Goal: Task Accomplishment & Management: Manage account settings

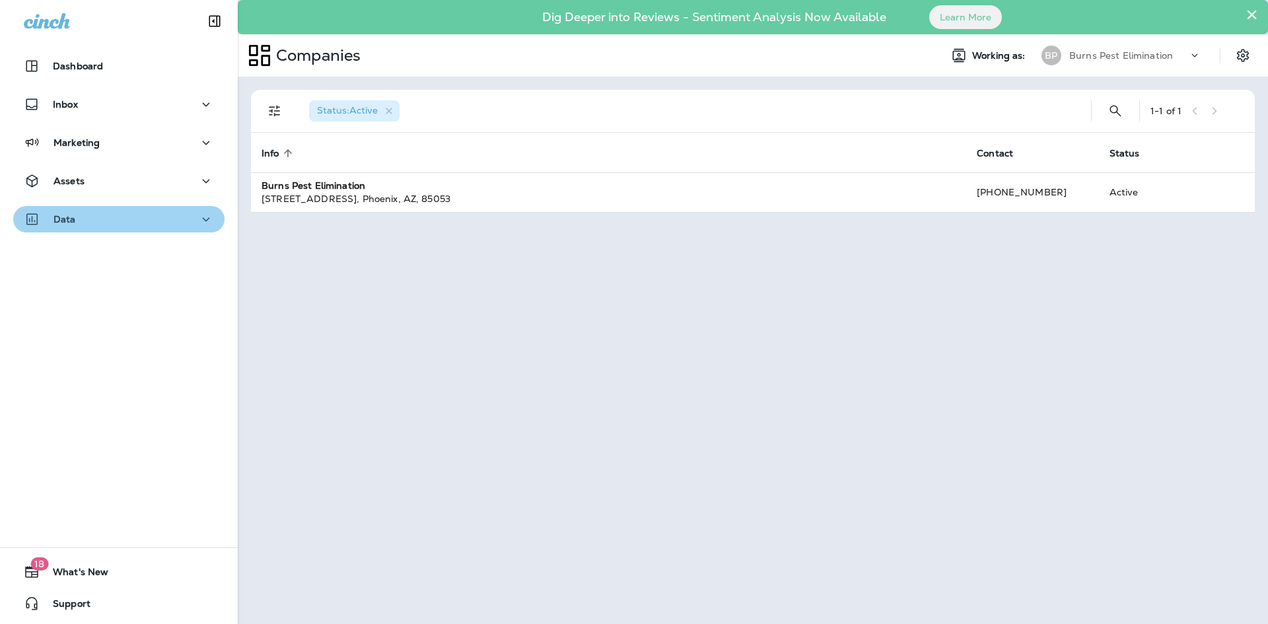
click at [149, 219] on div "Data" at bounding box center [119, 219] width 190 height 17
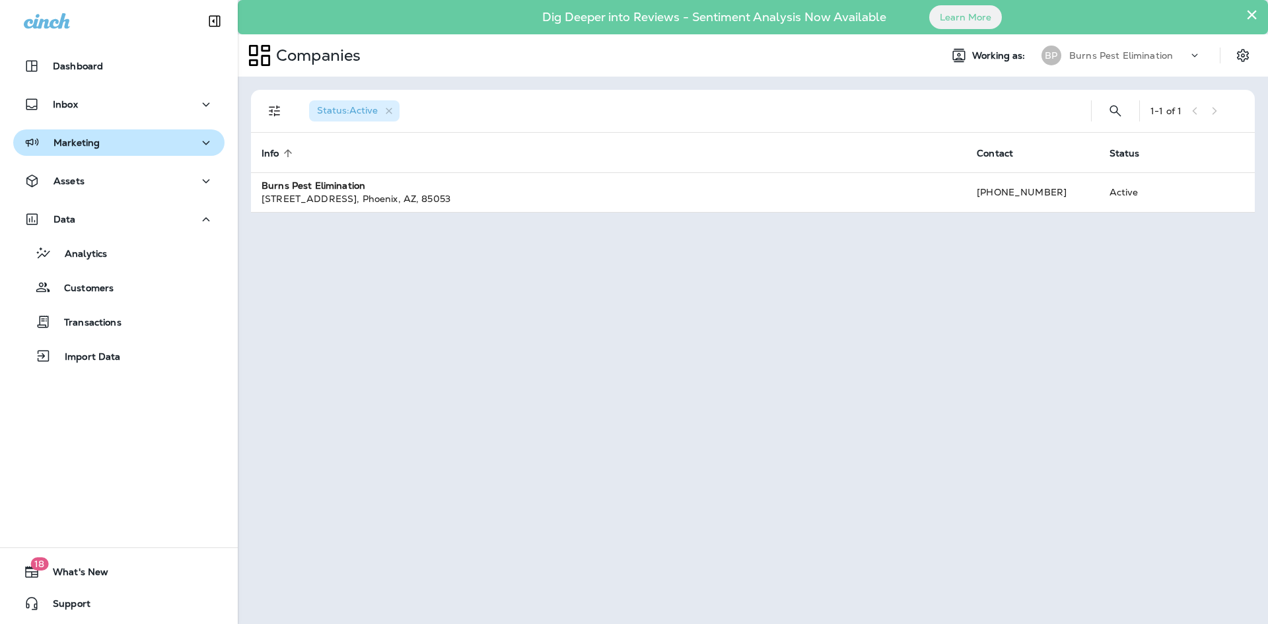
click at [193, 155] on button "Marketing" at bounding box center [118, 142] width 211 height 26
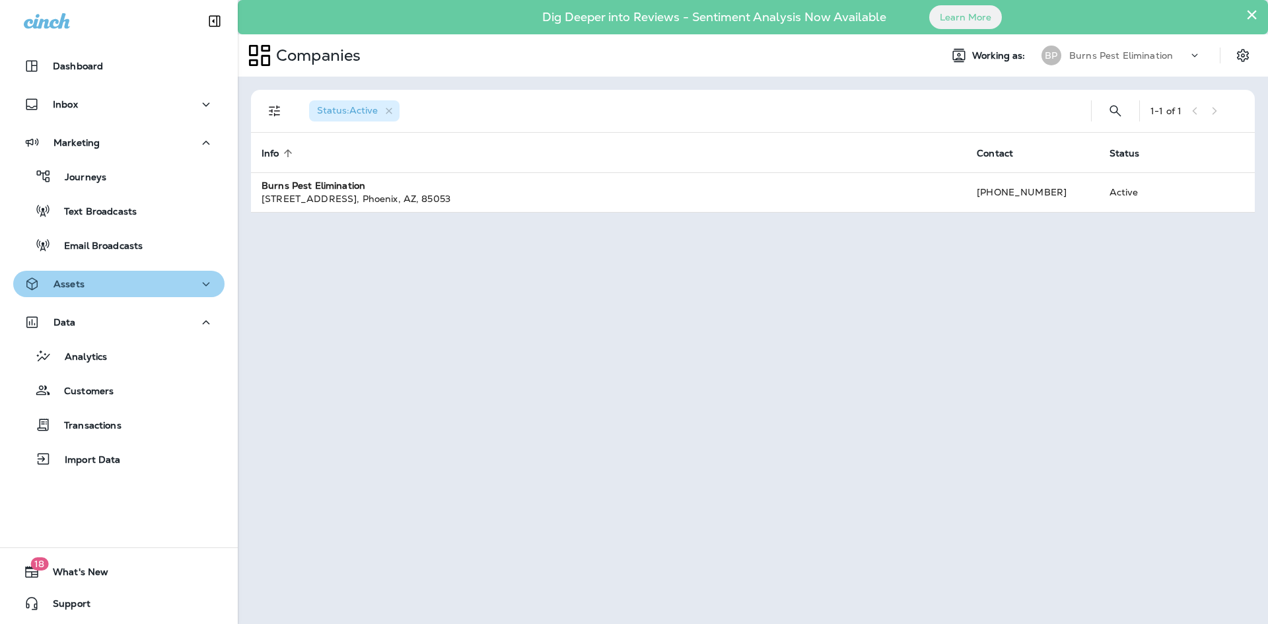
click at [198, 286] on icon "button" at bounding box center [206, 284] width 16 height 17
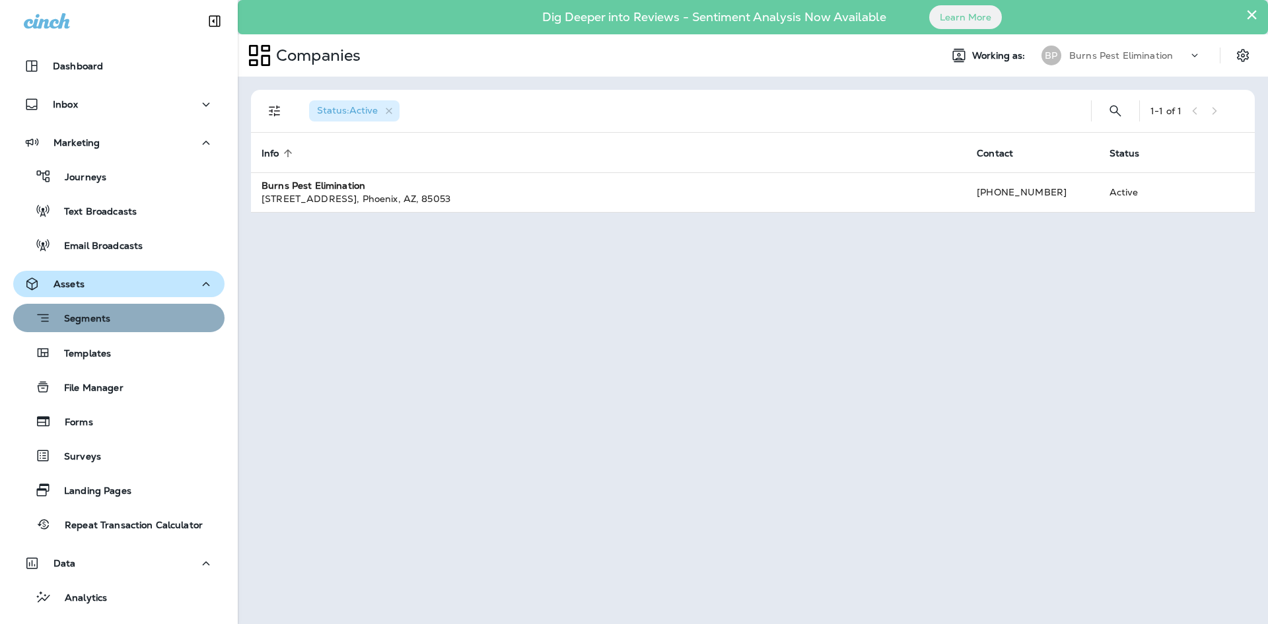
click at [148, 320] on div "Segments" at bounding box center [118, 318] width 201 height 20
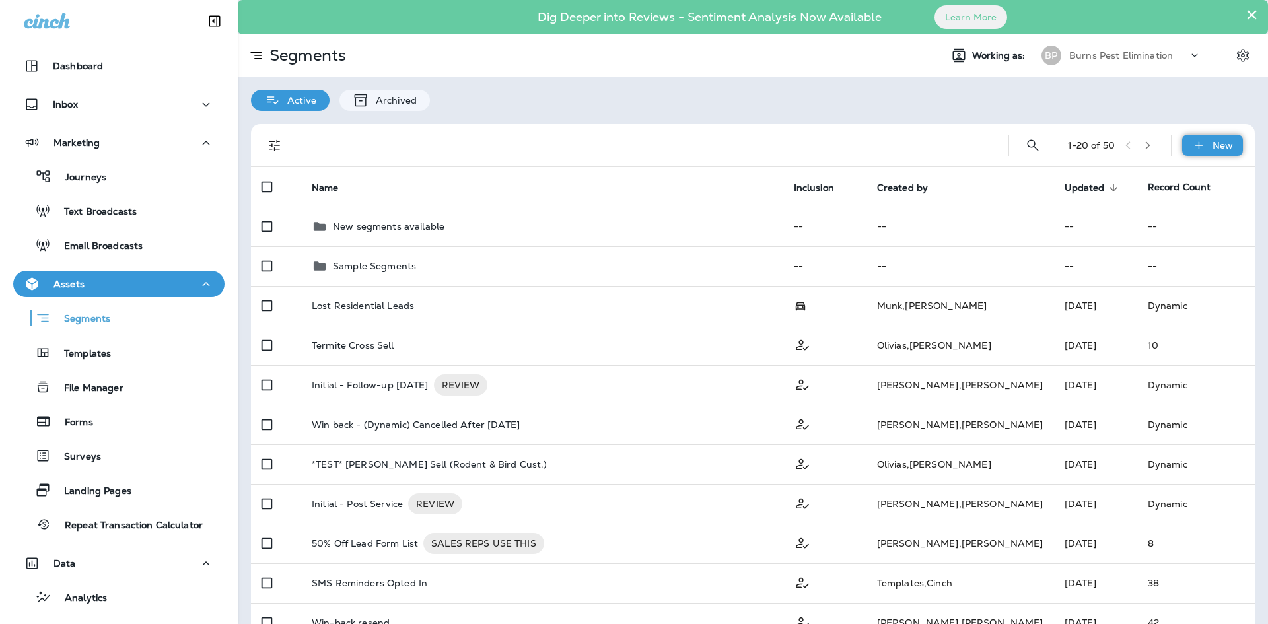
click at [1214, 153] on div "New" at bounding box center [1212, 145] width 61 height 21
click at [1190, 176] on p "New Segment" at bounding box center [1163, 177] width 71 height 11
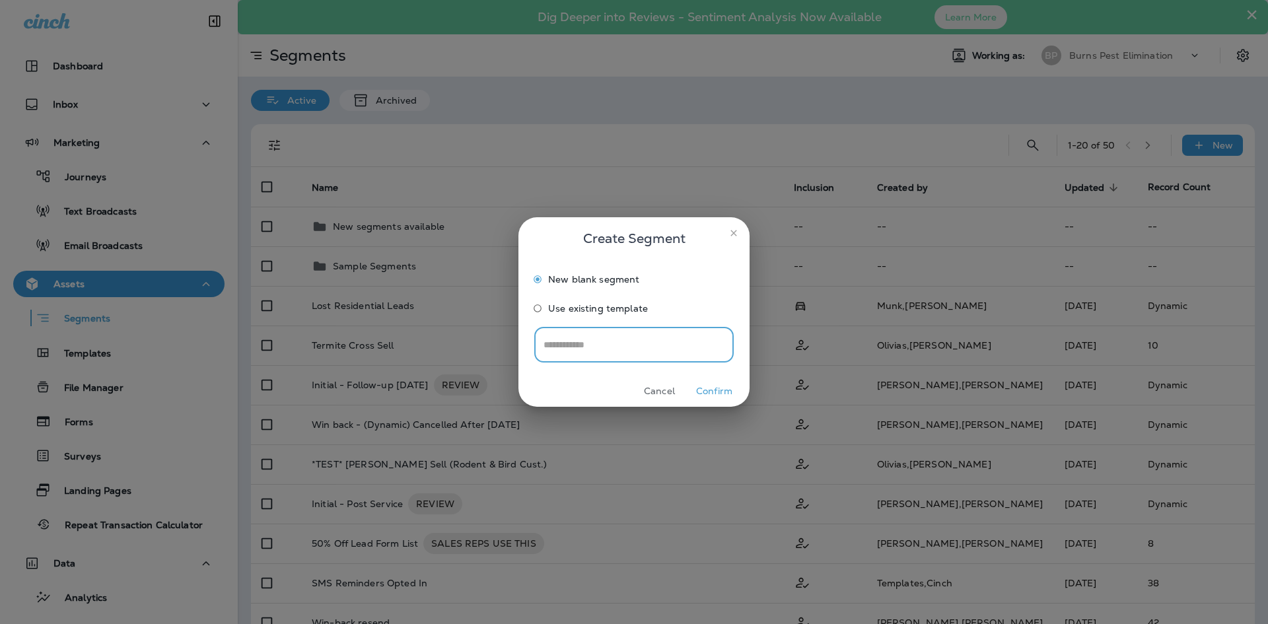
drag, startPoint x: 674, startPoint y: 334, endPoint x: 672, endPoint y: 325, distance: 9.5
click at [674, 328] on input "text" at bounding box center [633, 344] width 199 height 35
type input "**********"
click at [730, 399] on button "Confirm" at bounding box center [714, 391] width 50 height 20
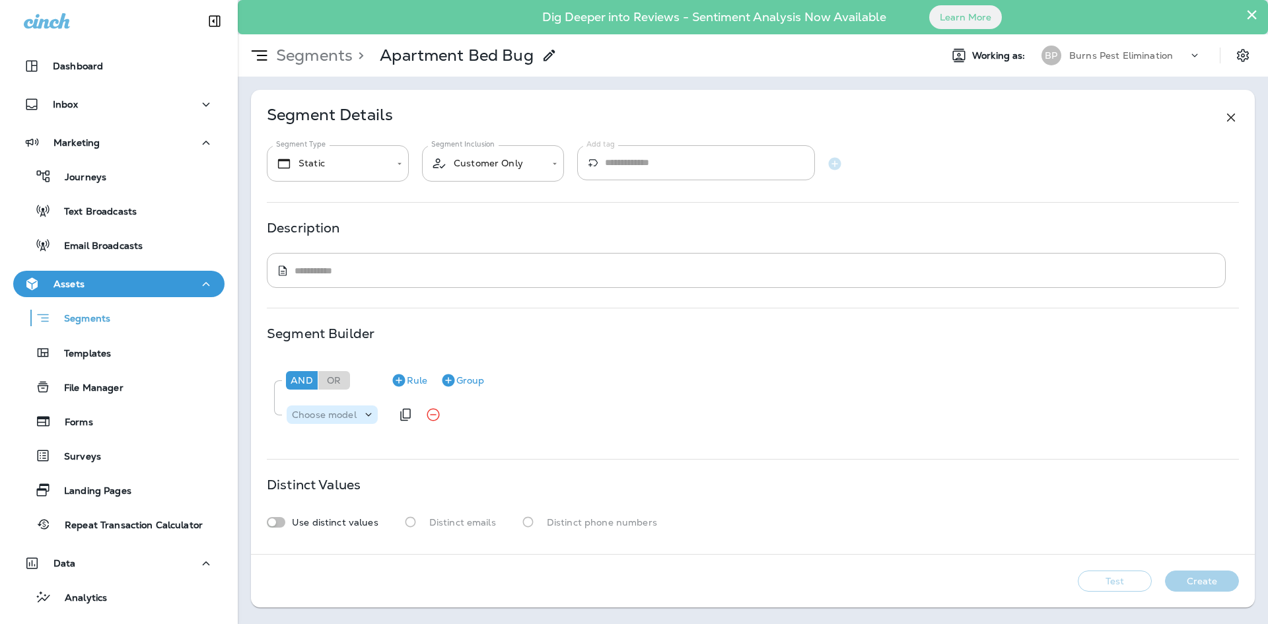
click at [362, 417] on icon at bounding box center [368, 414] width 13 height 13
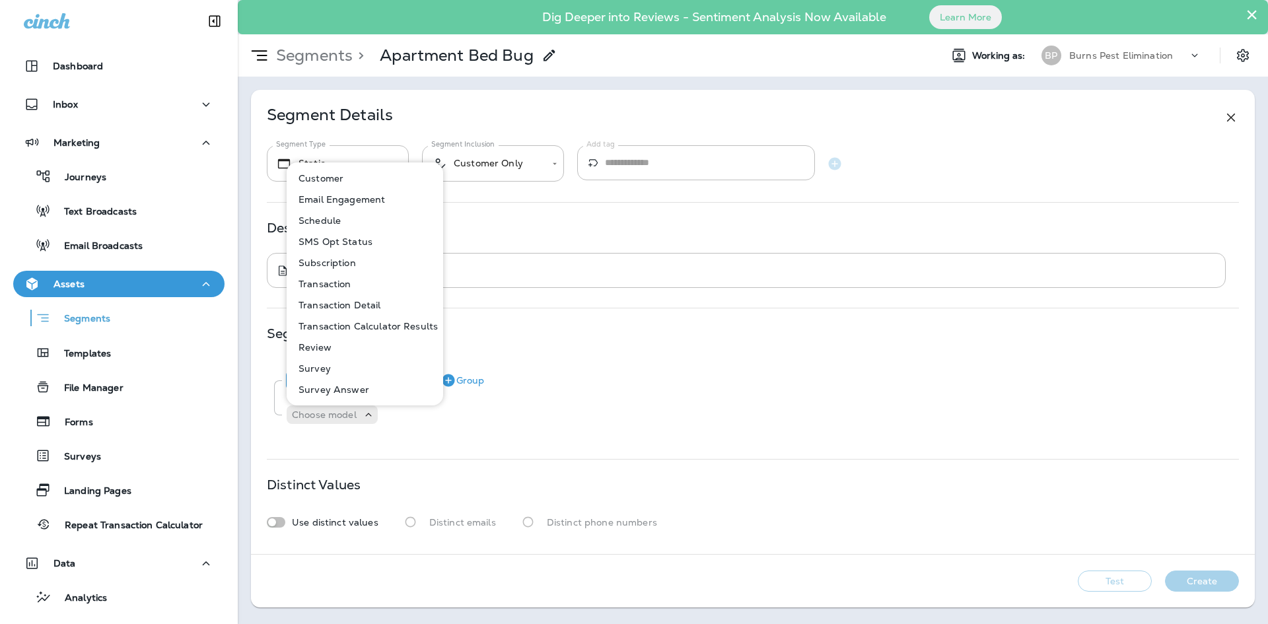
click at [374, 181] on button "Customer" at bounding box center [365, 178] width 155 height 21
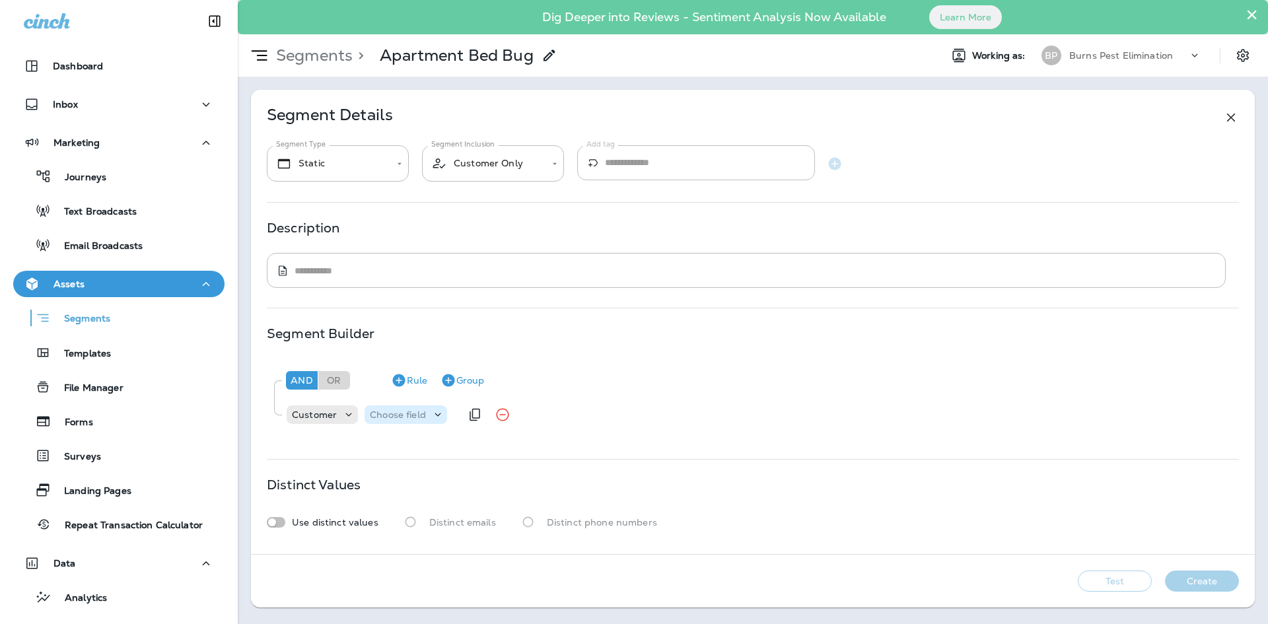
click at [401, 407] on div "Choose field" at bounding box center [405, 414] width 83 height 18
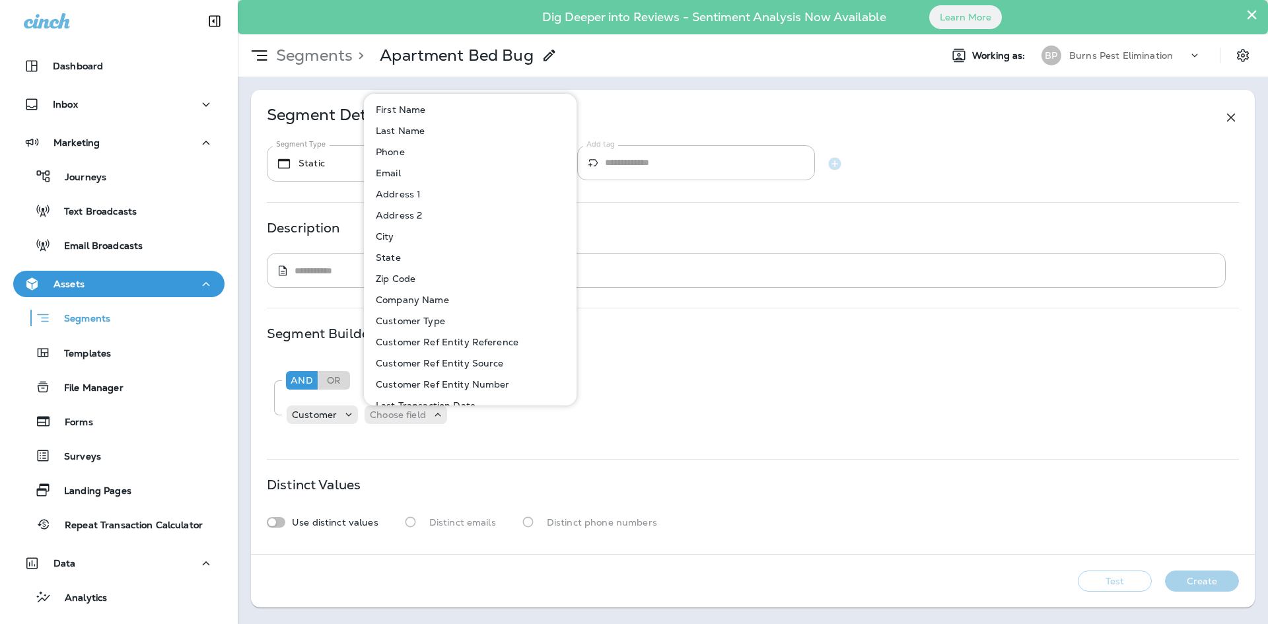
scroll to position [66, 0]
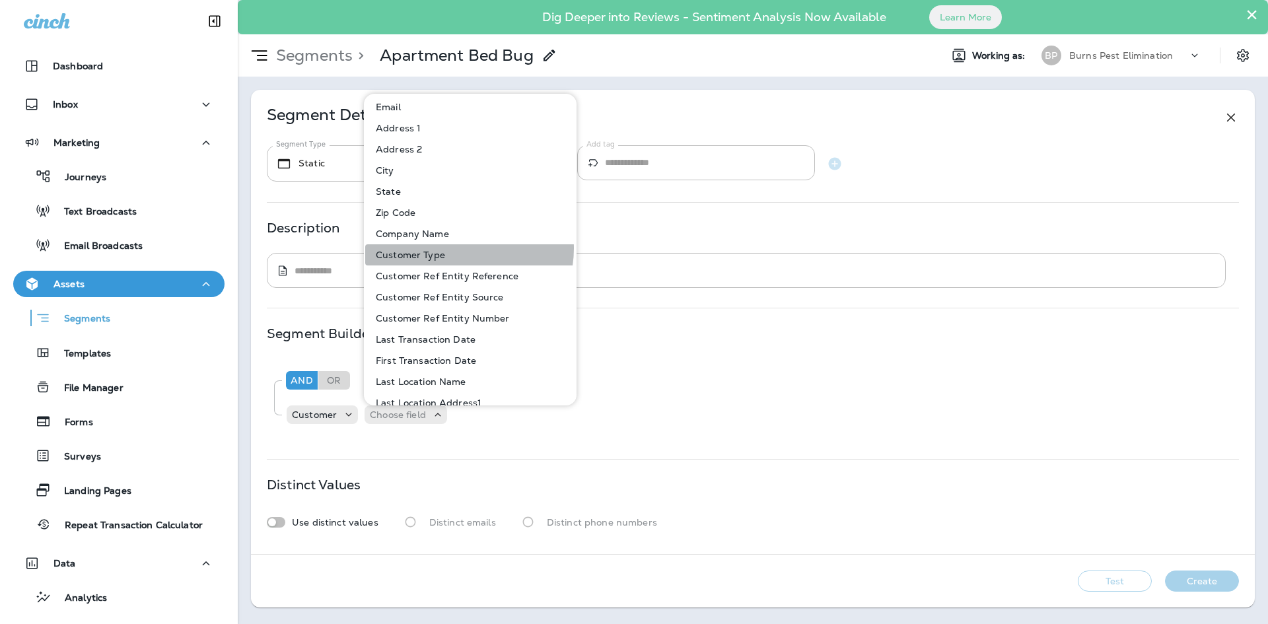
click at [459, 248] on button "Customer Type" at bounding box center [470, 254] width 211 height 21
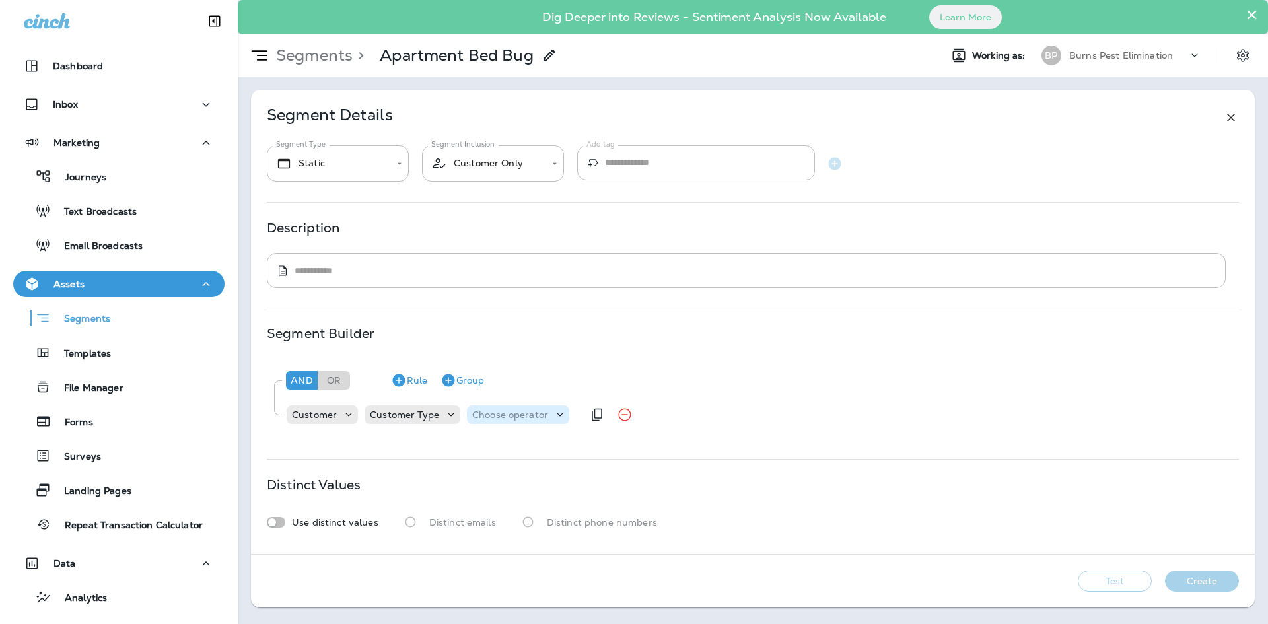
click at [522, 415] on p "Choose operator" at bounding box center [510, 414] width 76 height 11
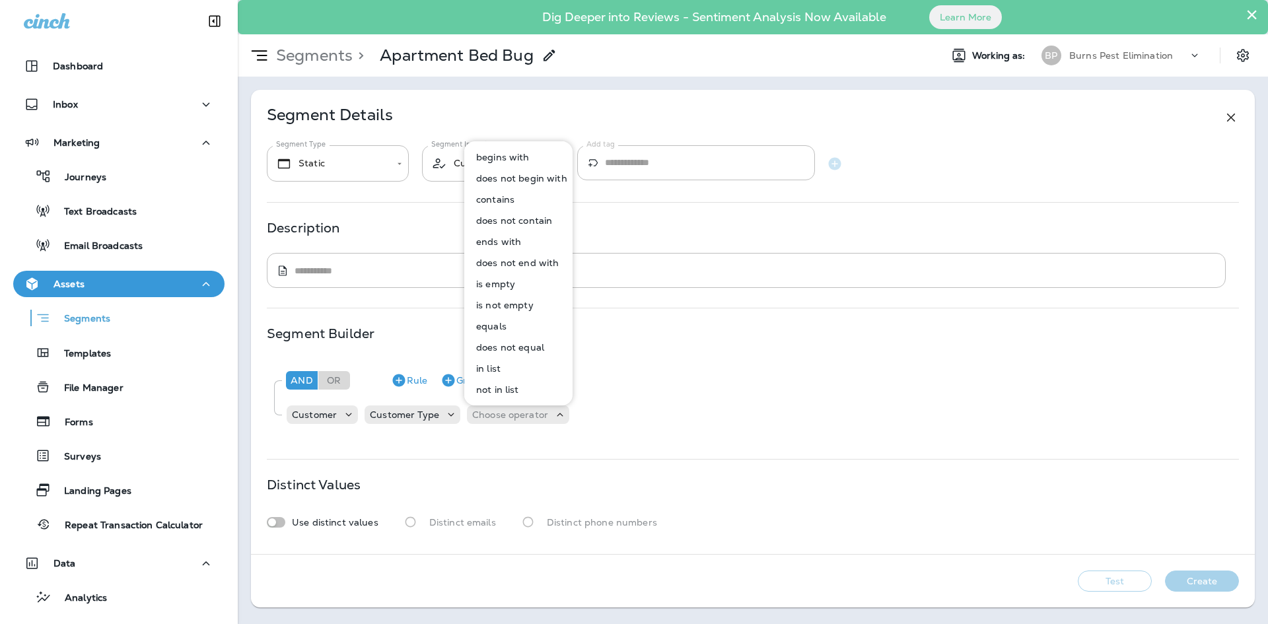
click at [524, 197] on button "contains" at bounding box center [518, 199] width 107 height 21
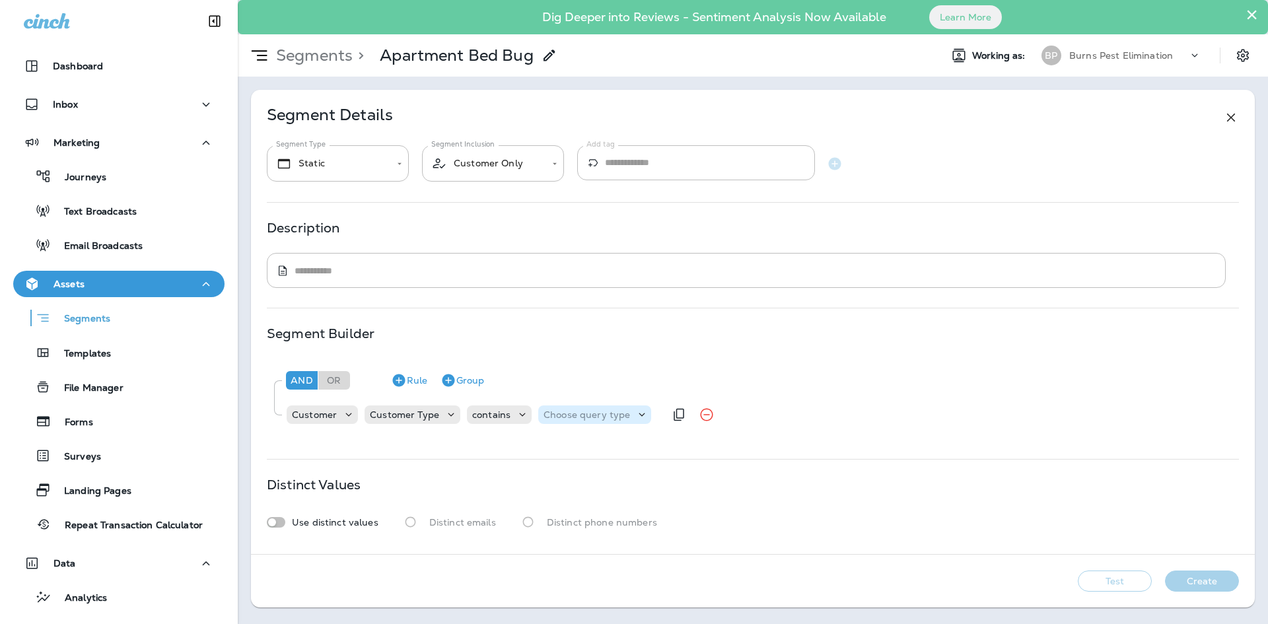
click at [603, 415] on p "Choose query type" at bounding box center [586, 414] width 86 height 11
click at [600, 446] on button "Text" at bounding box center [574, 447] width 76 height 21
click at [684, 418] on input "text" at bounding box center [675, 414] width 132 height 17
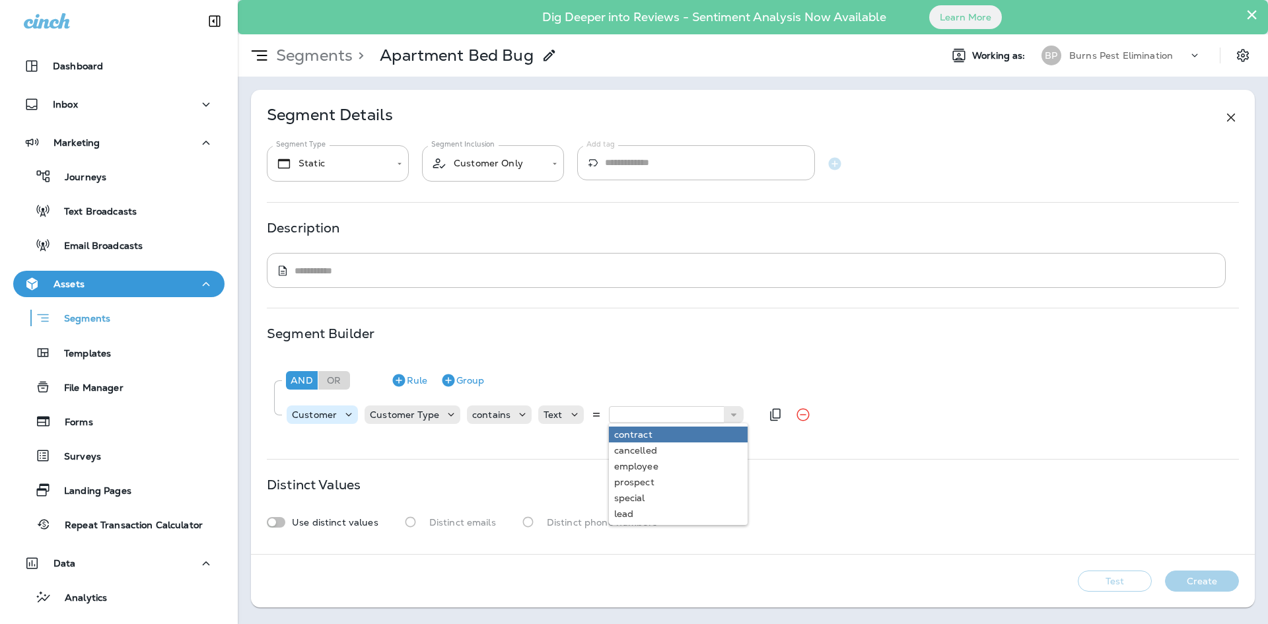
click at [337, 413] on div "Customer" at bounding box center [314, 414] width 55 height 11
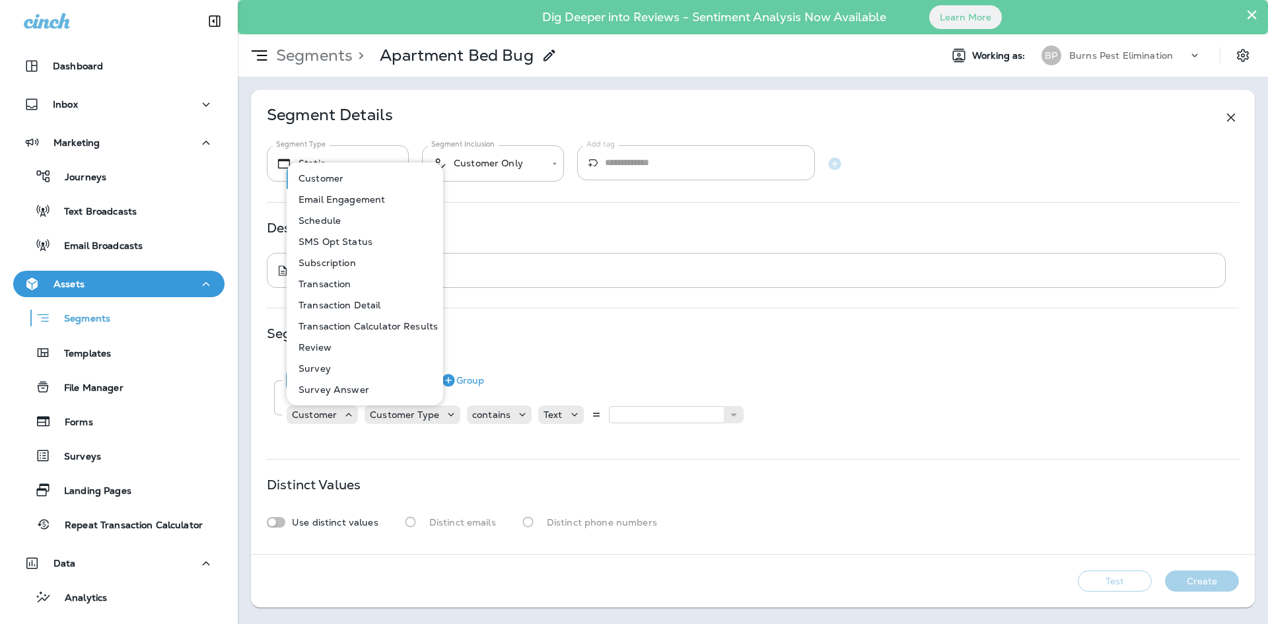
click at [405, 452] on div "**********" at bounding box center [753, 322] width 1004 height 464
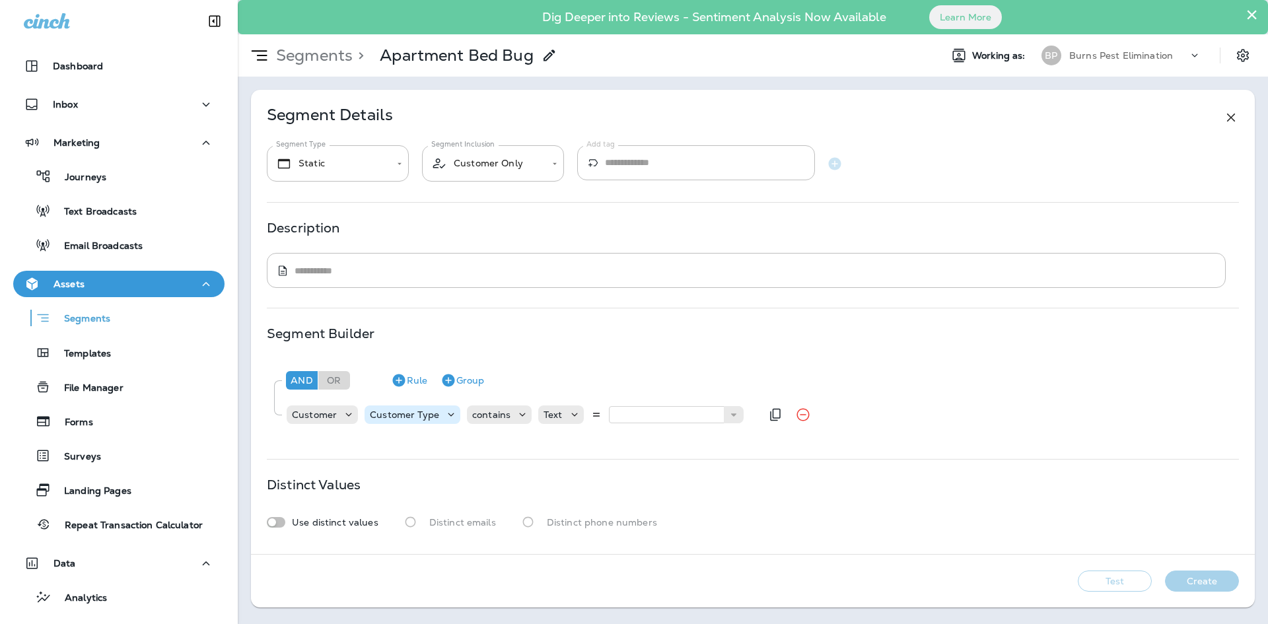
click at [411, 409] on p "Customer Type" at bounding box center [404, 414] width 69 height 11
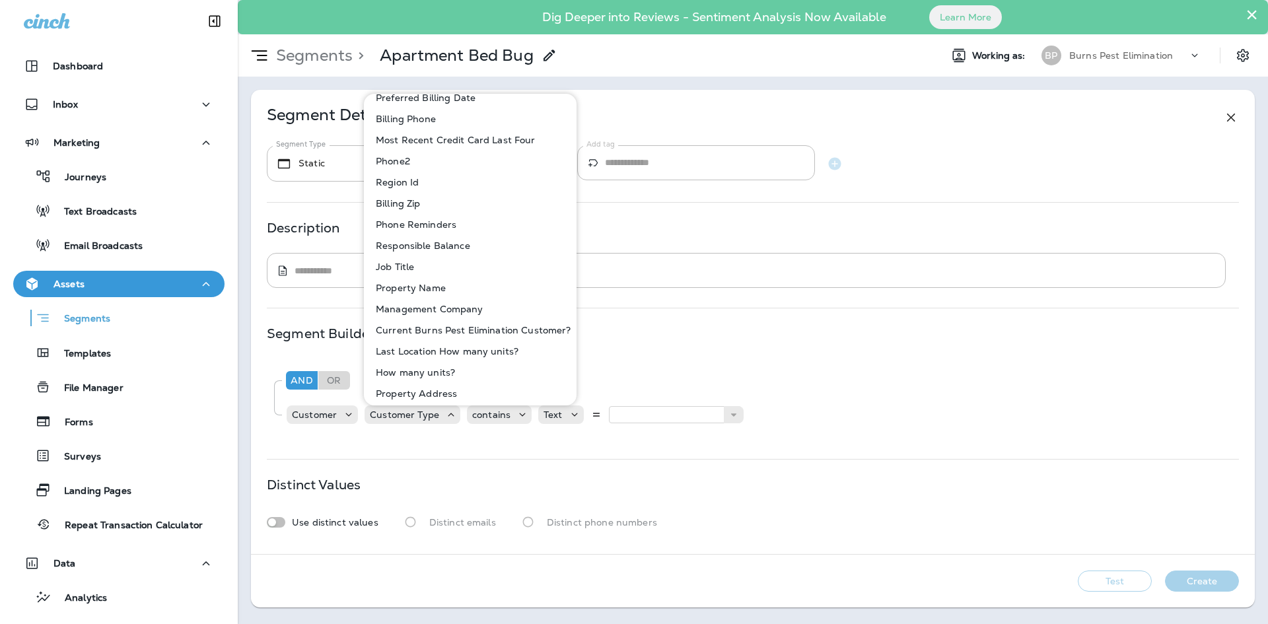
scroll to position [1235, 0]
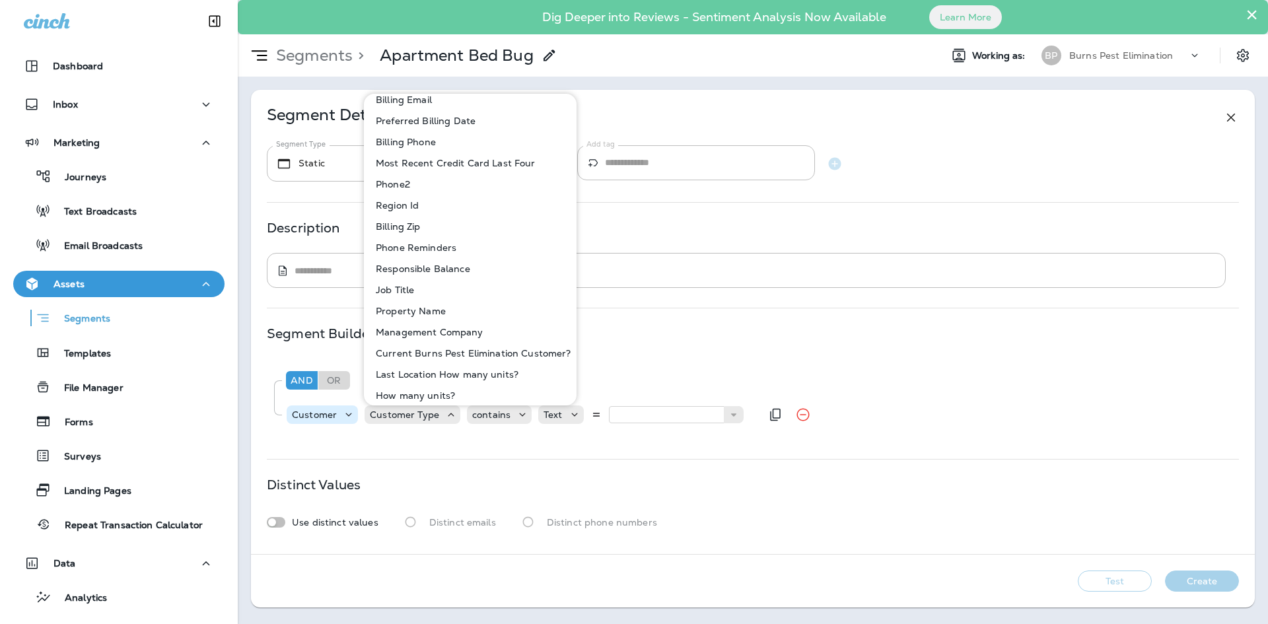
click at [333, 424] on div "Customer" at bounding box center [322, 414] width 71 height 18
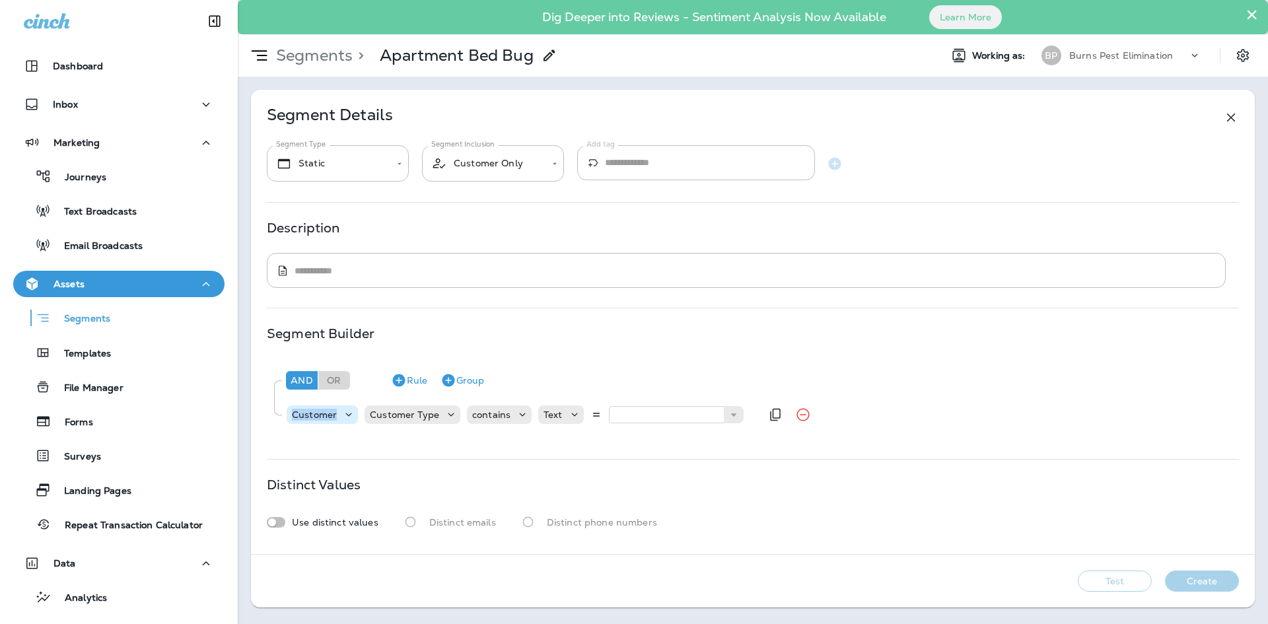
click at [333, 423] on div "Customer" at bounding box center [322, 414] width 71 height 18
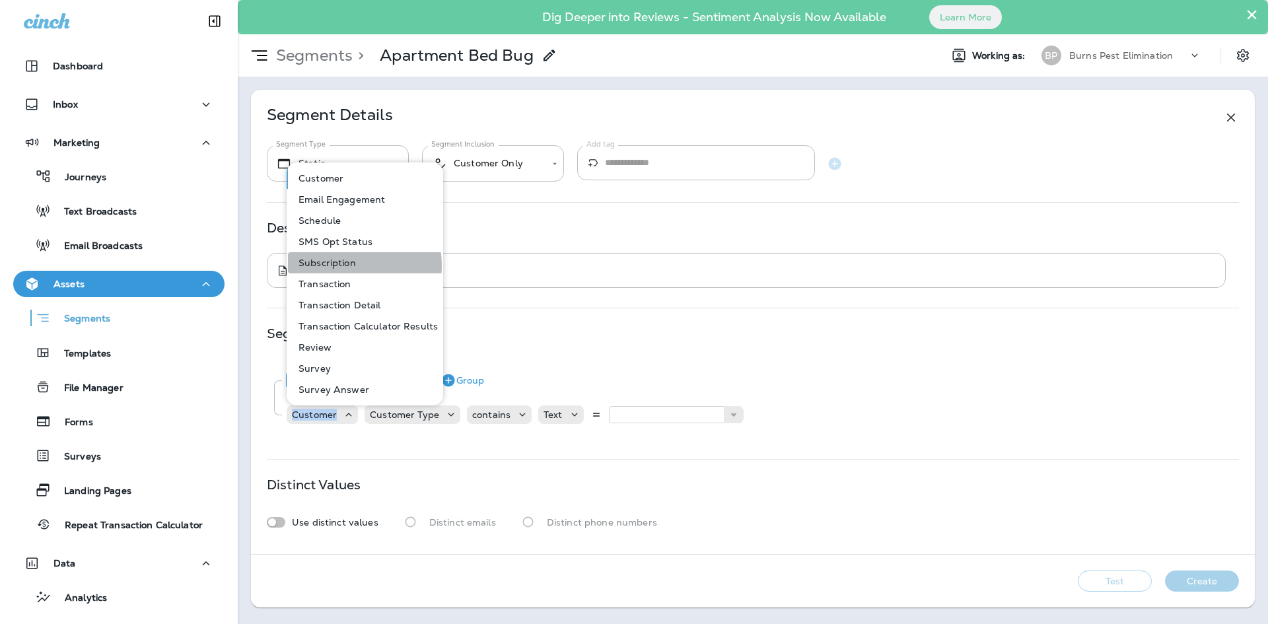
click at [339, 265] on p "Subscription" at bounding box center [324, 262] width 63 height 11
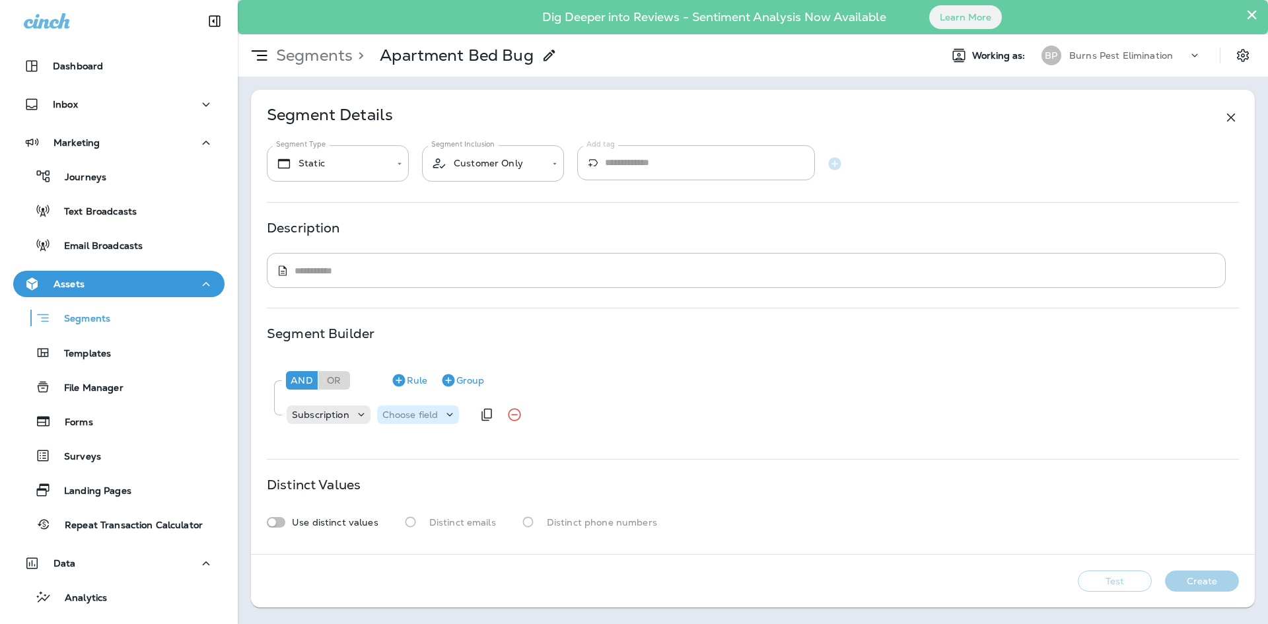
click at [390, 415] on p "Choose field" at bounding box center [410, 414] width 56 height 11
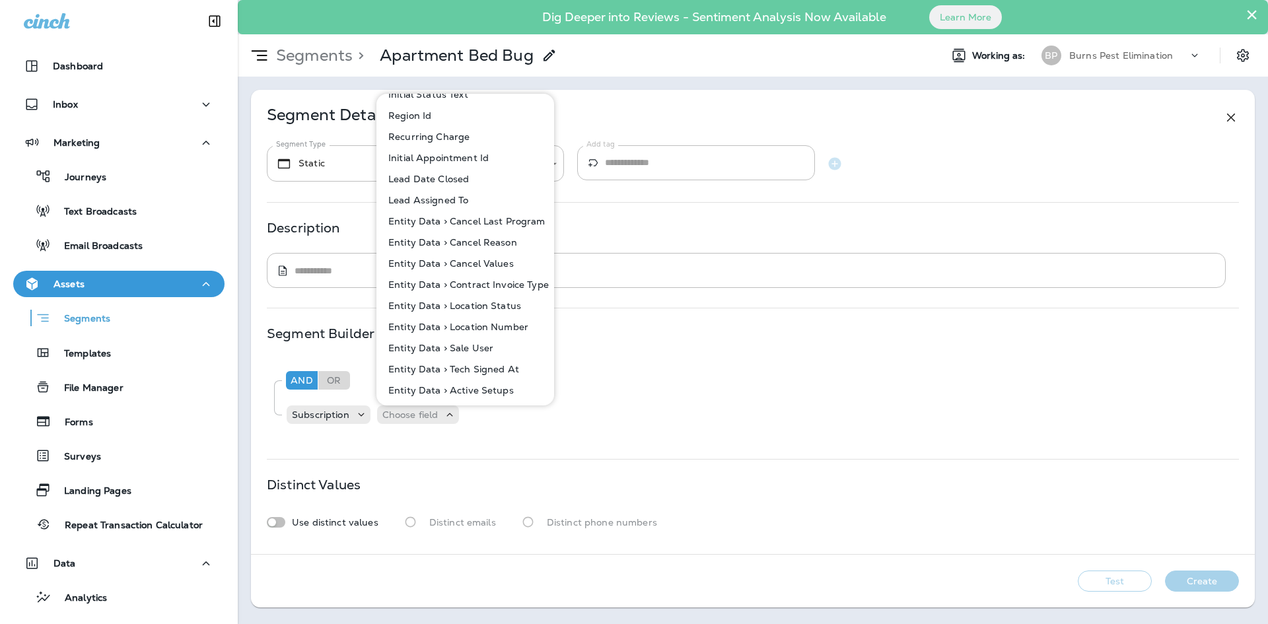
scroll to position [990, 0]
click at [683, 324] on div "**********" at bounding box center [753, 322] width 1004 height 464
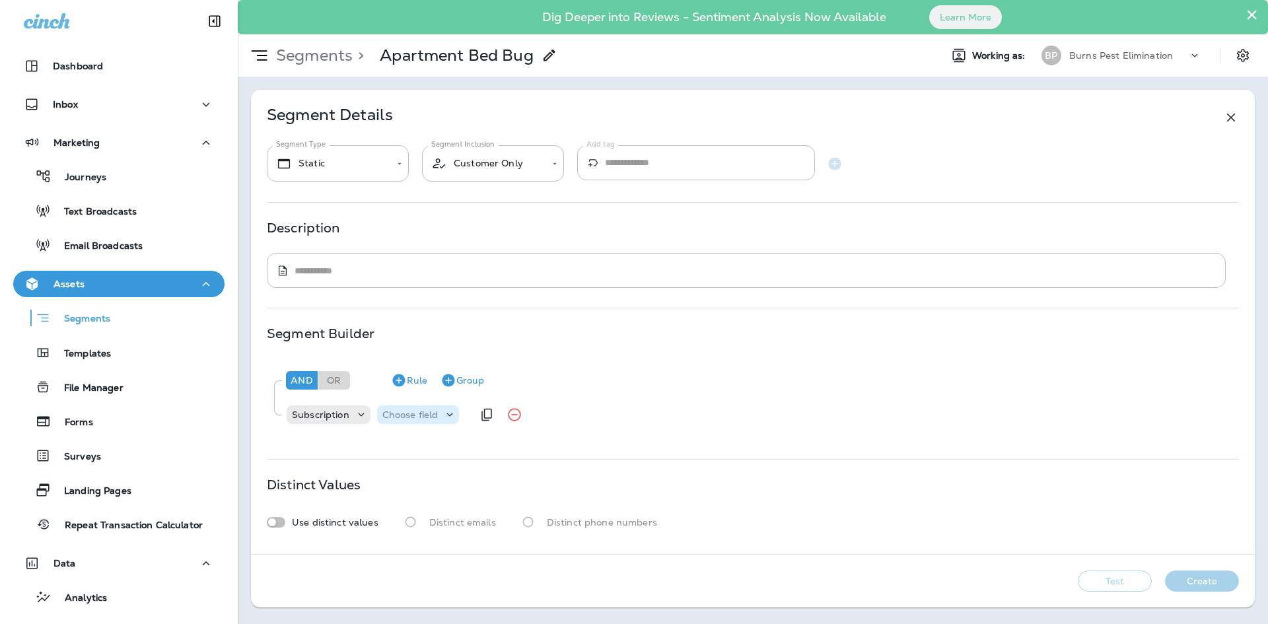
click at [402, 417] on p "Choose field" at bounding box center [410, 414] width 56 height 11
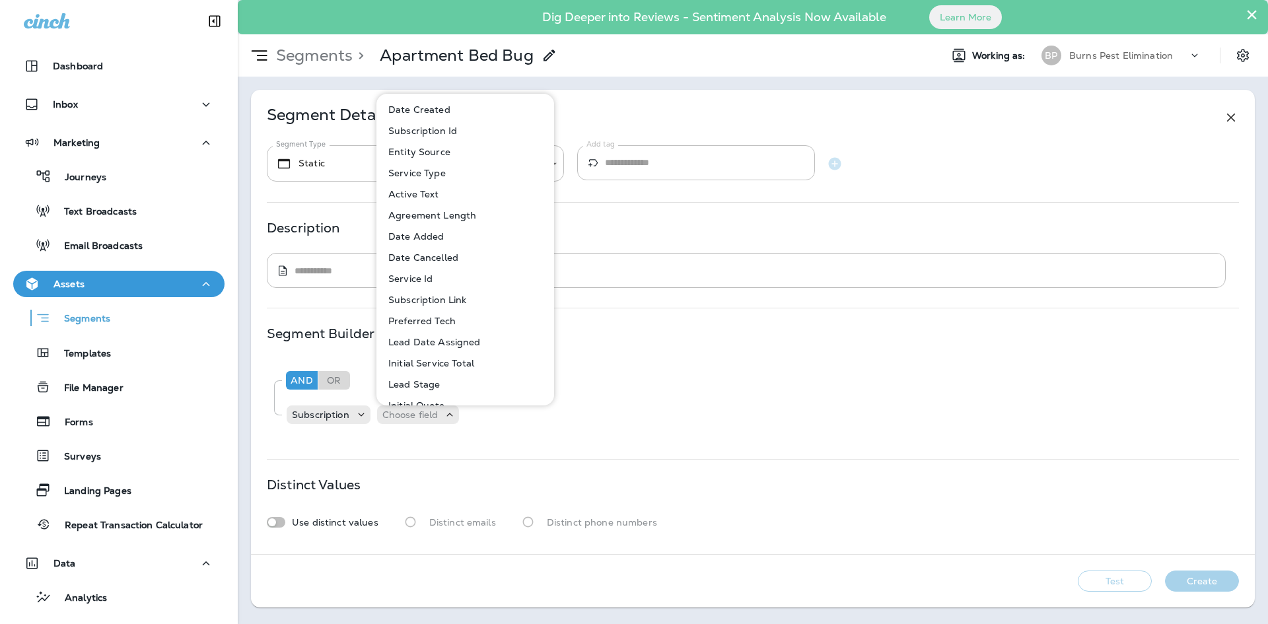
click at [435, 173] on p "Service Type" at bounding box center [414, 173] width 63 height 11
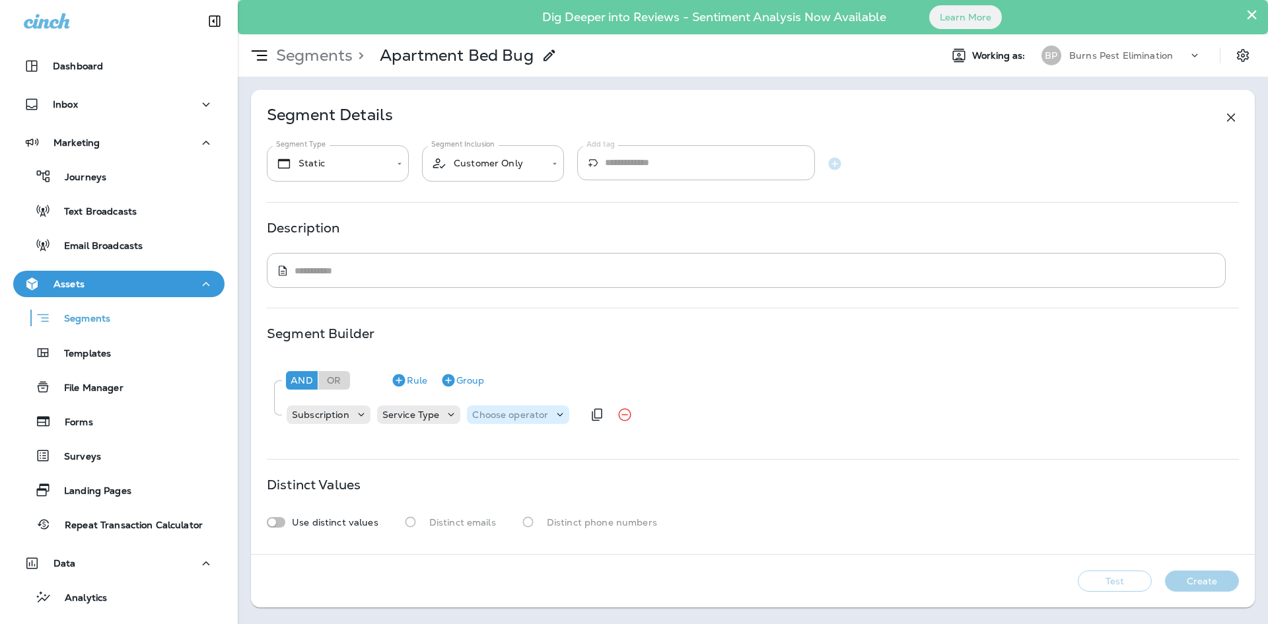
click at [520, 412] on p "Choose operator" at bounding box center [510, 414] width 76 height 11
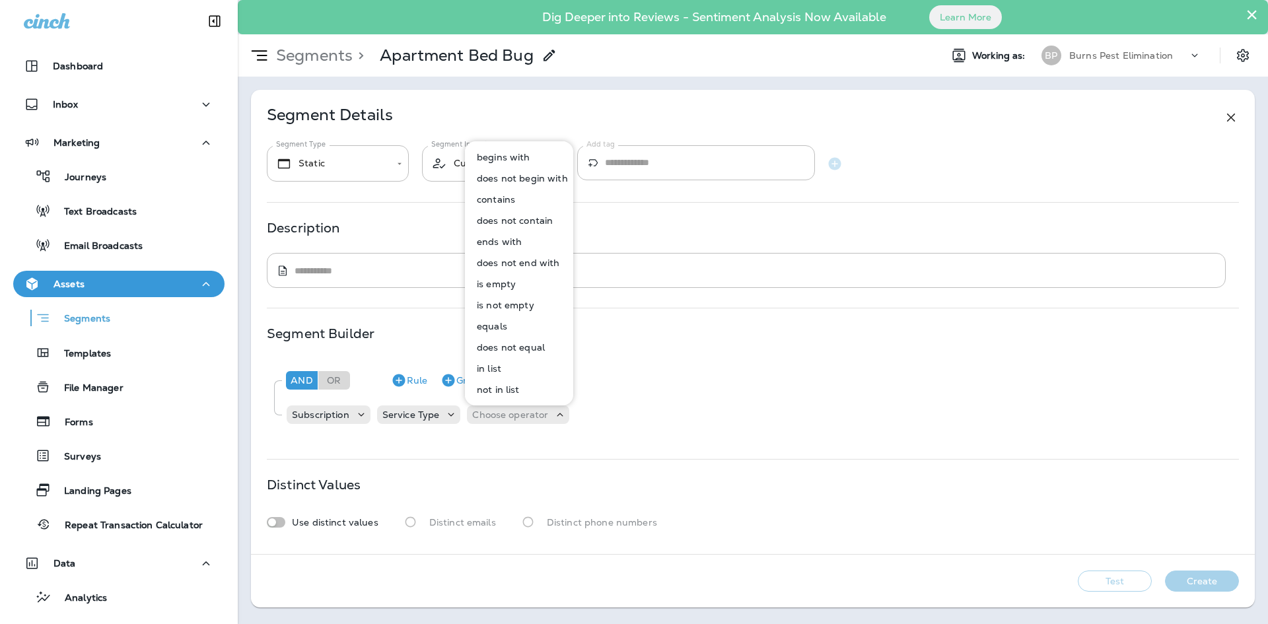
click at [505, 204] on p "contains" at bounding box center [493, 199] width 44 height 11
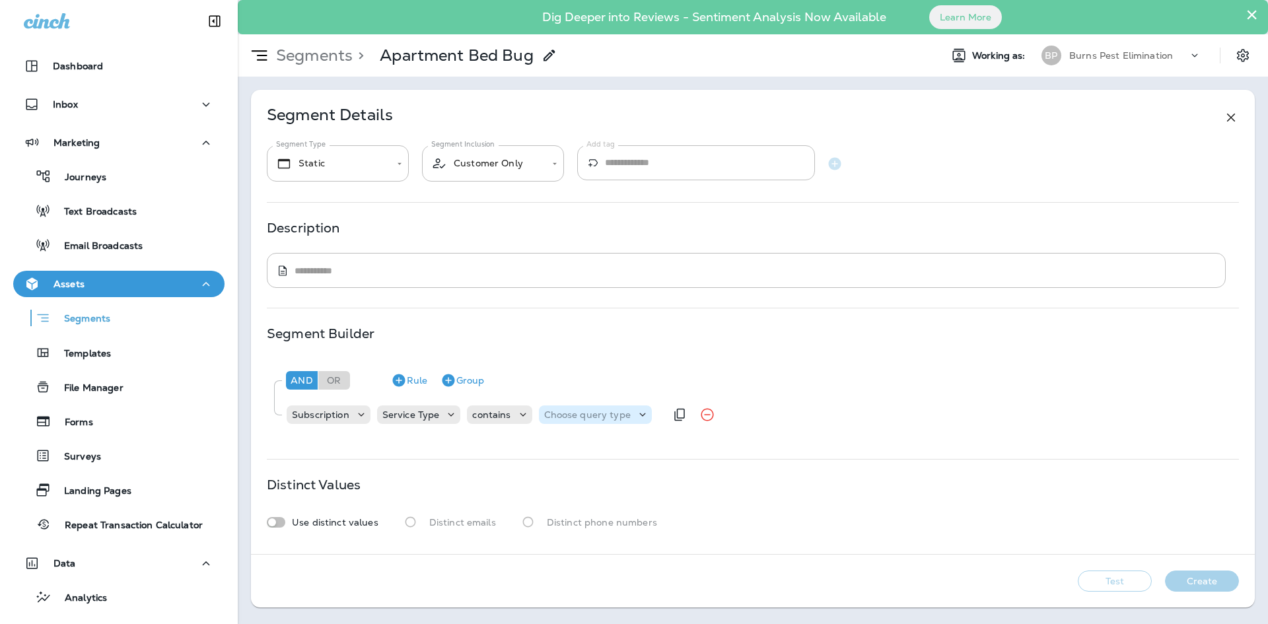
click at [636, 413] on icon at bounding box center [642, 414] width 13 height 13
click at [586, 438] on button "Text" at bounding box center [575, 447] width 76 height 21
click at [673, 421] on input "text" at bounding box center [675, 414] width 132 height 17
click at [730, 477] on div "**********" at bounding box center [753, 322] width 1004 height 464
click at [729, 419] on icon at bounding box center [733, 414] width 9 height 9
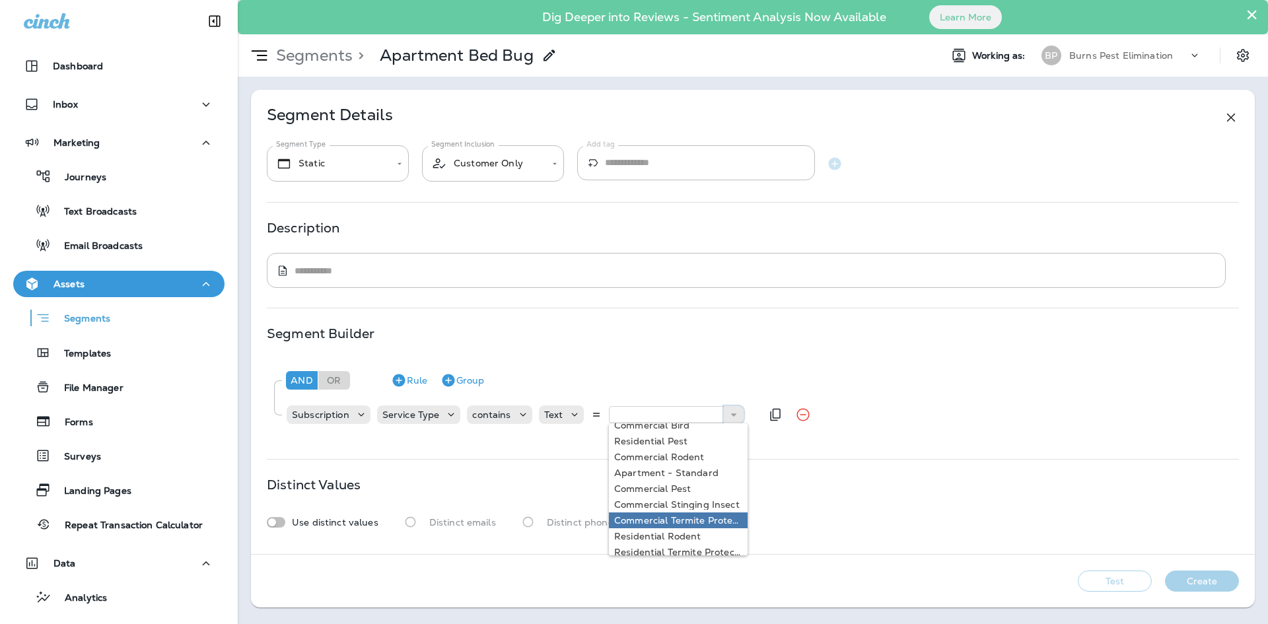
scroll to position [0, 0]
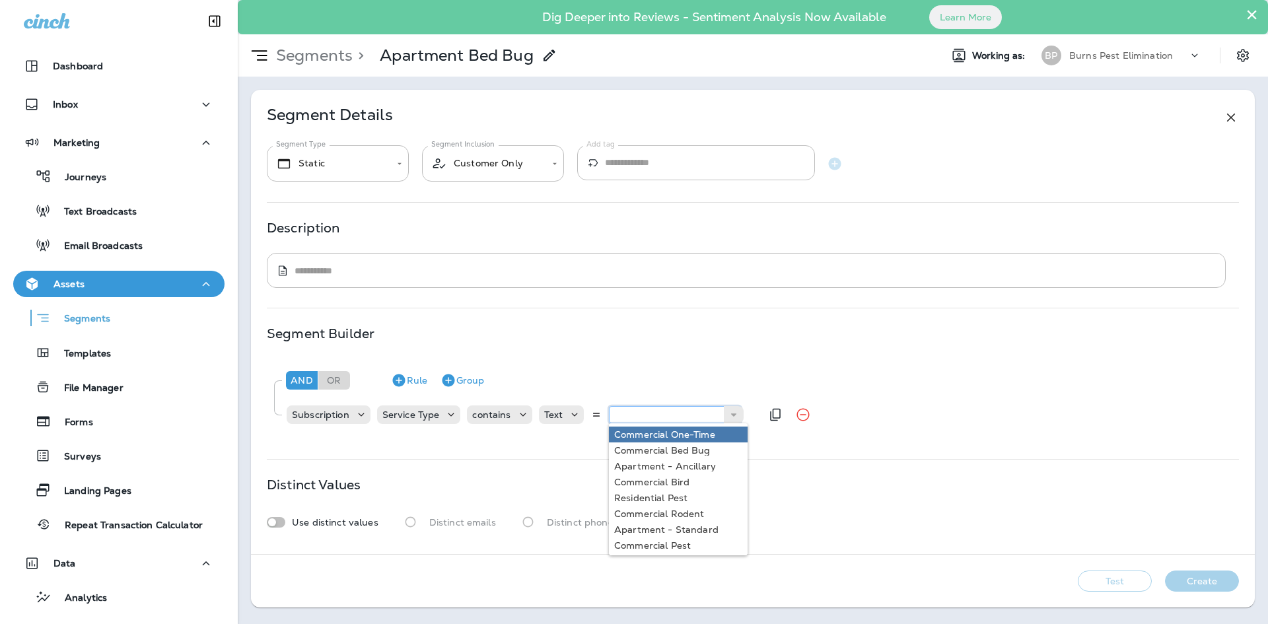
click at [670, 413] on input "text" at bounding box center [675, 414] width 132 height 17
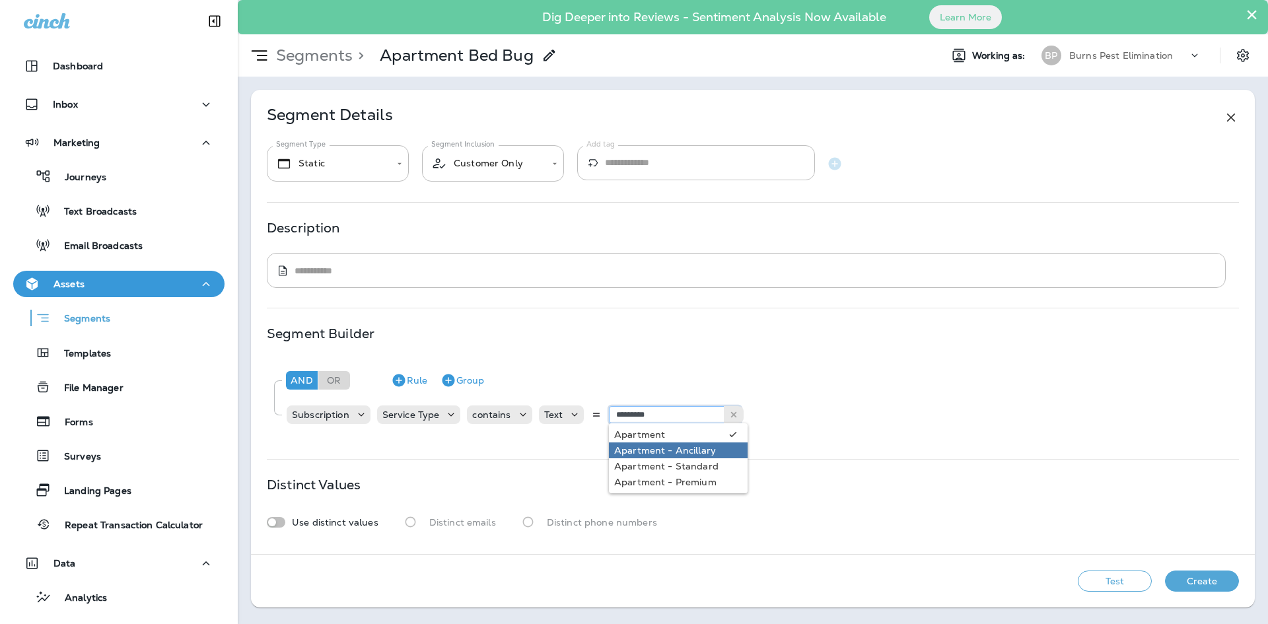
type input "*********"
click at [687, 294] on div "**********" at bounding box center [753, 322] width 1004 height 464
click at [394, 374] on icon "button" at bounding box center [399, 380] width 16 height 16
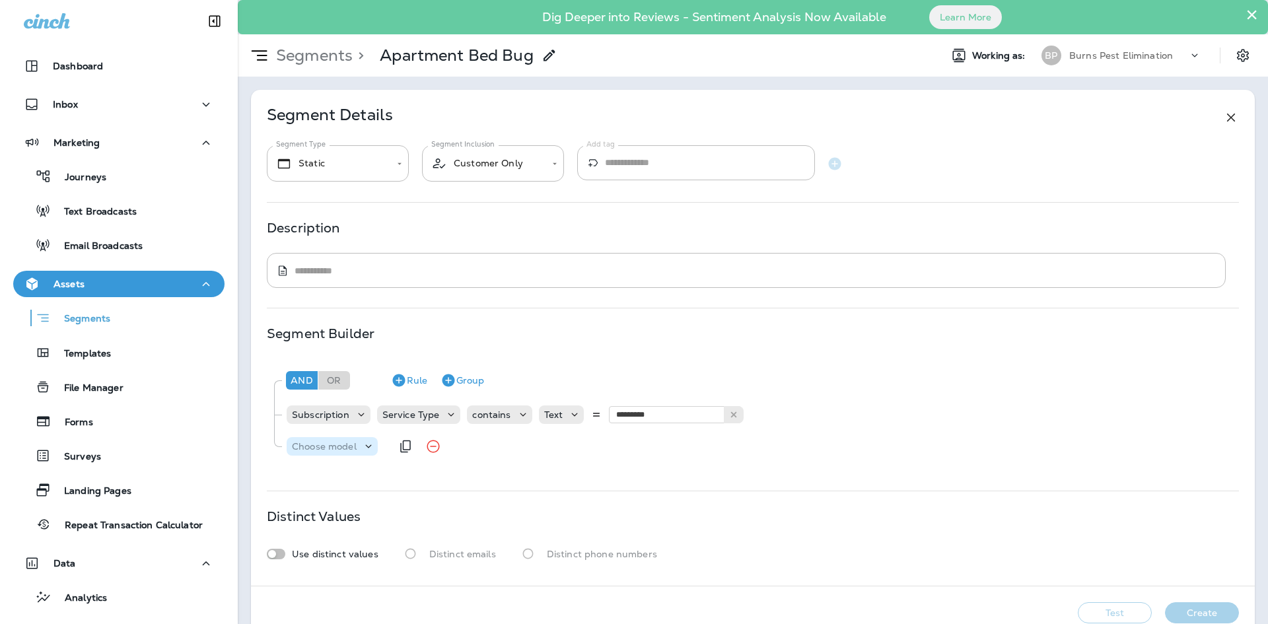
click at [360, 444] on div "Choose model" at bounding box center [324, 446] width 75 height 11
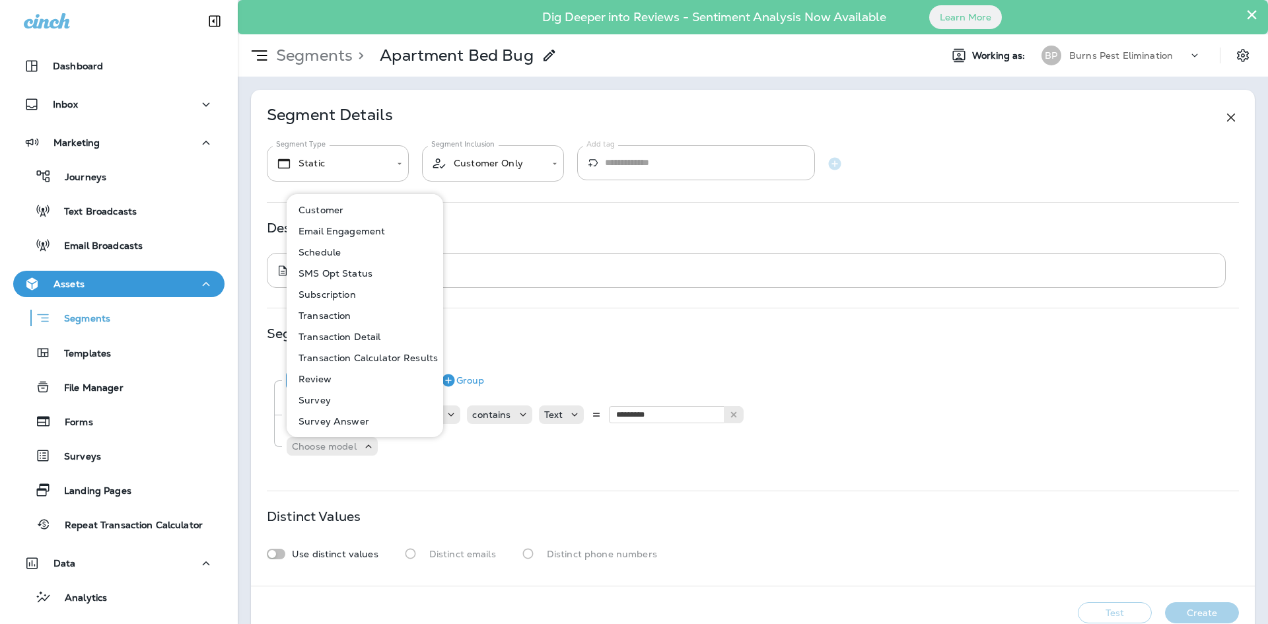
click at [355, 296] on p "Subscription" at bounding box center [324, 294] width 63 height 11
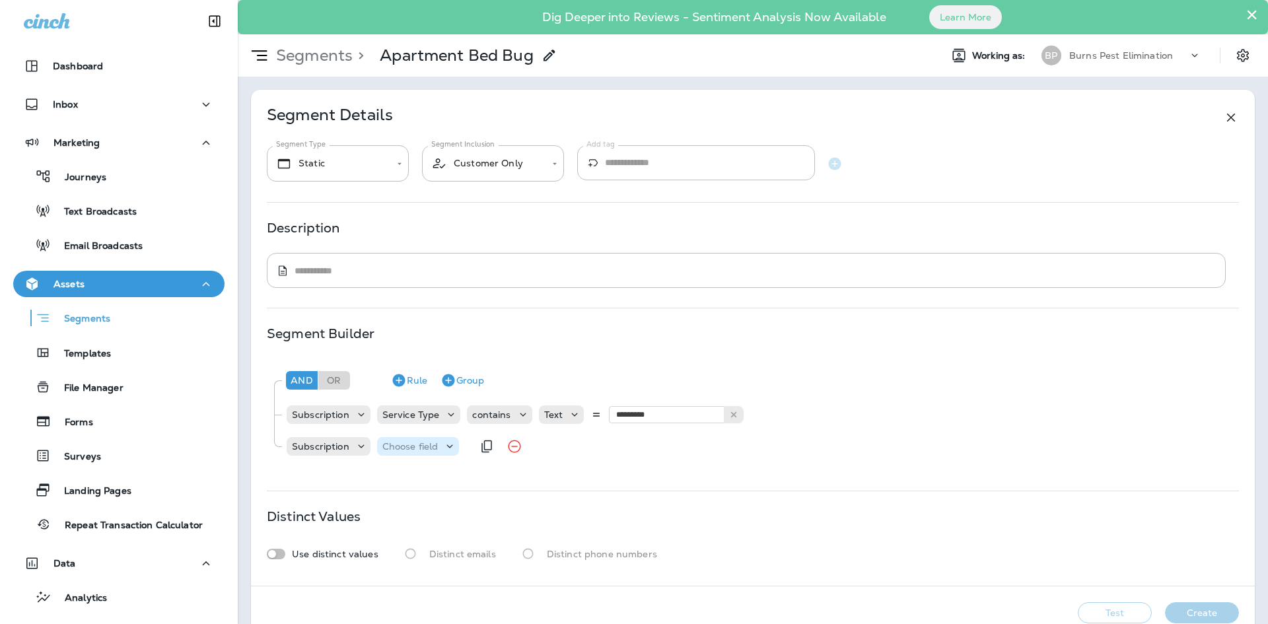
click at [411, 453] on div "Choose field" at bounding box center [418, 446] width 83 height 13
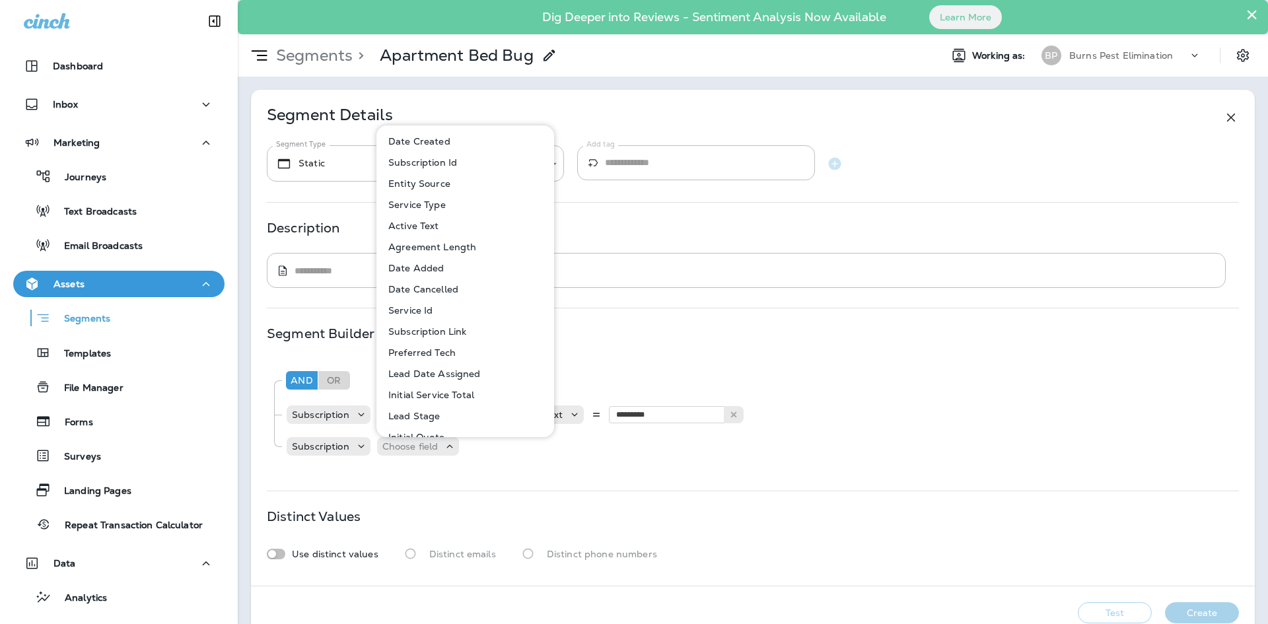
click at [640, 358] on div "Segment Builder And Or Rule Group Subscription Service Type contains Text *****…" at bounding box center [753, 399] width 972 height 143
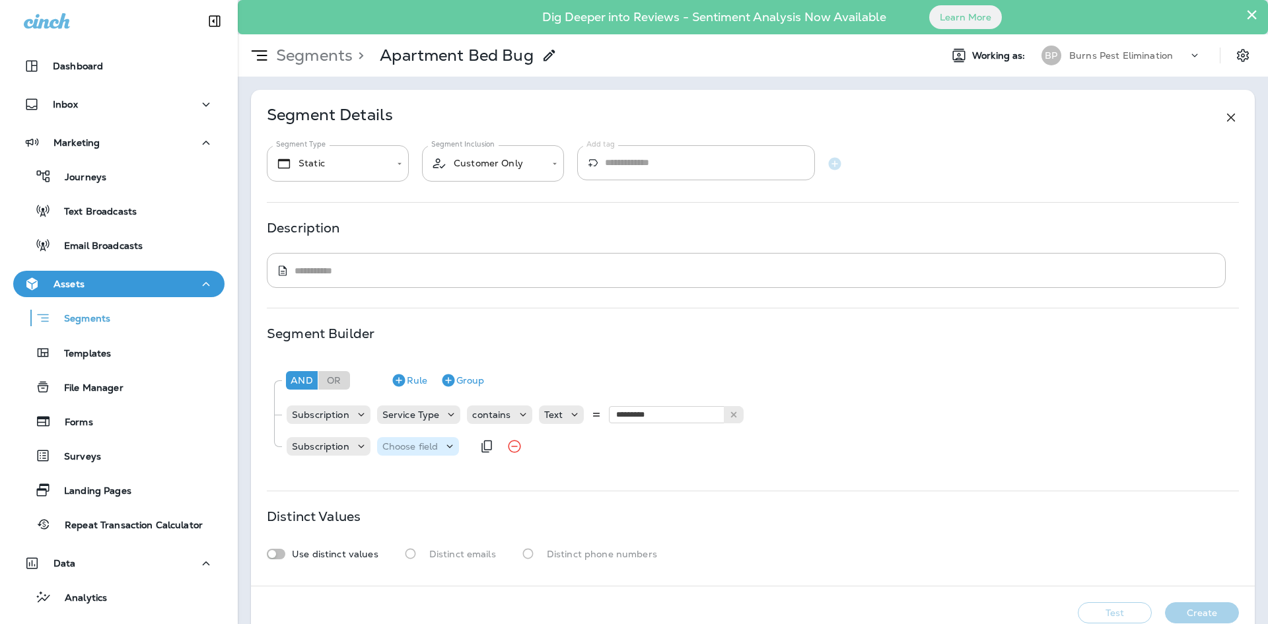
click at [419, 455] on div "Choose field" at bounding box center [418, 446] width 83 height 18
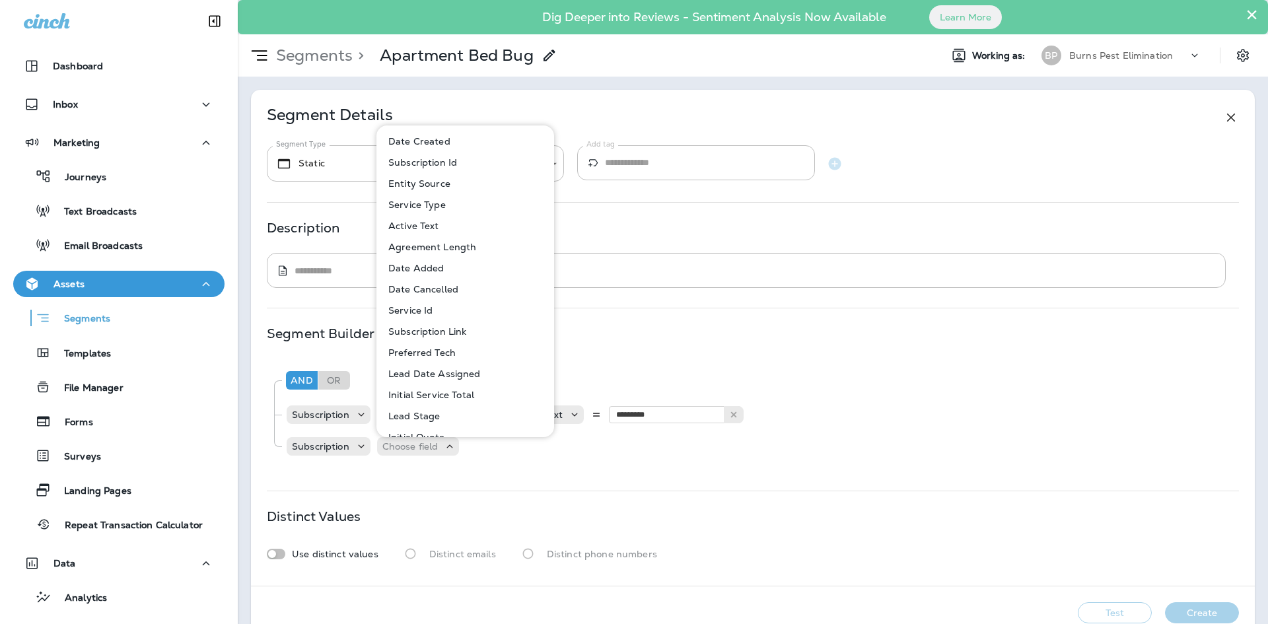
click at [605, 359] on div "And Or Rule Group Subscription Service Type contains Text ********* Apartment A…" at bounding box center [752, 412] width 971 height 106
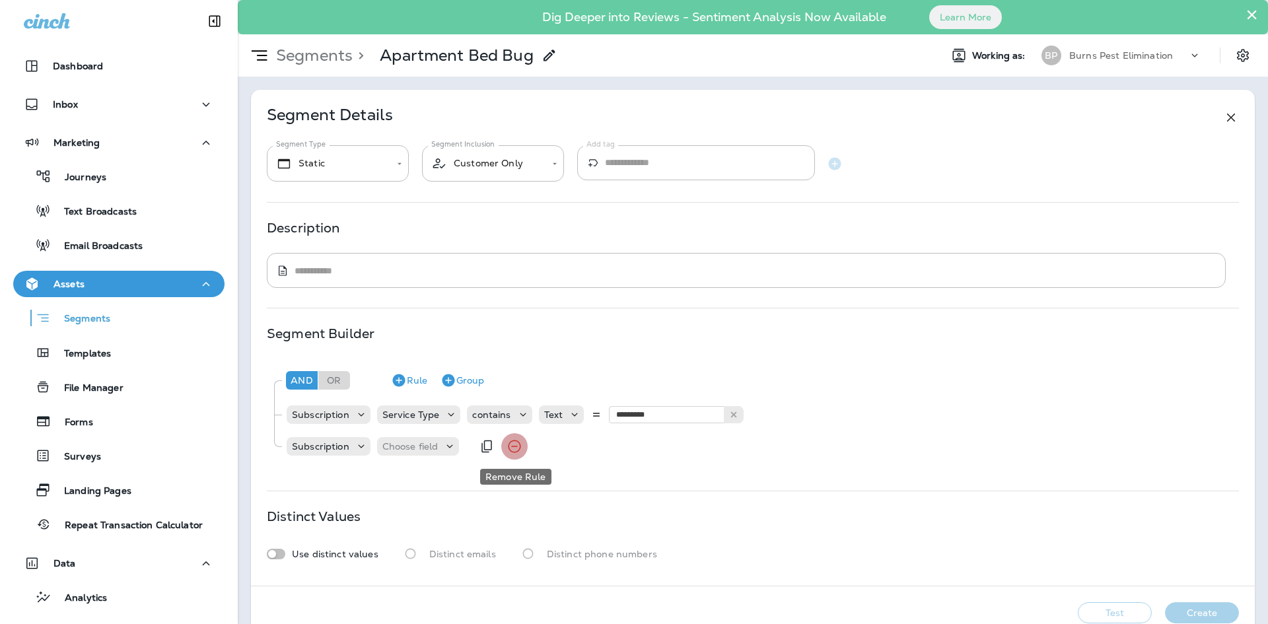
click at [508, 448] on icon "Remove Rule" at bounding box center [514, 446] width 16 height 16
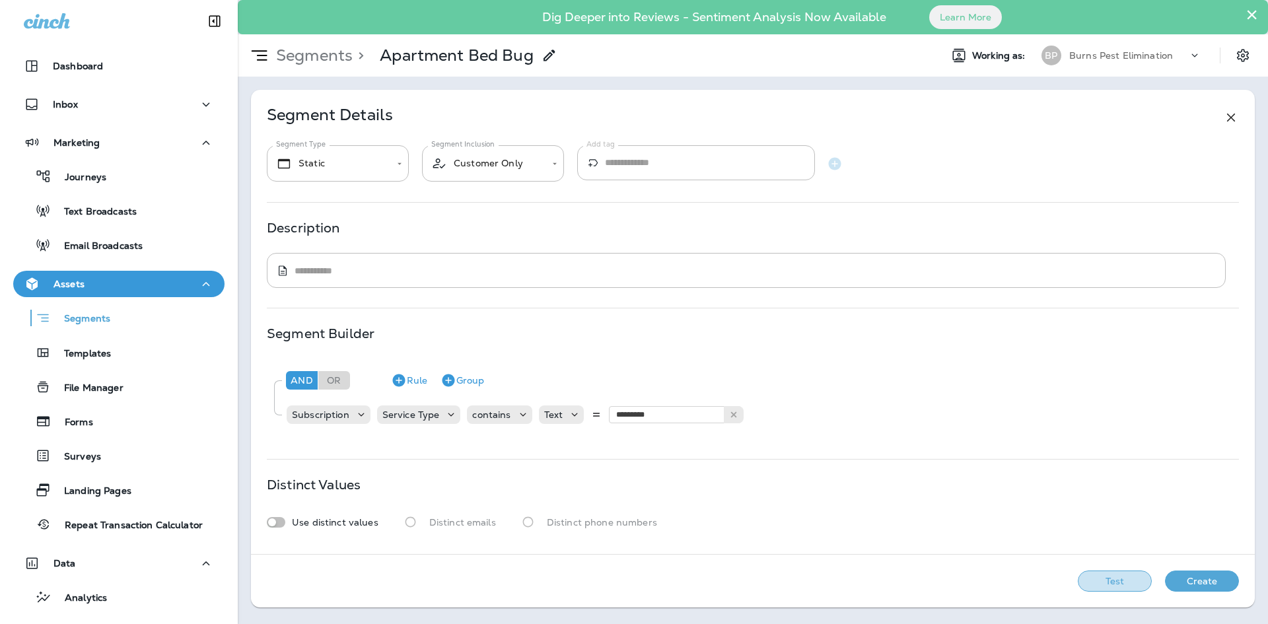
click at [1105, 580] on button "Test" at bounding box center [1114, 580] width 74 height 21
click at [403, 389] on button "Rule" at bounding box center [409, 380] width 47 height 21
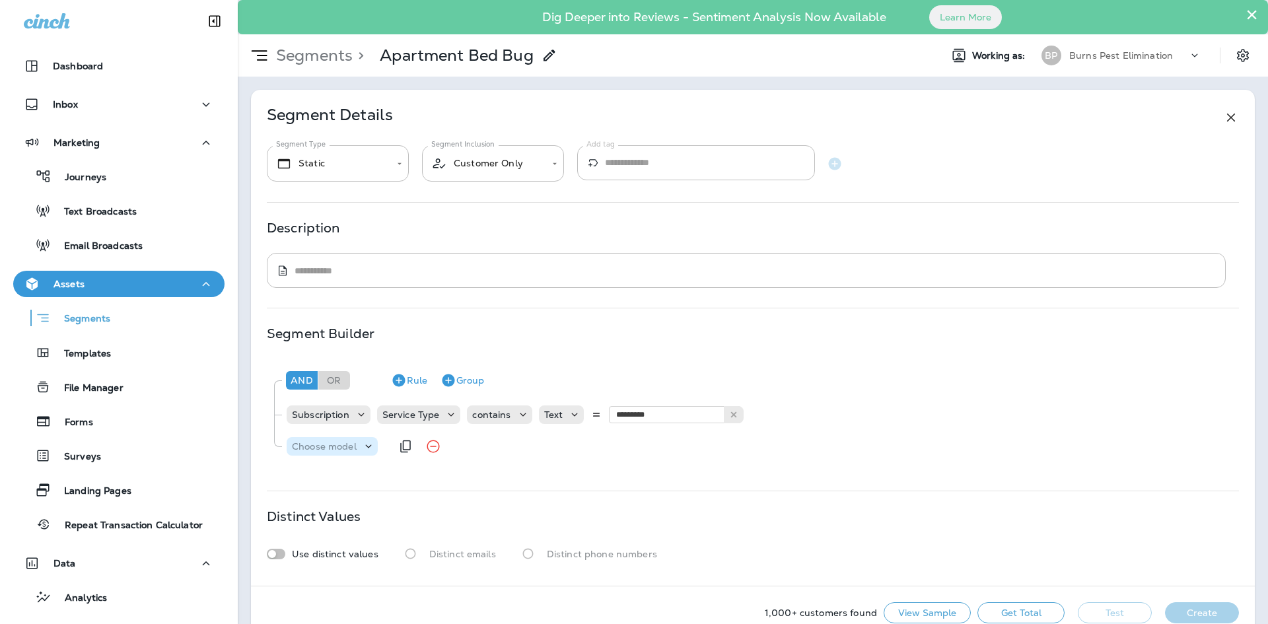
click at [358, 453] on div "Choose model" at bounding box center [332, 446] width 91 height 13
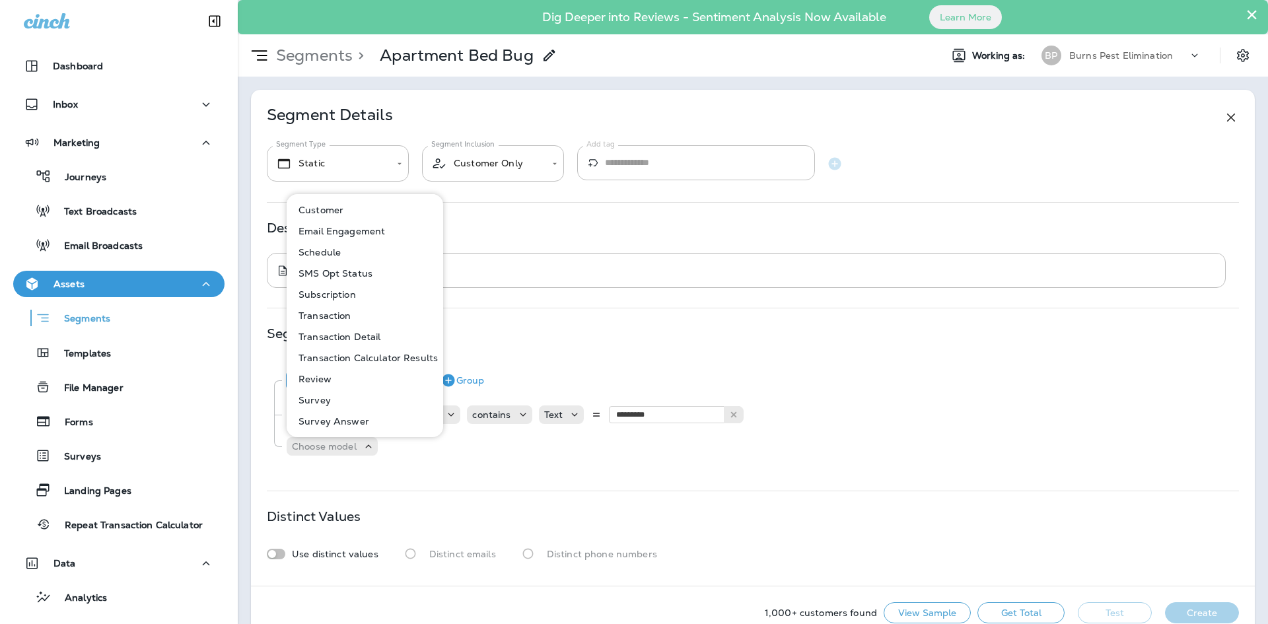
click at [511, 372] on div "And Or Rule Group" at bounding box center [758, 380] width 950 height 32
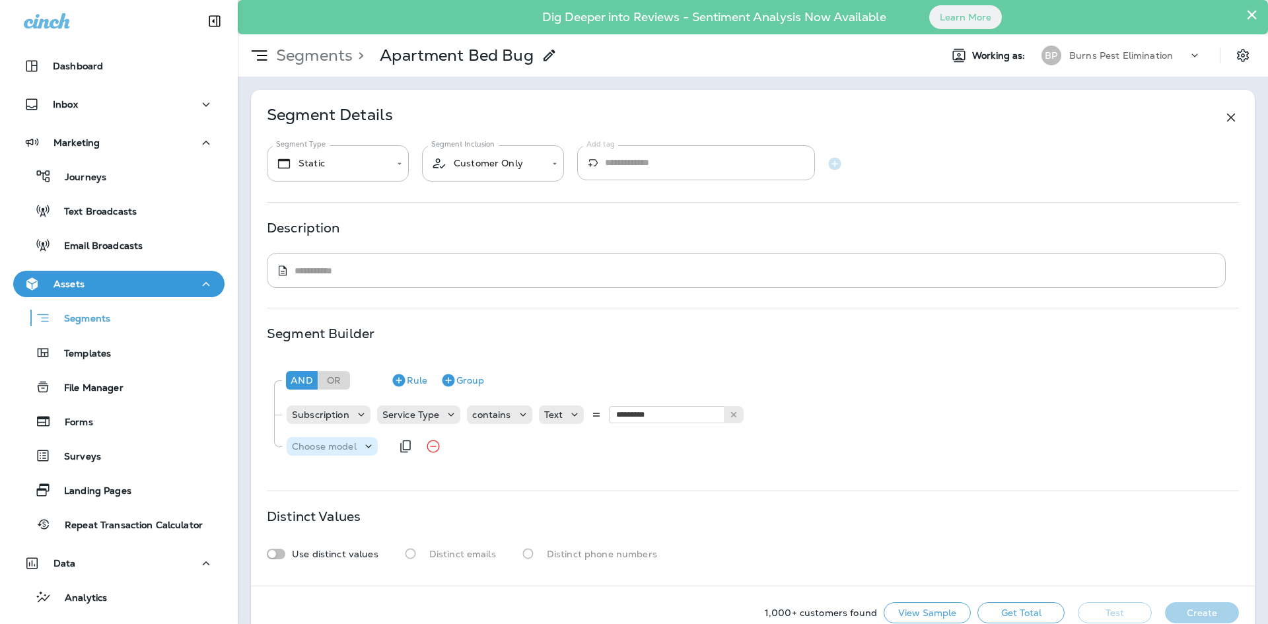
click at [368, 443] on icon at bounding box center [368, 446] width 13 height 13
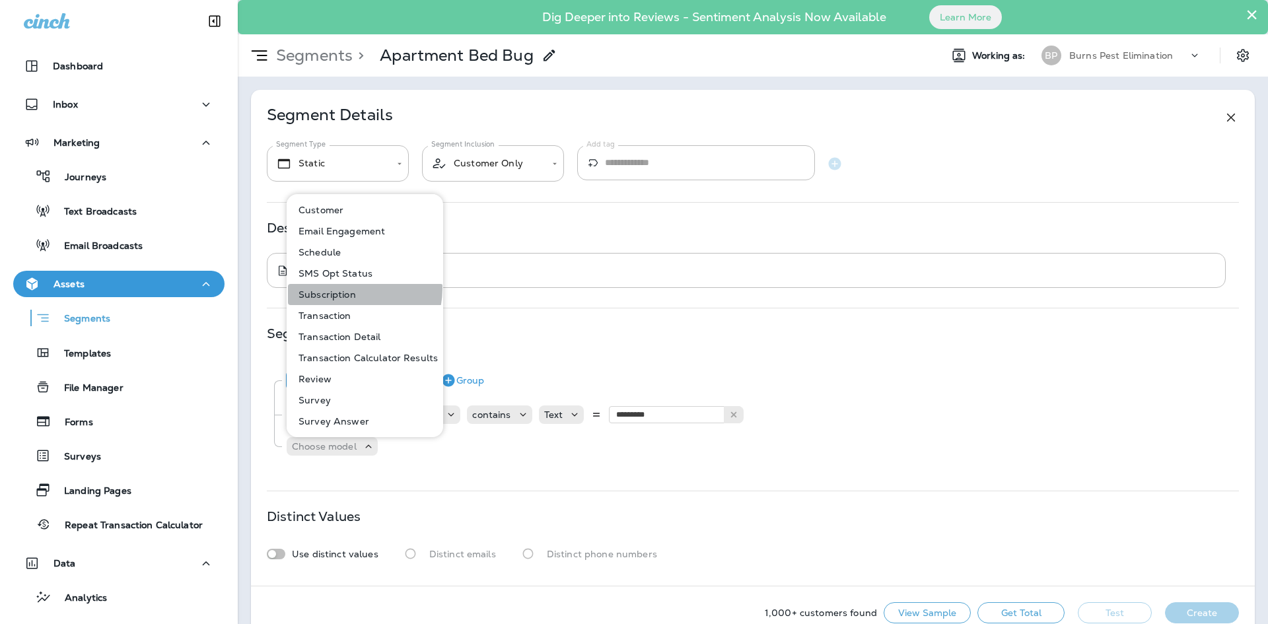
click at [350, 289] on p "Subscription" at bounding box center [324, 294] width 63 height 11
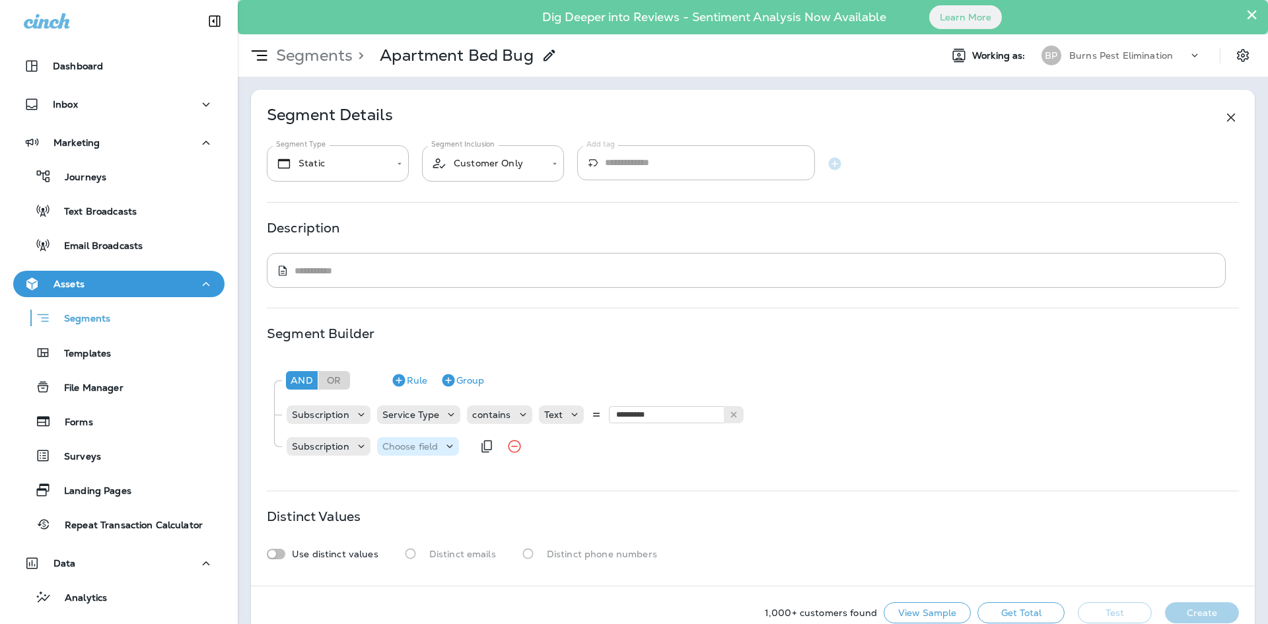
click at [428, 449] on p "Choose field" at bounding box center [410, 446] width 56 height 11
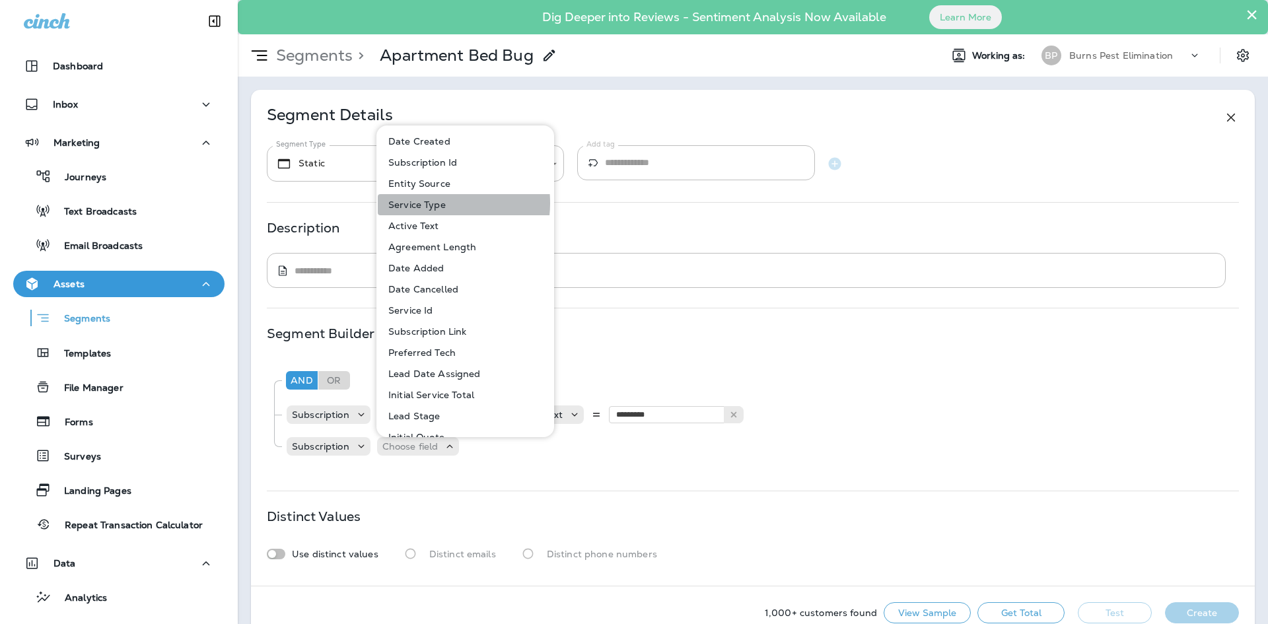
click at [438, 203] on p "Service Type" at bounding box center [414, 204] width 63 height 11
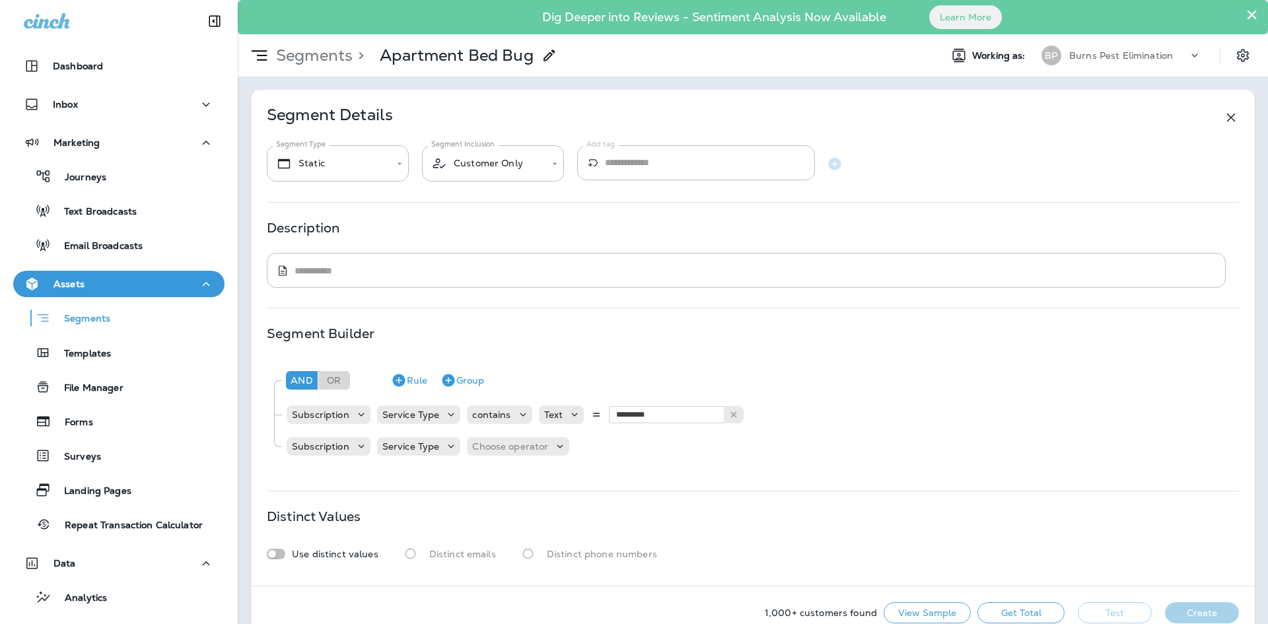
click at [704, 463] on div "And Or Rule Group Subscription Service Type contains Text ********* Apartment A…" at bounding box center [752, 412] width 971 height 106
click at [389, 0] on body "**********" at bounding box center [634, 0] width 1268 height 0
click at [333, 228] on li "Dynamic" at bounding box center [338, 237] width 142 height 32
type input "*******"
drag, startPoint x: 90, startPoint y: 174, endPoint x: 421, endPoint y: 251, distance: 340.2
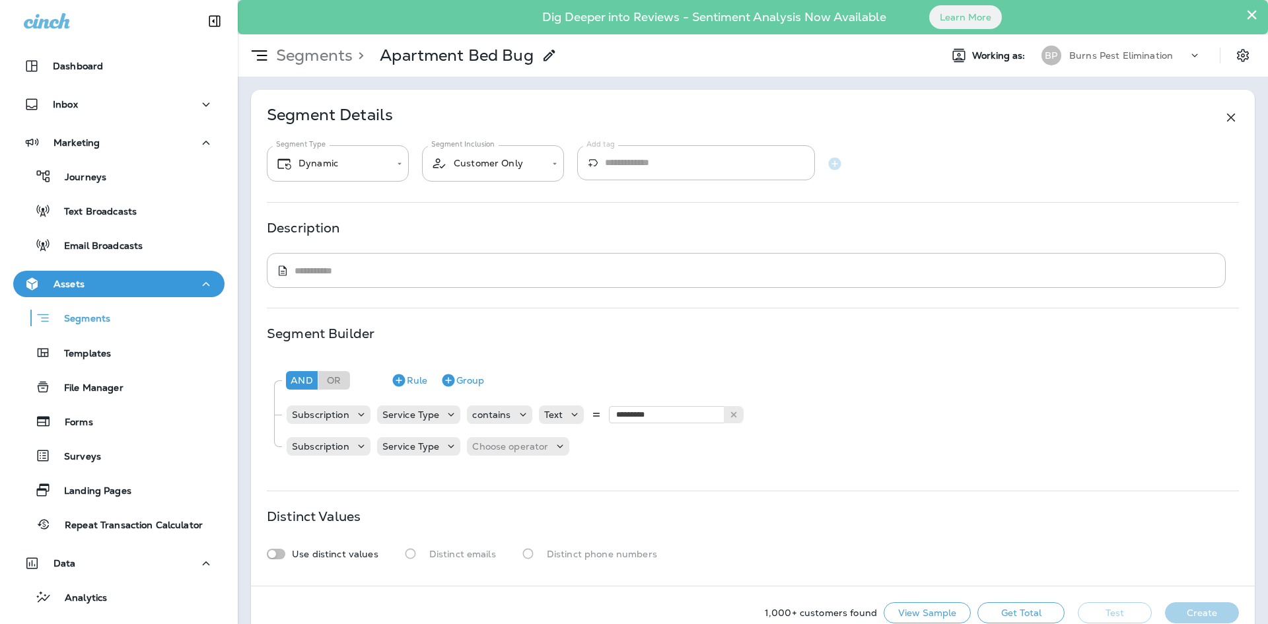
click at [421, 251] on div "Description ​ * ​" at bounding box center [753, 254] width 972 height 65
click at [86, 186] on button "Journeys" at bounding box center [118, 176] width 211 height 28
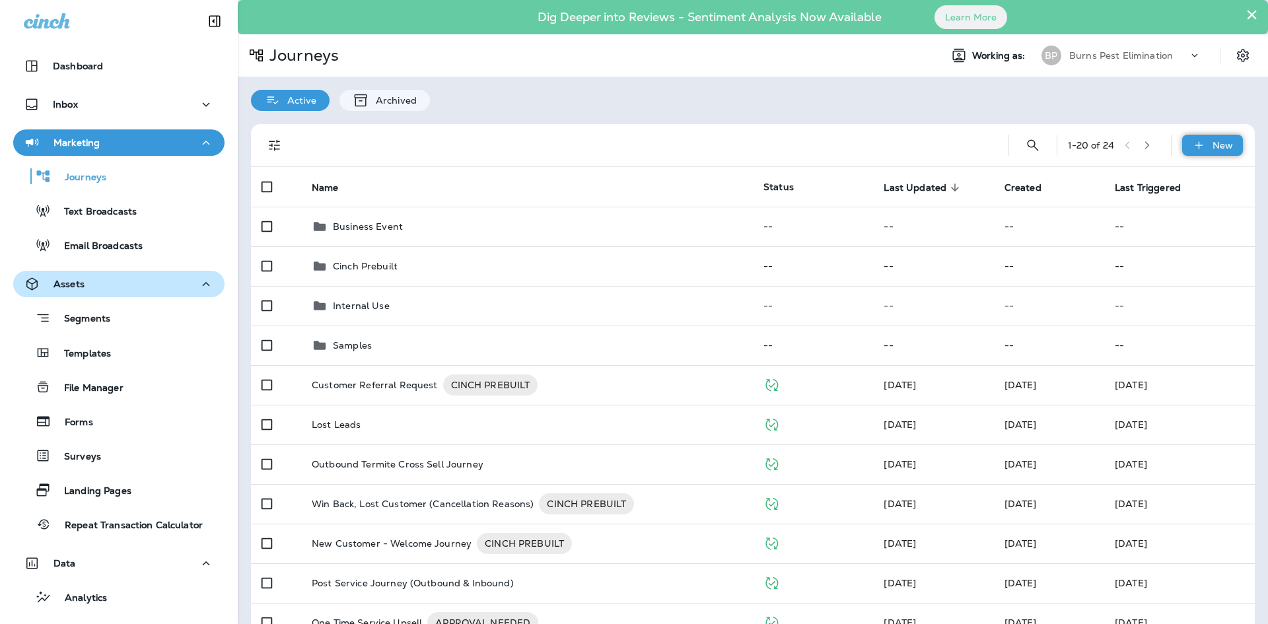
click at [1196, 145] on div "New" at bounding box center [1212, 145] width 61 height 21
click at [1192, 178] on p "New Journey" at bounding box center [1189, 177] width 66 height 11
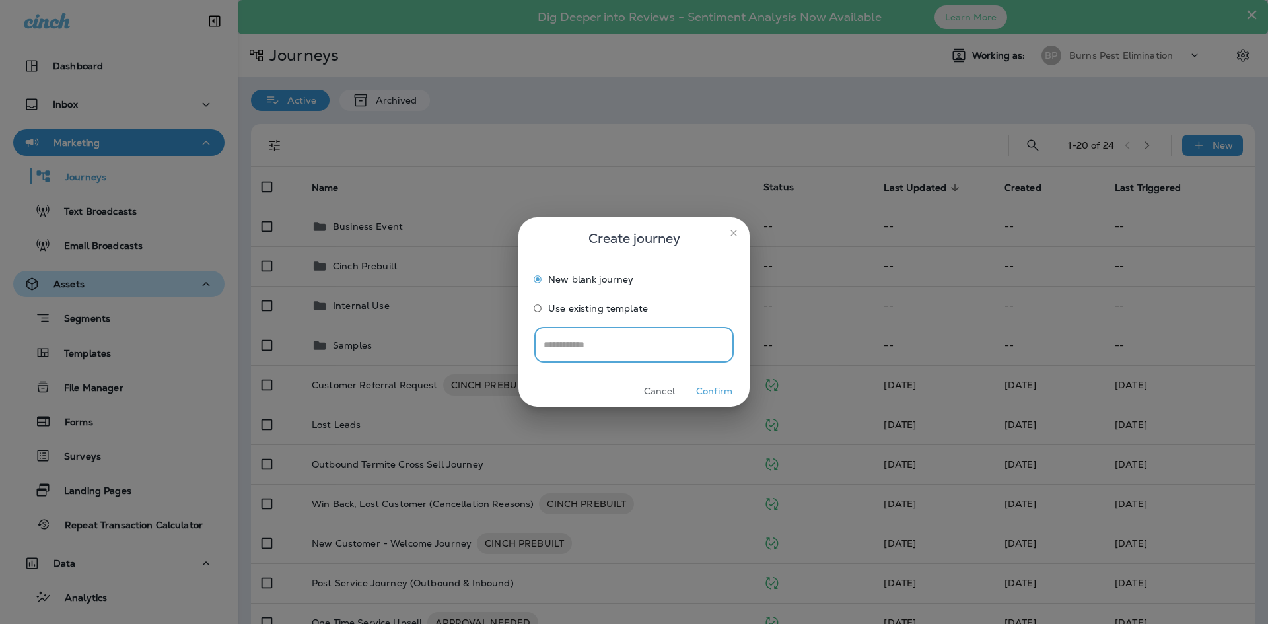
click at [621, 350] on input "text" at bounding box center [633, 344] width 199 height 35
type input "**********"
click at [698, 382] on button "Confirm" at bounding box center [714, 391] width 50 height 20
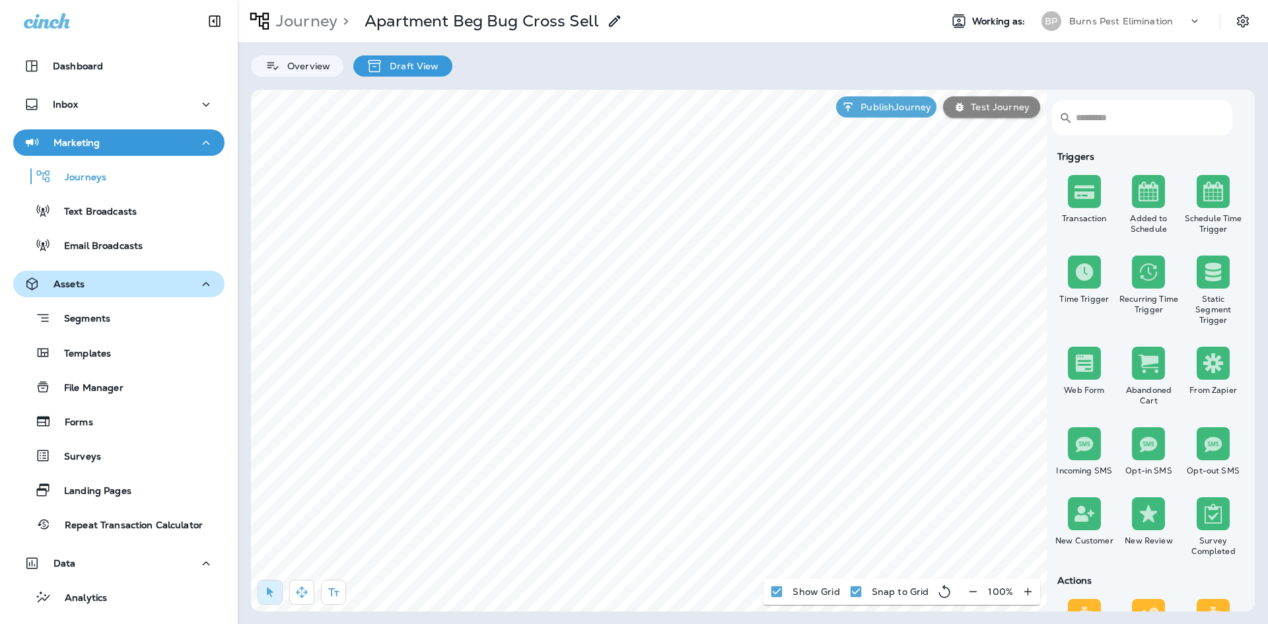
click at [1139, 278] on img at bounding box center [1148, 272] width 20 height 20
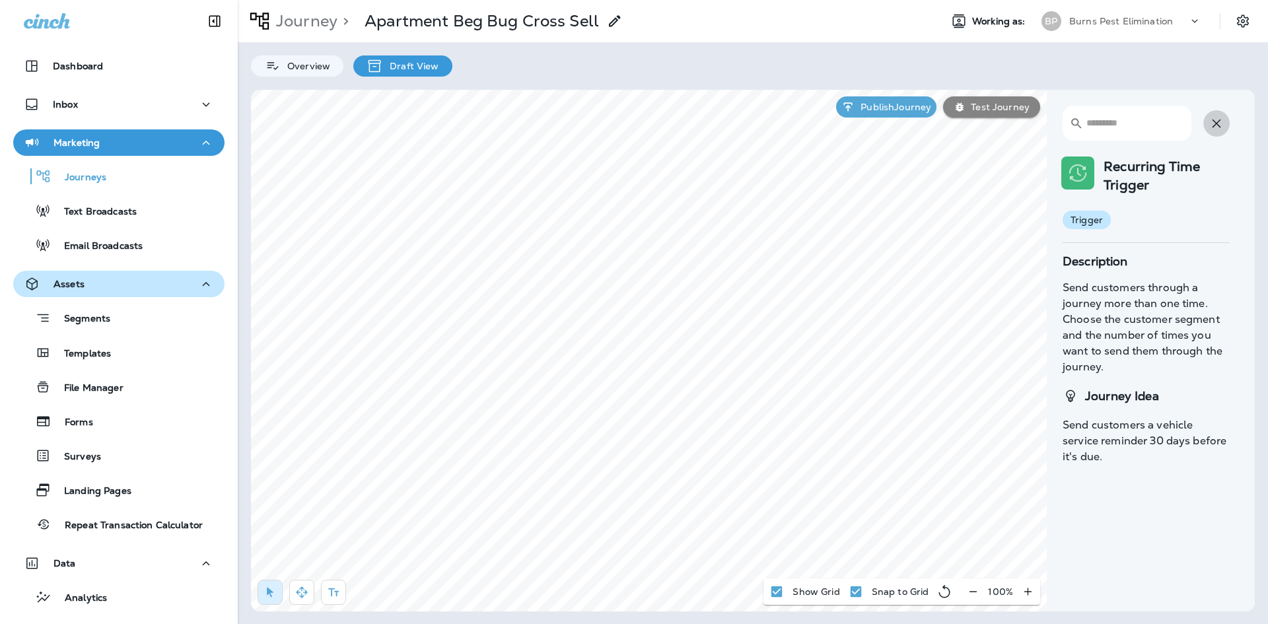
click at [1210, 121] on icon "button" at bounding box center [1216, 124] width 16 height 16
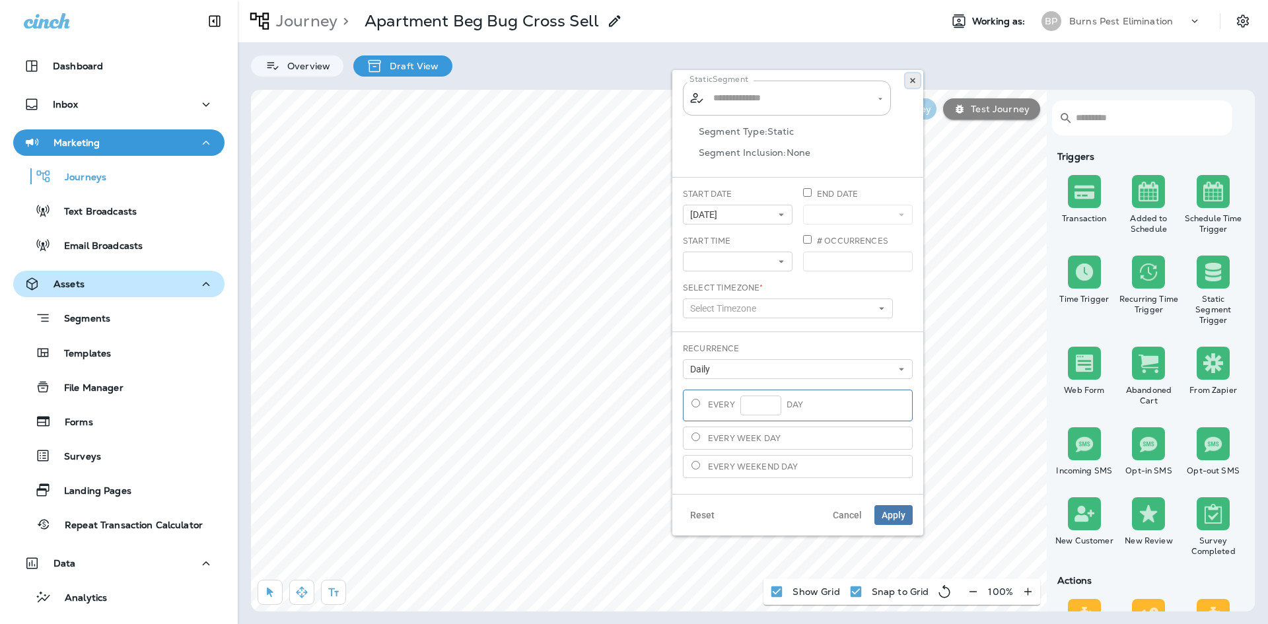
click at [915, 81] on icon at bounding box center [912, 81] width 8 height 8
click at [910, 83] on icon at bounding box center [912, 81] width 8 height 8
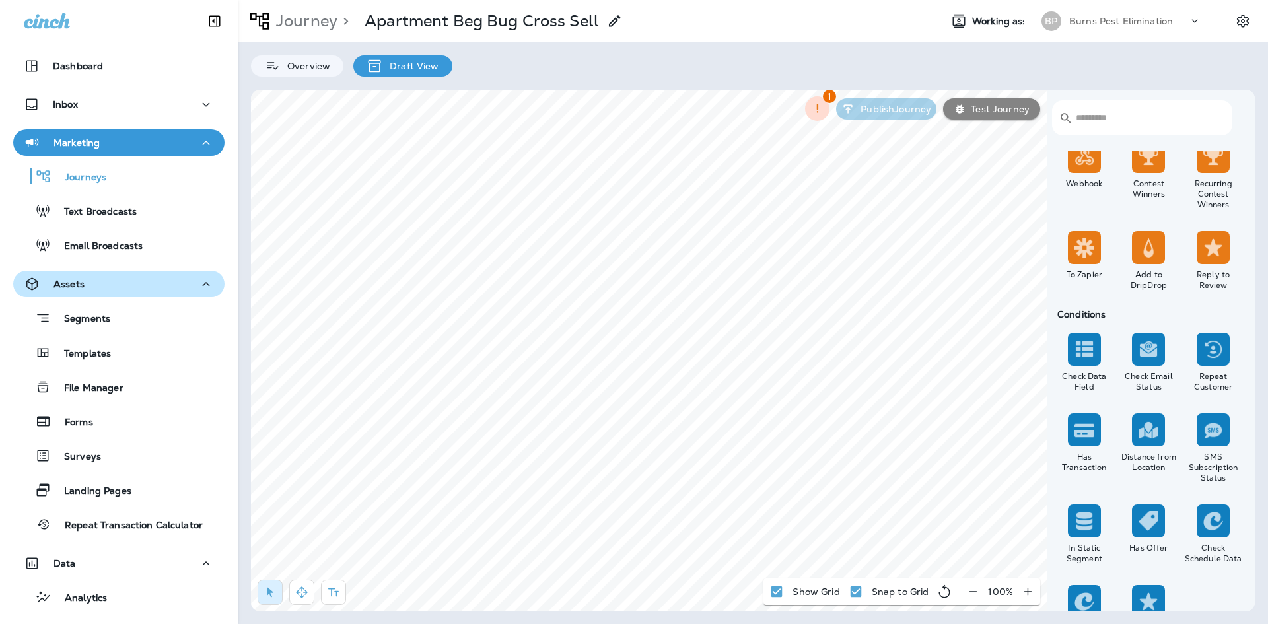
scroll to position [1056, 0]
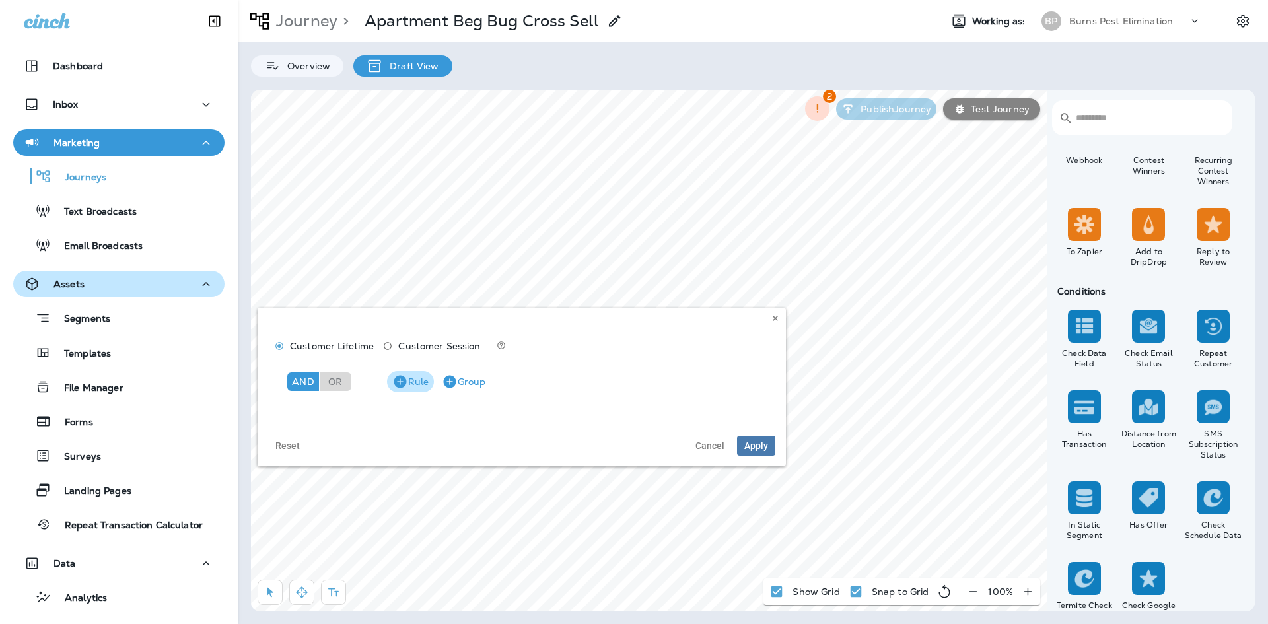
click at [402, 388] on icon "button" at bounding box center [400, 382] width 16 height 16
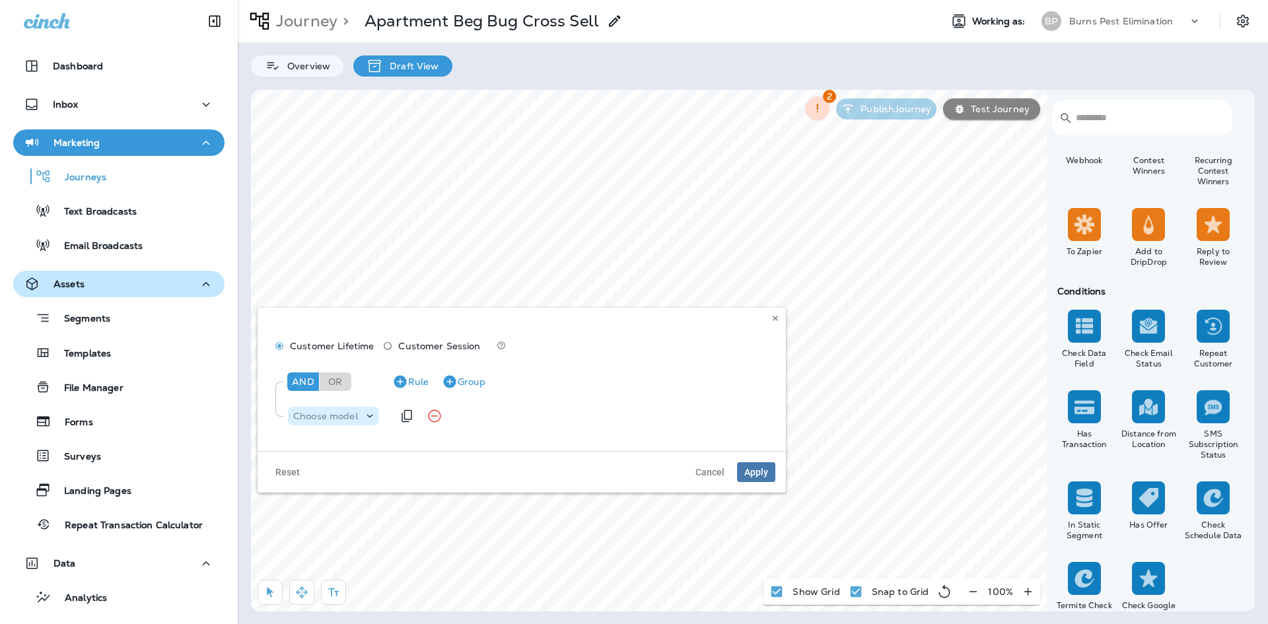
click at [350, 419] on p "Choose model" at bounding box center [325, 416] width 65 height 11
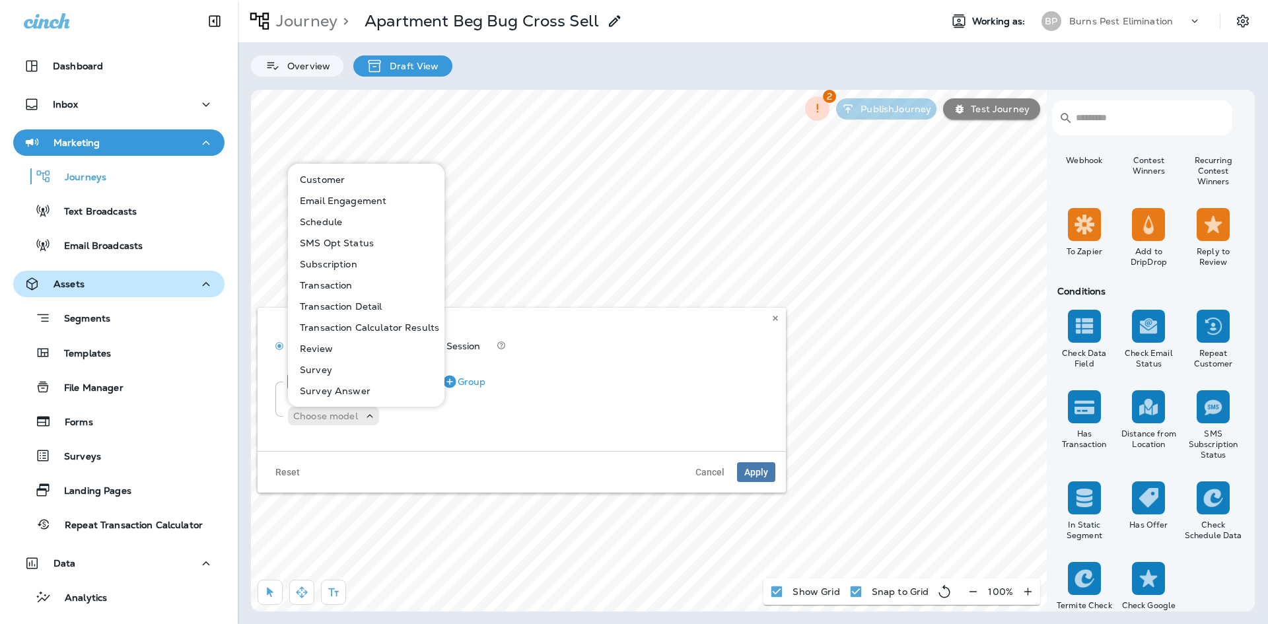
click at [358, 260] on button "Subscription" at bounding box center [366, 264] width 155 height 21
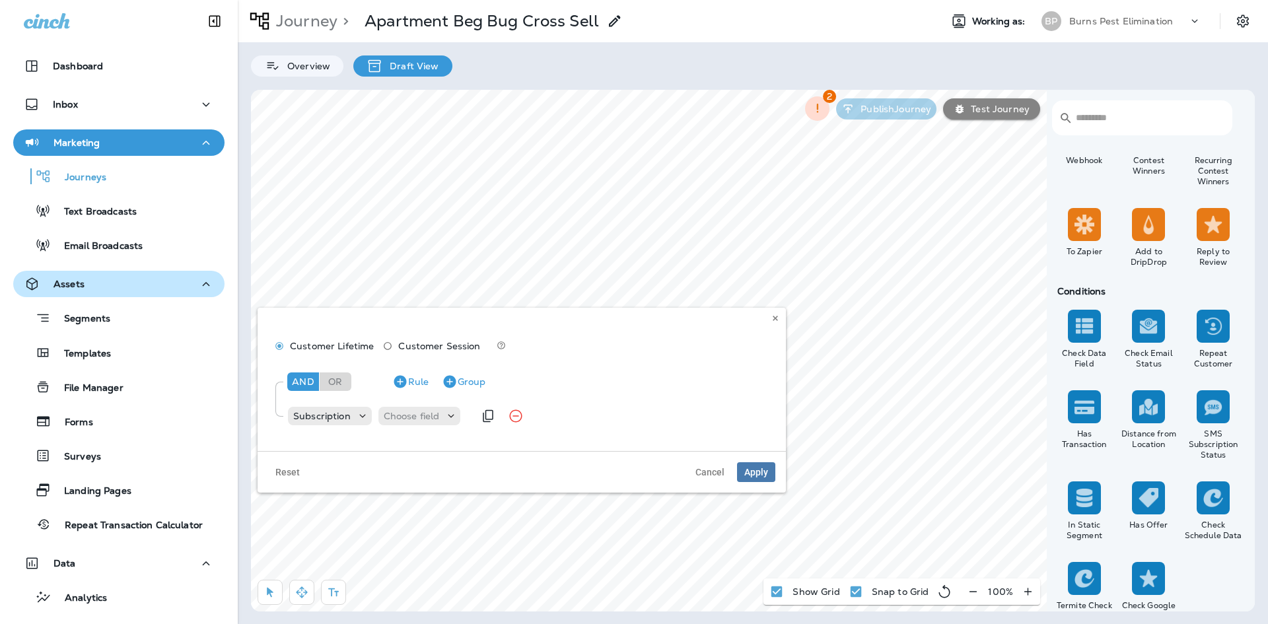
click at [419, 427] on div "Subscription Choose field" at bounding box center [380, 416] width 187 height 26
click at [419, 424] on div "Choose field" at bounding box center [419, 416] width 83 height 18
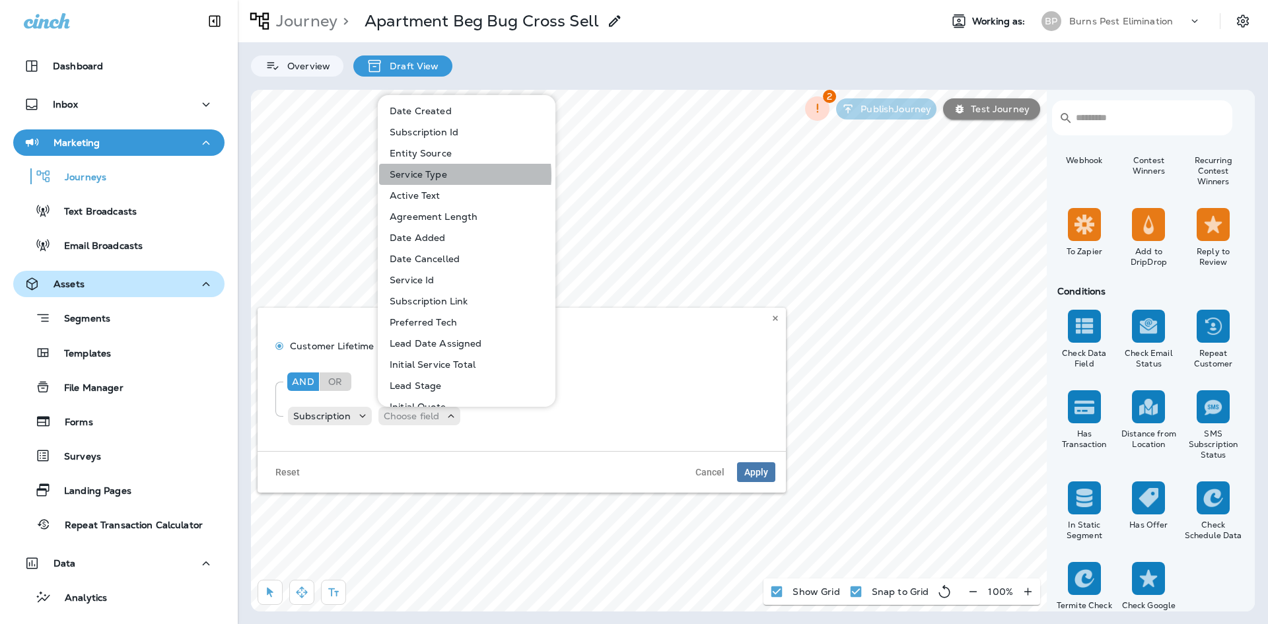
click at [442, 175] on p "Service Type" at bounding box center [415, 174] width 63 height 11
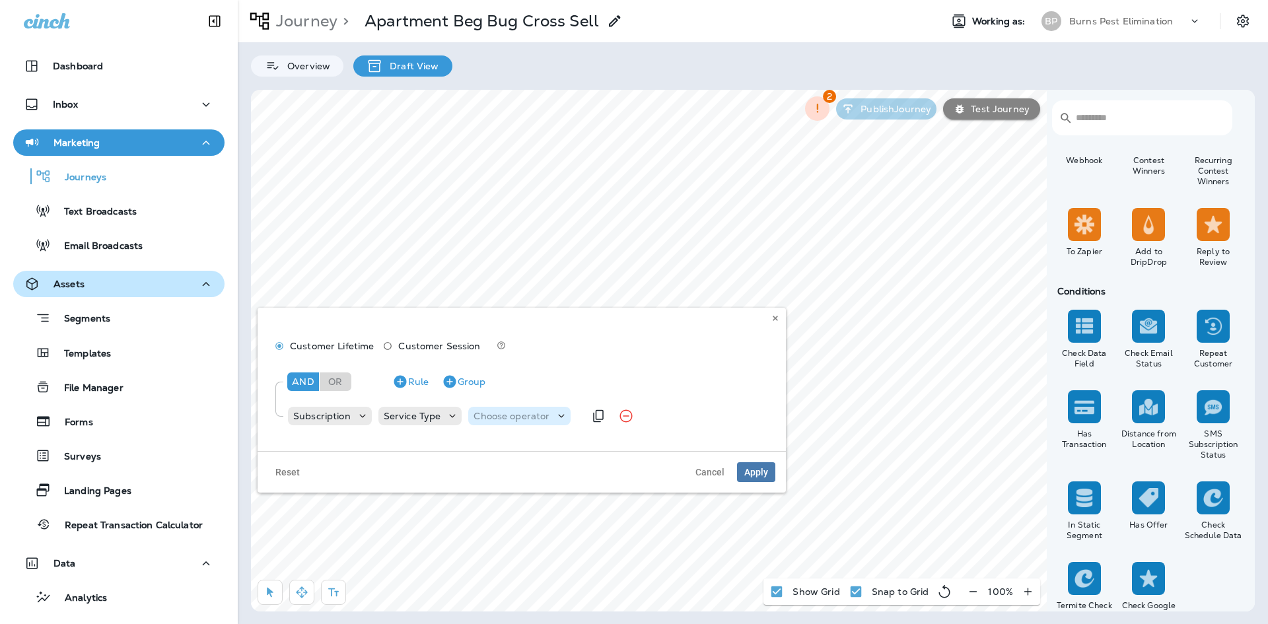
click at [514, 413] on p "Choose operator" at bounding box center [511, 416] width 76 height 11
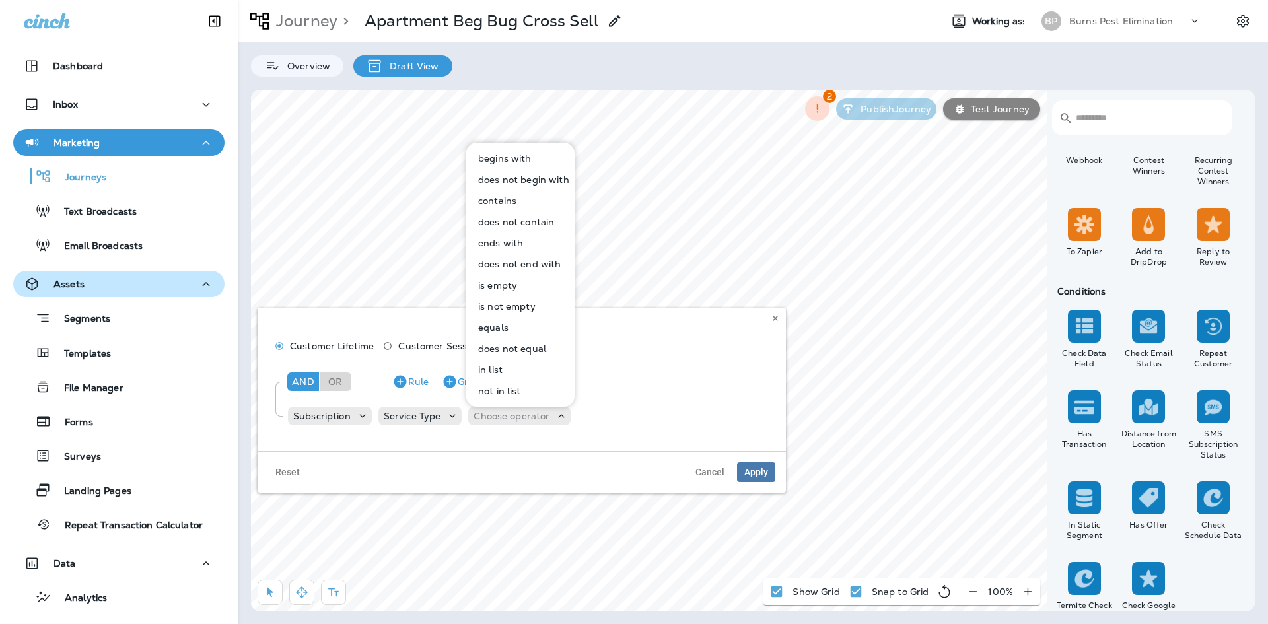
click at [554, 199] on button "contains" at bounding box center [520, 200] width 107 height 21
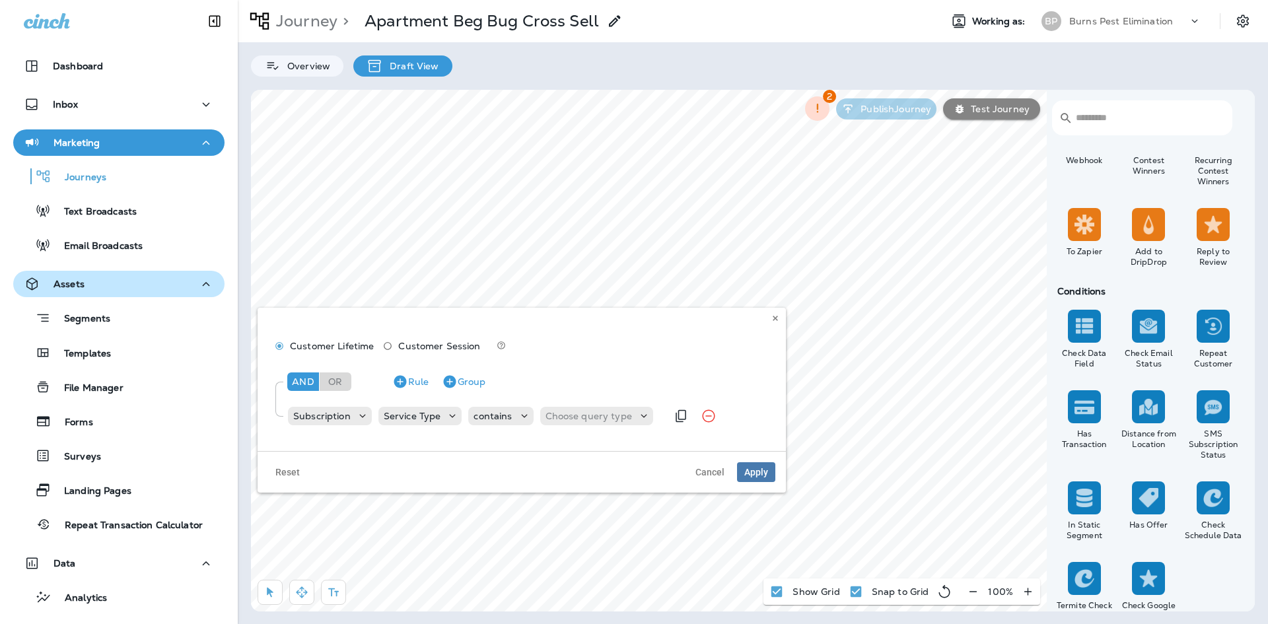
click at [612, 426] on div "Subscription Service Type contains Choose query type" at bounding box center [477, 416] width 380 height 26
click at [612, 425] on div "Choose query type" at bounding box center [596, 416] width 113 height 18
click at [592, 443] on button "Text" at bounding box center [577, 448] width 76 height 21
click at [659, 421] on input "text" at bounding box center [652, 415] width 132 height 17
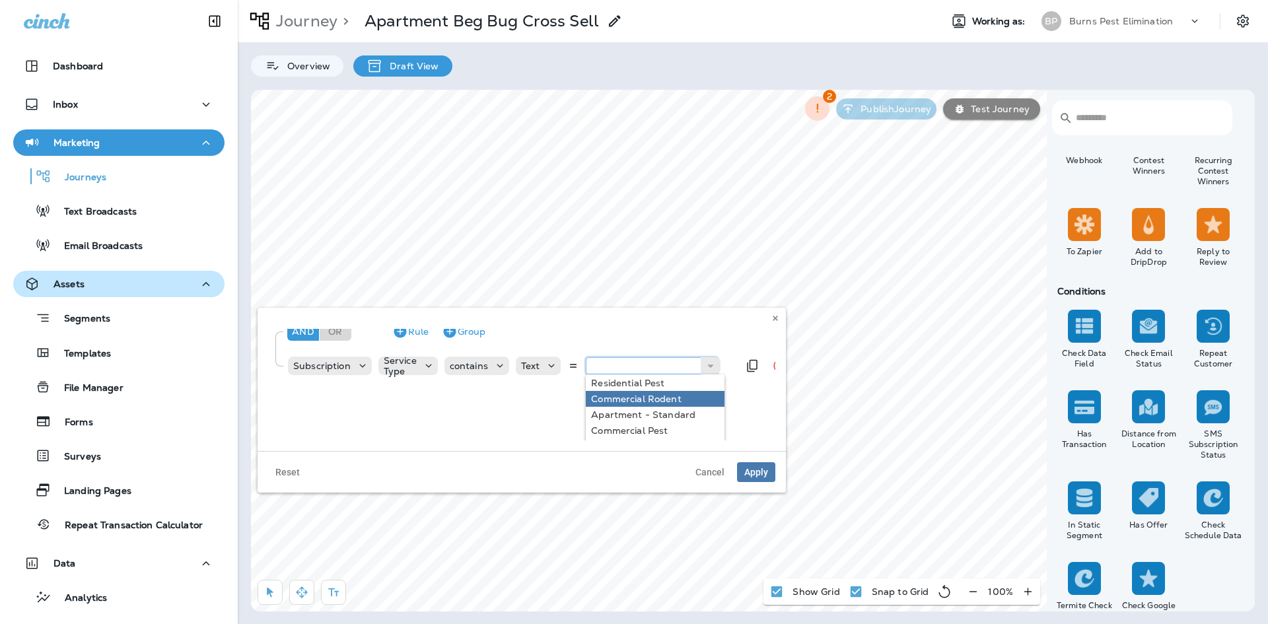
scroll to position [132, 0]
click at [652, 365] on input "text" at bounding box center [652, 365] width 132 height 17
type input "*********"
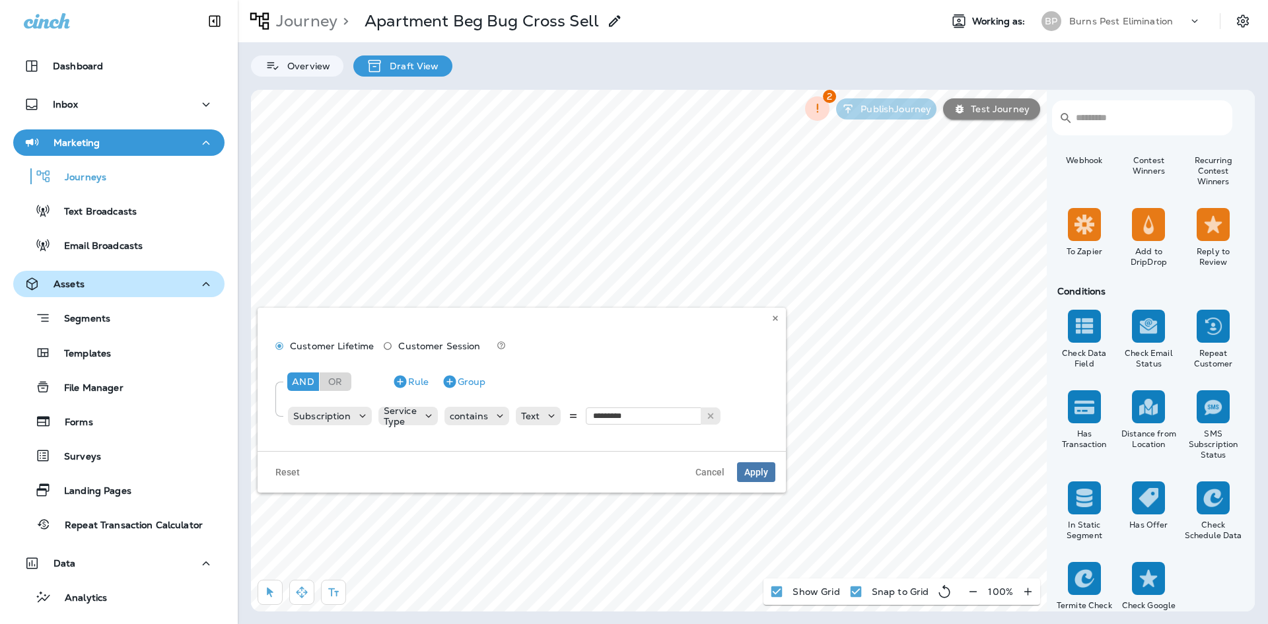
click at [669, 351] on div "Customer Lifetime Customer Session And Or Rule Group Subscription Service Type …" at bounding box center [521, 385] width 507 height 112
click at [768, 482] on button "Apply" at bounding box center [756, 472] width 38 height 20
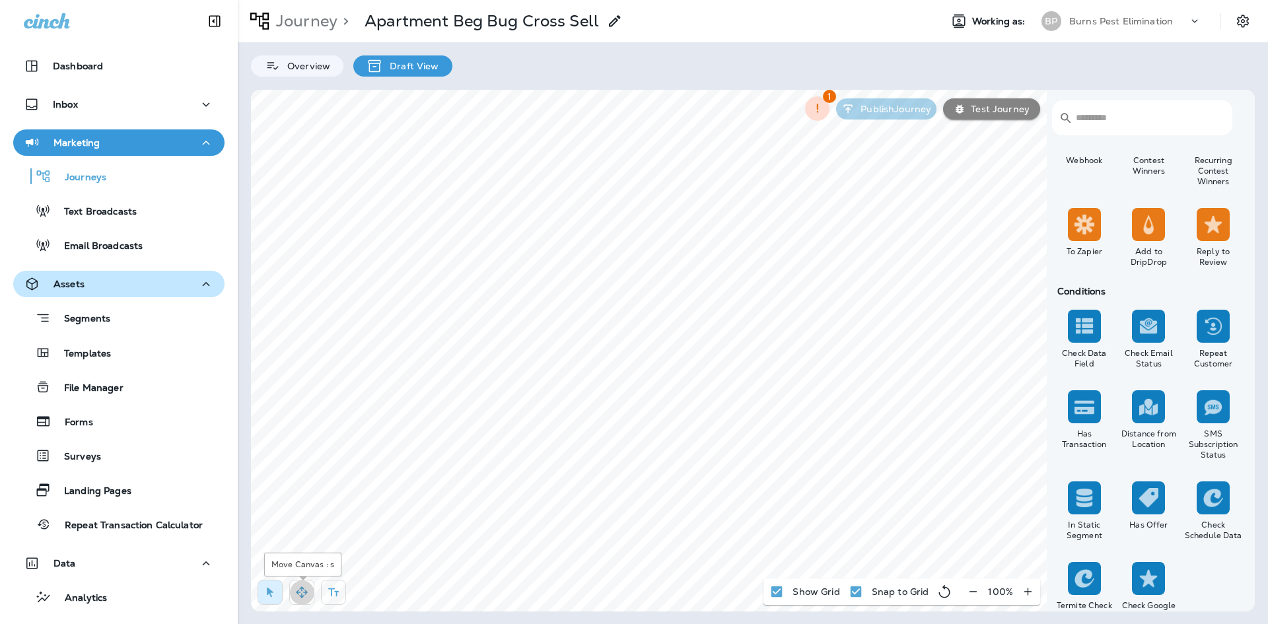
drag, startPoint x: 309, startPoint y: 595, endPoint x: 322, endPoint y: 582, distance: 18.2
click at [308, 595] on button "button" at bounding box center [301, 592] width 25 height 25
click at [275, 598] on icon "button" at bounding box center [269, 592] width 13 height 13
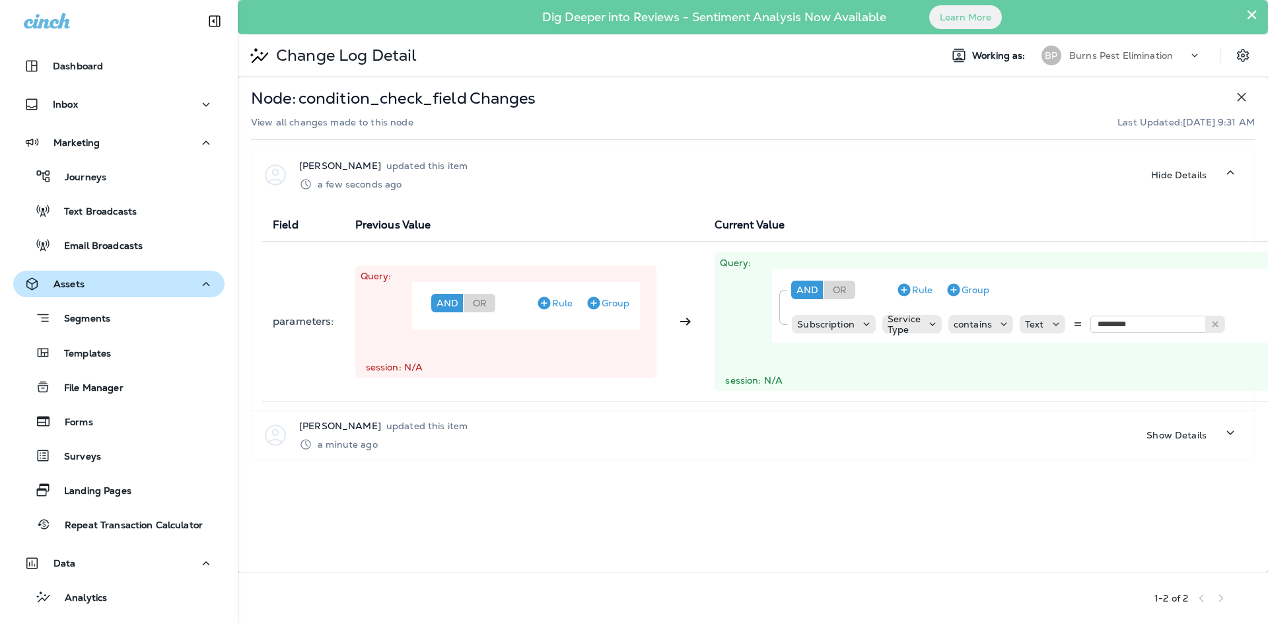
click at [1239, 98] on icon "button" at bounding box center [1241, 97] width 9 height 9
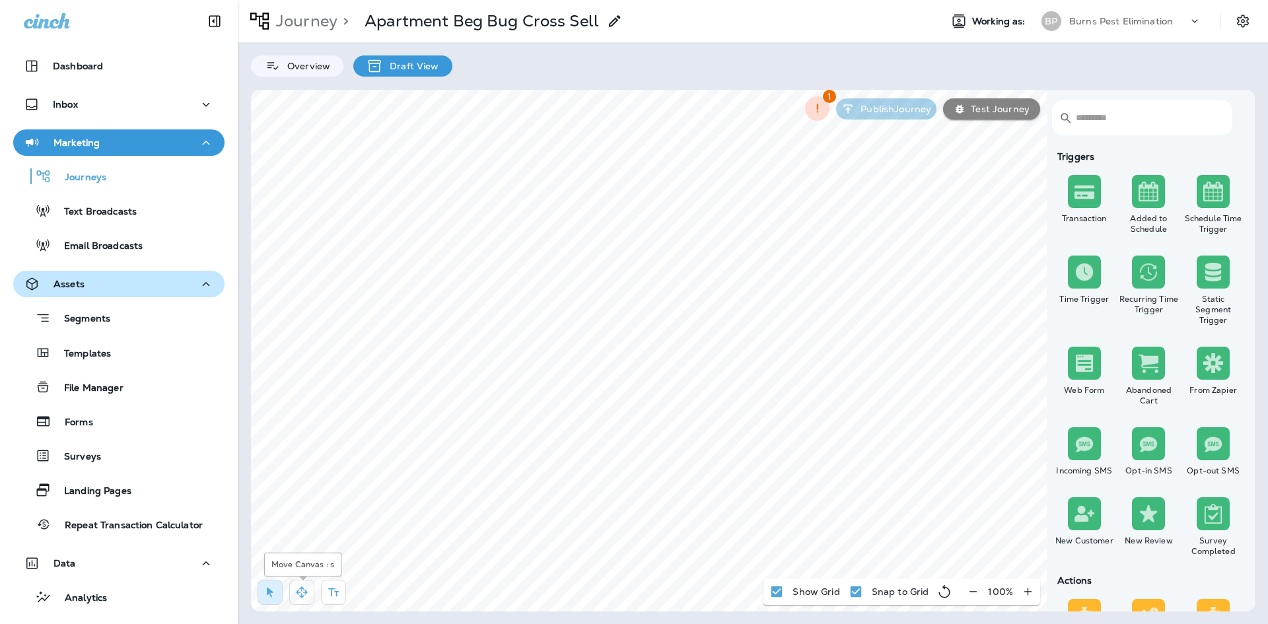
click at [290, 590] on button "button" at bounding box center [301, 592] width 25 height 25
click at [267, 595] on icon "button" at bounding box center [270, 593] width 7 height 10
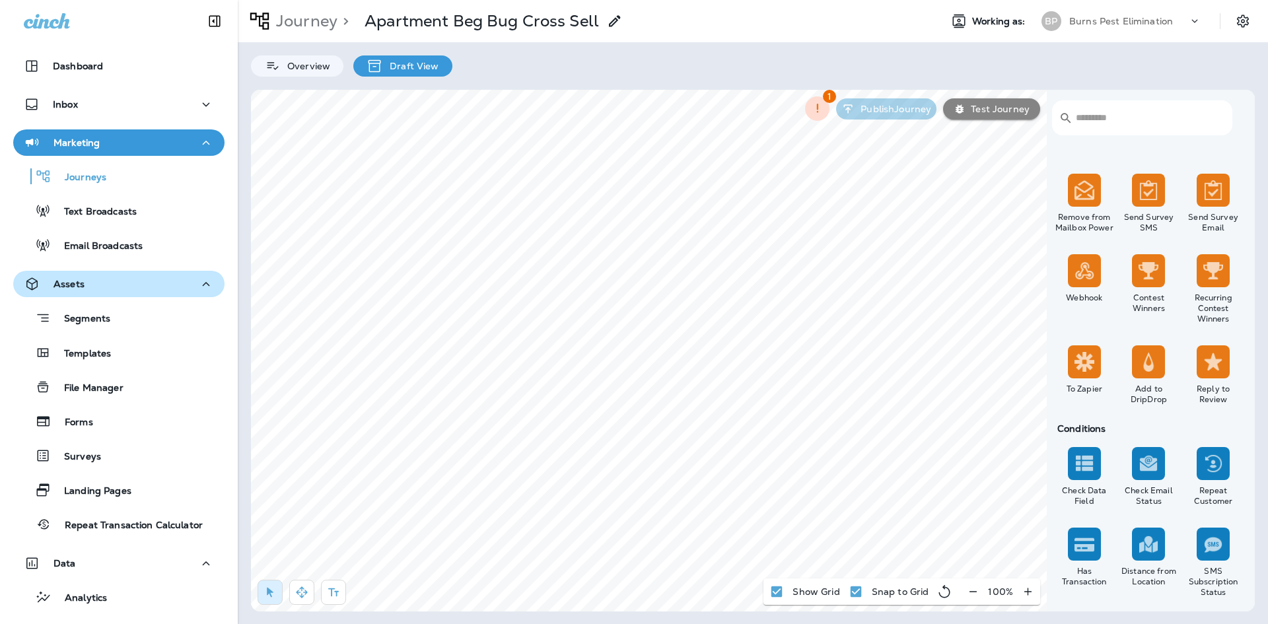
scroll to position [924, 0]
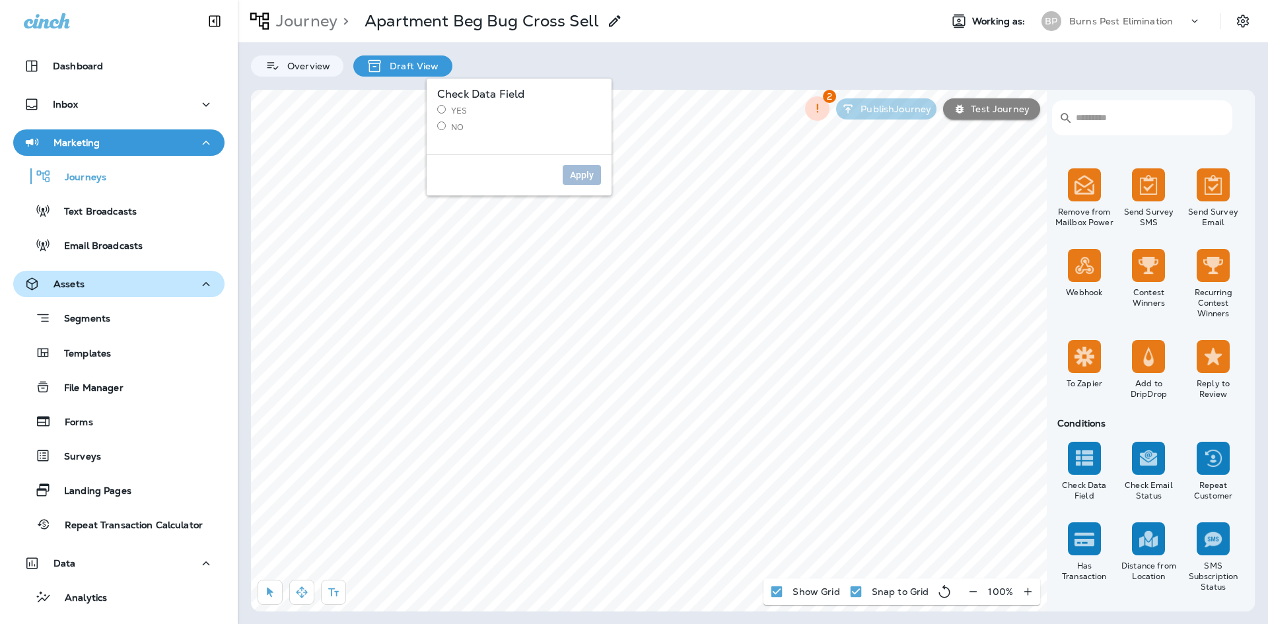
click at [448, 106] on label "Yes" at bounding box center [519, 110] width 164 height 11
click at [586, 176] on span "Apply" at bounding box center [582, 174] width 24 height 9
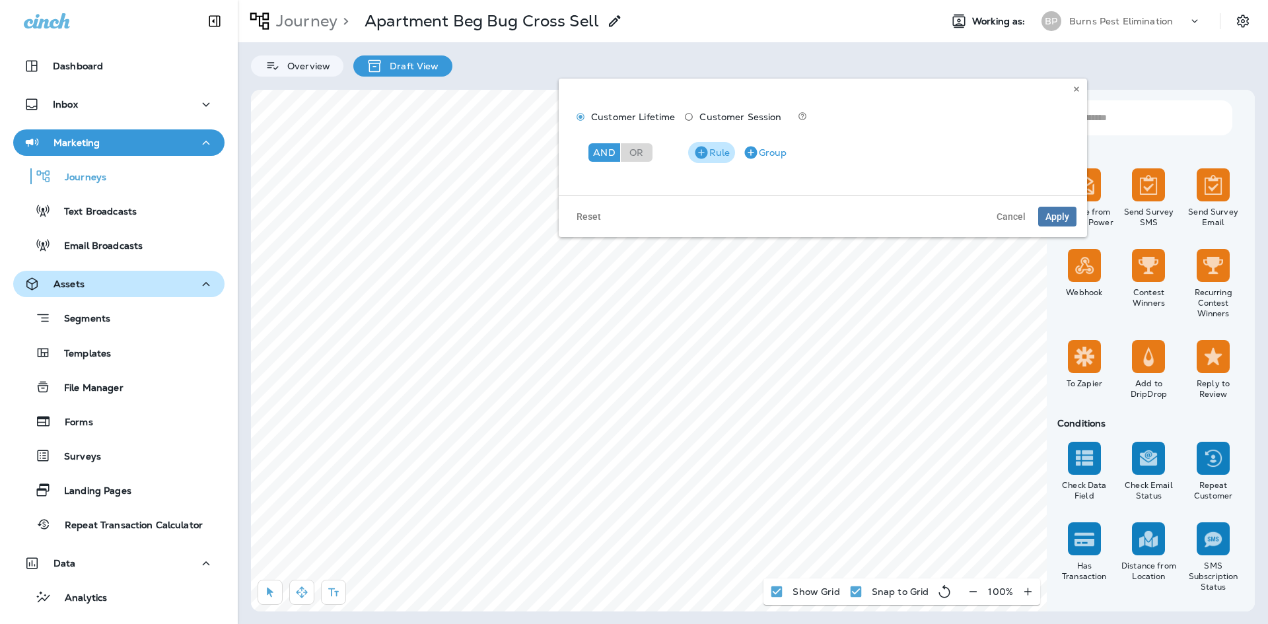
click at [716, 156] on button "Rule" at bounding box center [711, 152] width 47 height 21
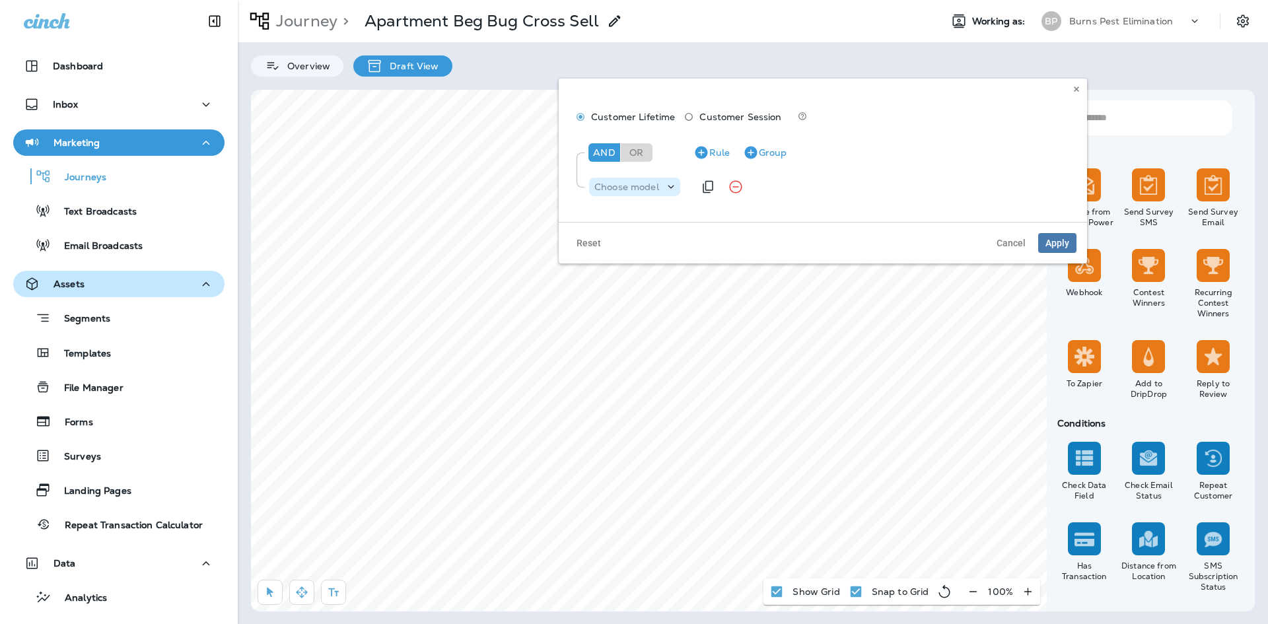
click at [669, 191] on icon at bounding box center [670, 186] width 13 height 13
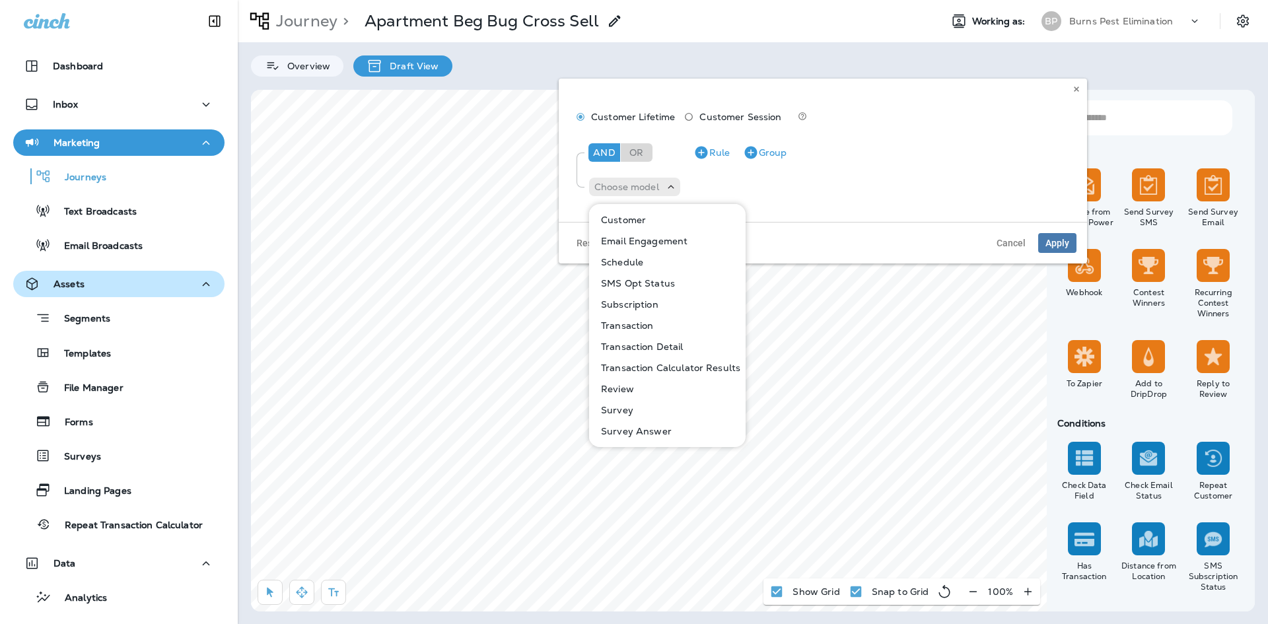
click at [638, 302] on p "Subscription" at bounding box center [626, 304] width 63 height 11
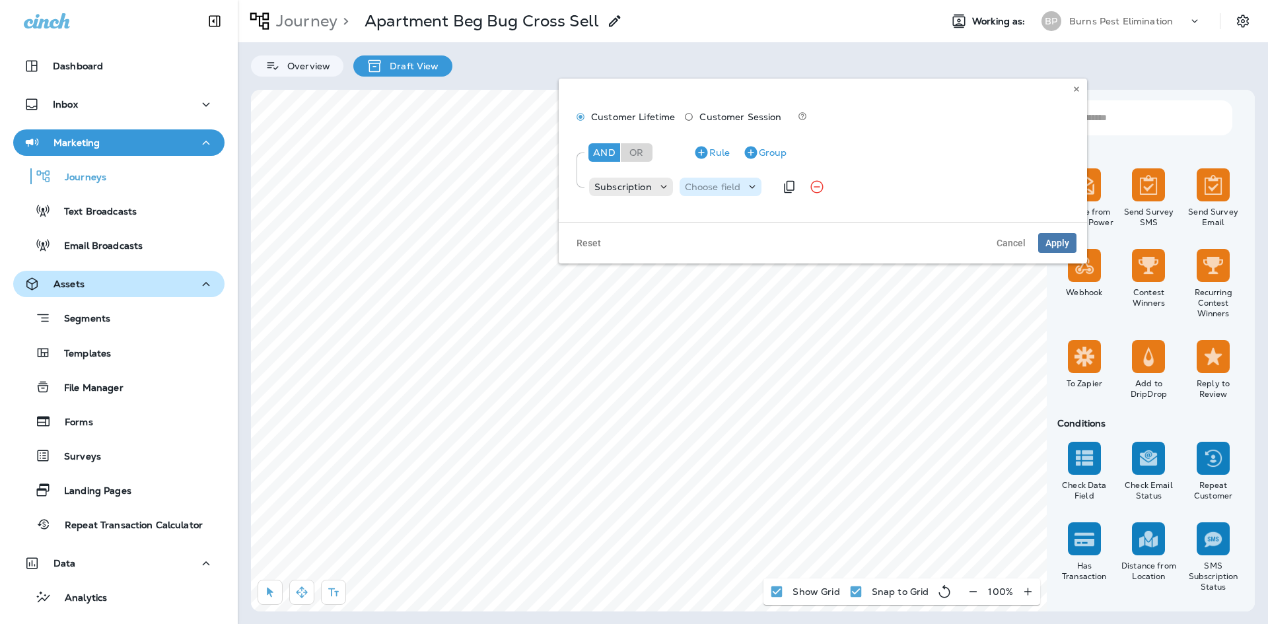
click at [714, 182] on p "Choose field" at bounding box center [713, 187] width 56 height 11
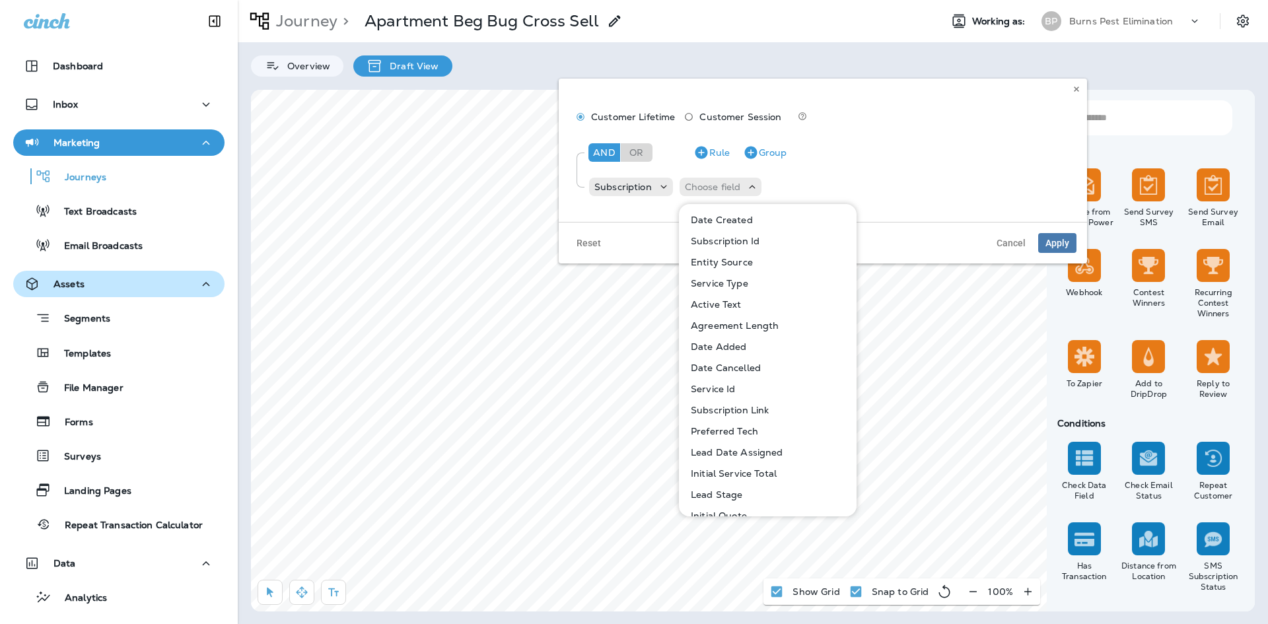
click at [741, 287] on p "Service Type" at bounding box center [716, 283] width 63 height 11
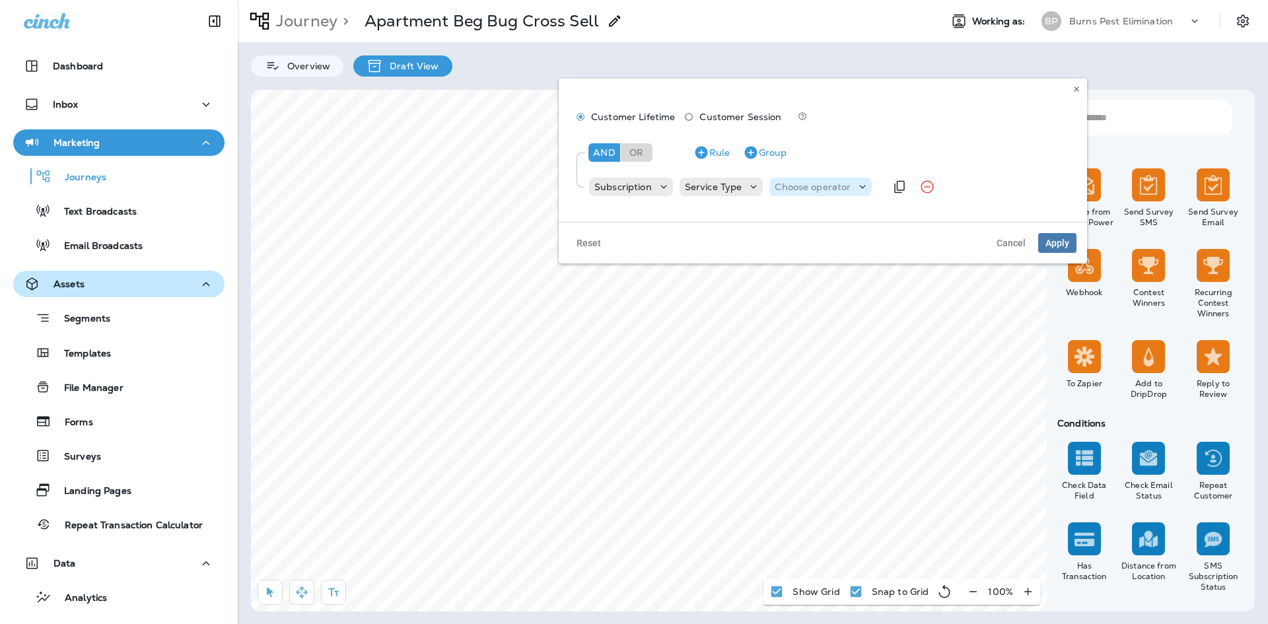
click at [797, 192] on p "Choose operator" at bounding box center [812, 187] width 76 height 11
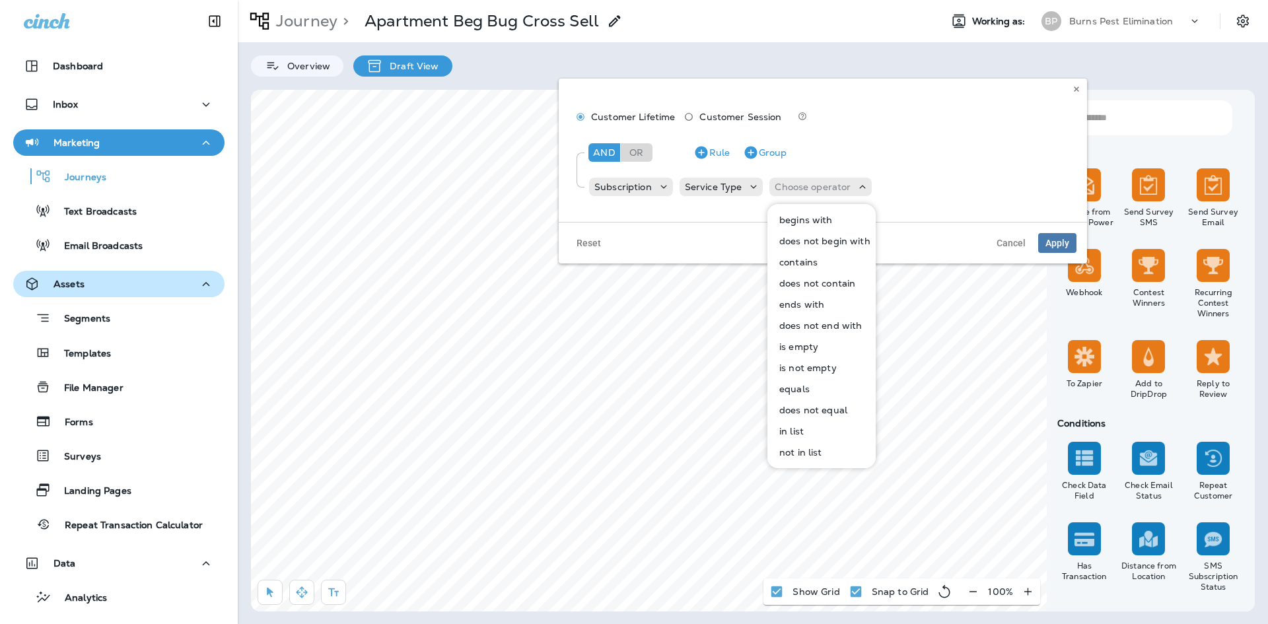
click at [803, 263] on p "contains" at bounding box center [796, 262] width 44 height 11
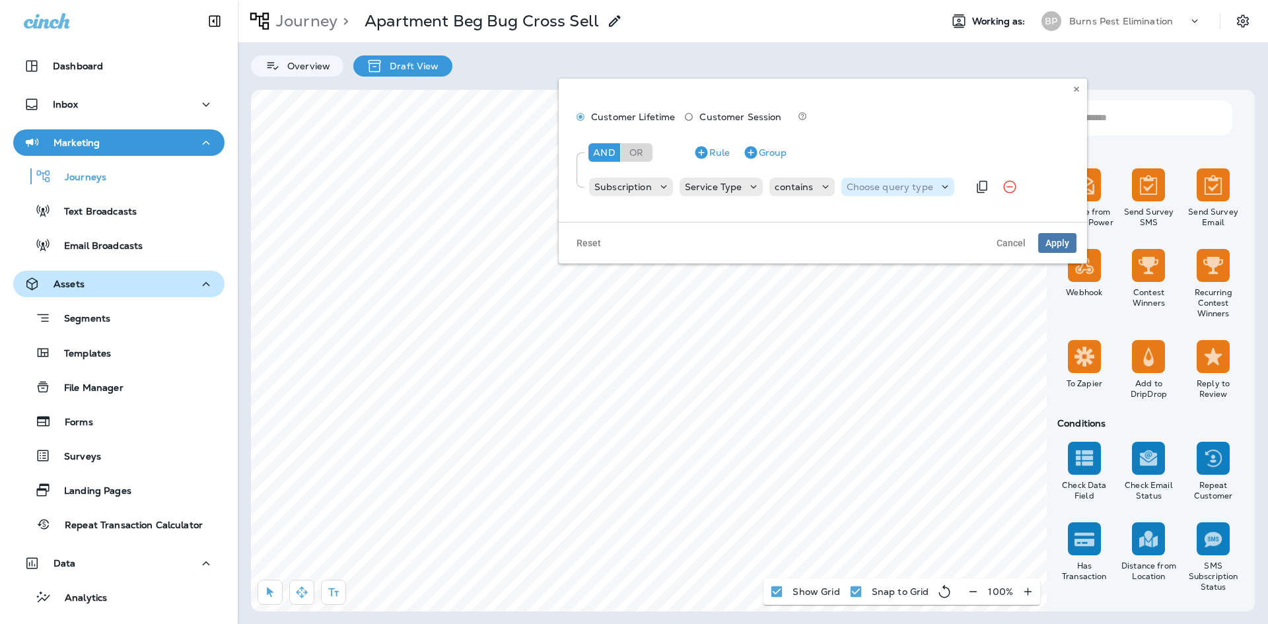
click at [877, 191] on p "Choose query type" at bounding box center [889, 187] width 86 height 11
click at [871, 215] on button "Text" at bounding box center [878, 219] width 76 height 21
click at [915, 188] on input "text" at bounding box center [953, 186] width 132 height 17
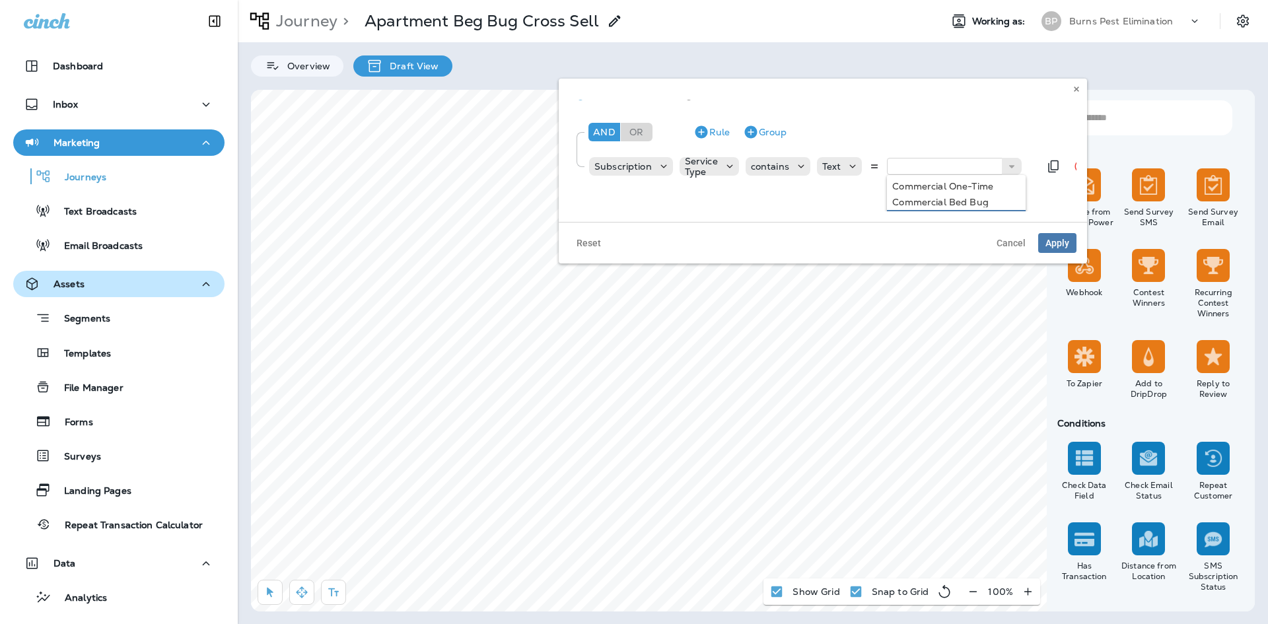
scroll to position [0, 0]
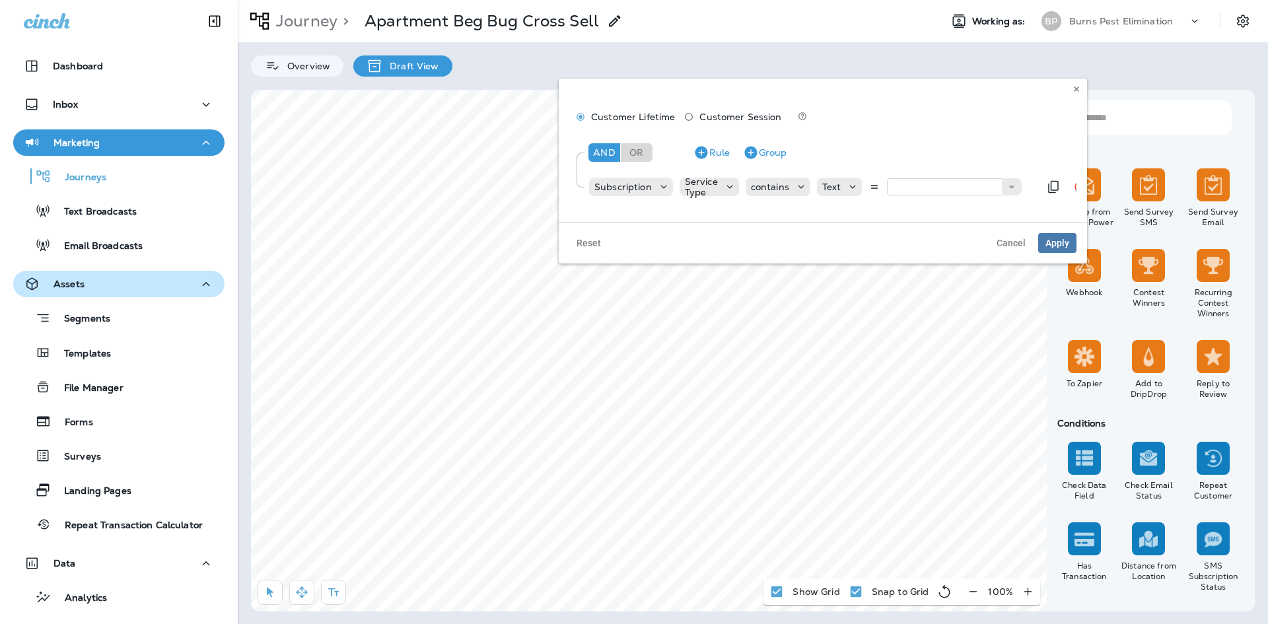
click at [932, 155] on div "And Or Rule Group" at bounding box center [827, 153] width 485 height 32
click at [943, 184] on input "text" at bounding box center [953, 186] width 132 height 17
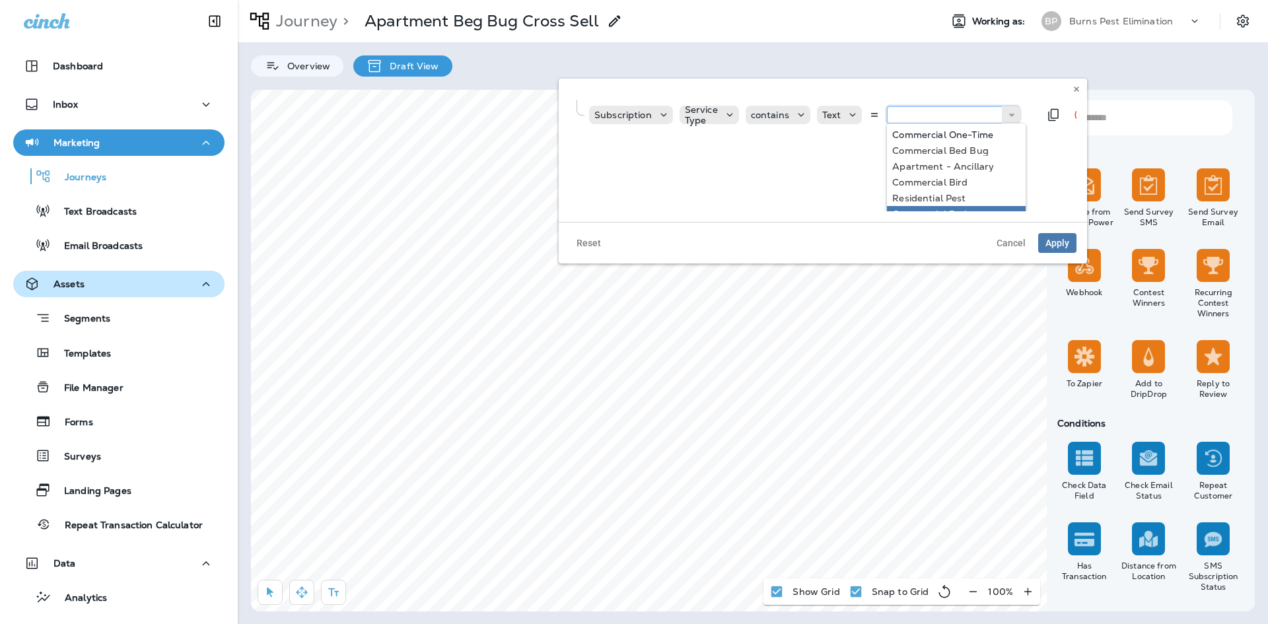
scroll to position [50, 0]
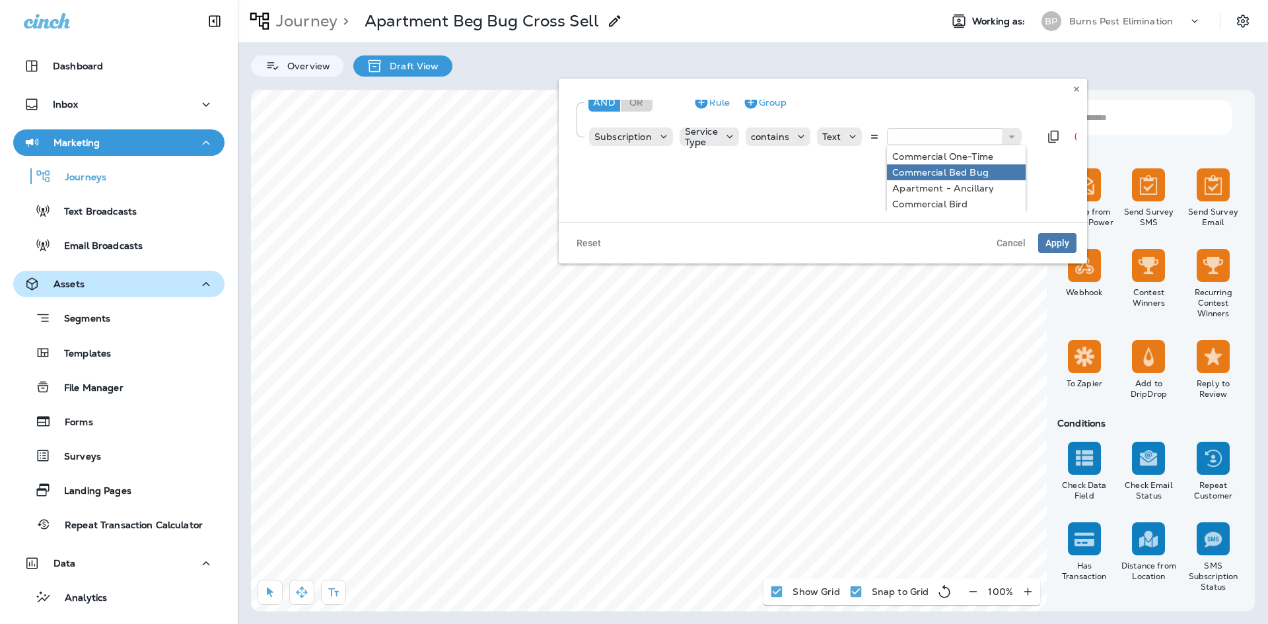
type input "**********"
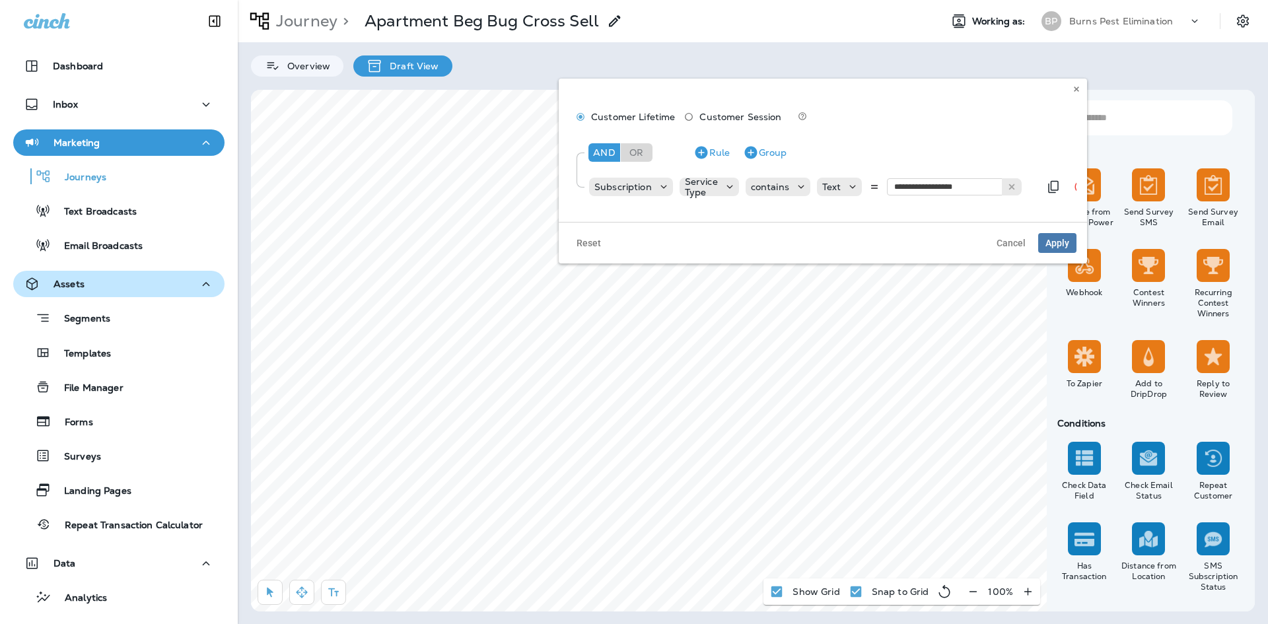
click at [942, 168] on div "**********" at bounding box center [822, 168] width 506 height 74
drag, startPoint x: 1060, startPoint y: 246, endPoint x: 1050, endPoint y: 244, distance: 10.7
click at [1055, 246] on button "Apply" at bounding box center [1057, 243] width 38 height 20
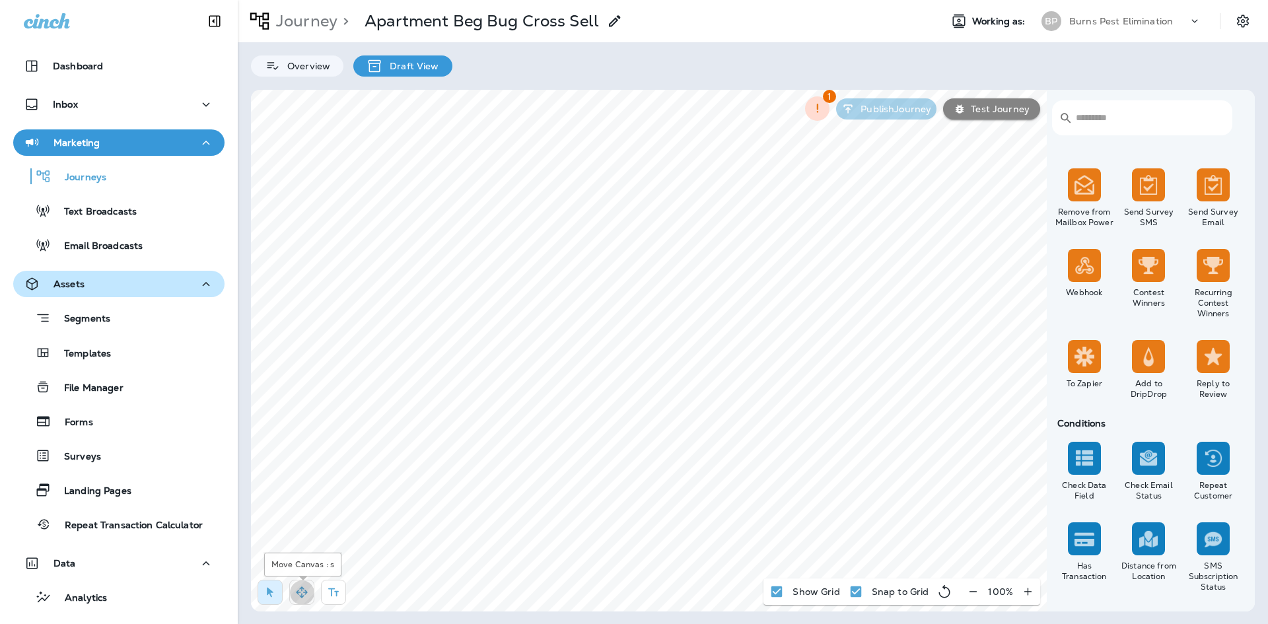
click at [306, 591] on icon "button" at bounding box center [301, 591] width 11 height 11
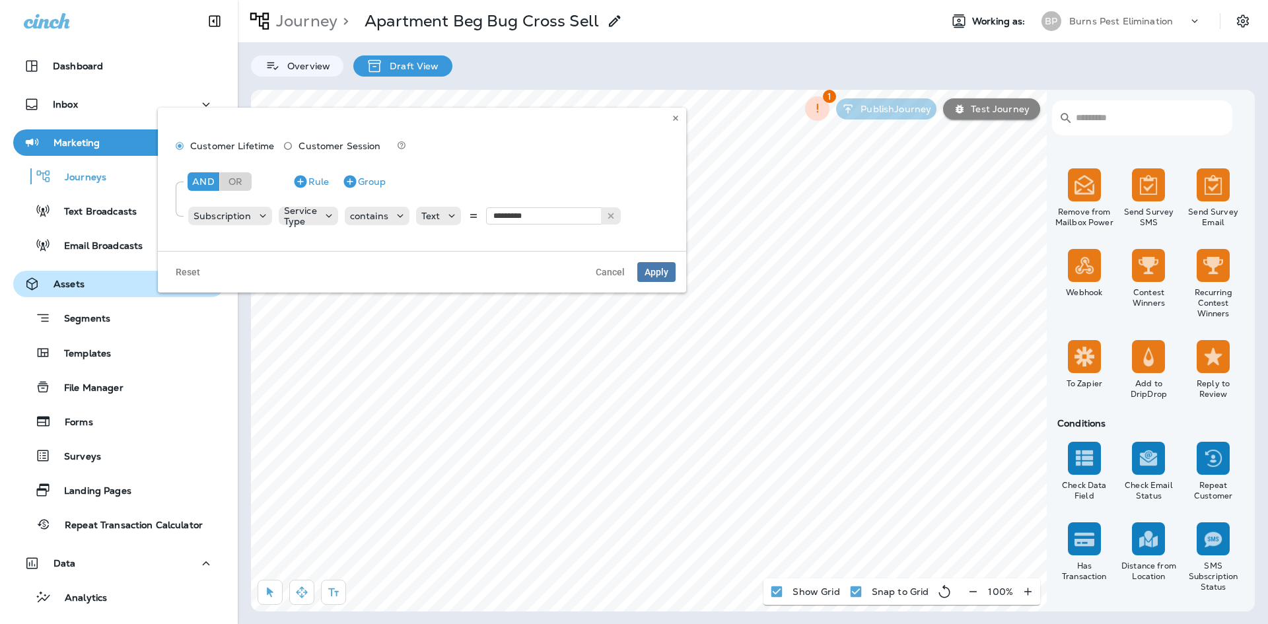
click at [667, 119] on div "Customer Lifetime Customer Session And Or Rule Group Subscription Service Type …" at bounding box center [422, 179] width 528 height 143
click at [678, 119] on icon at bounding box center [675, 118] width 8 height 8
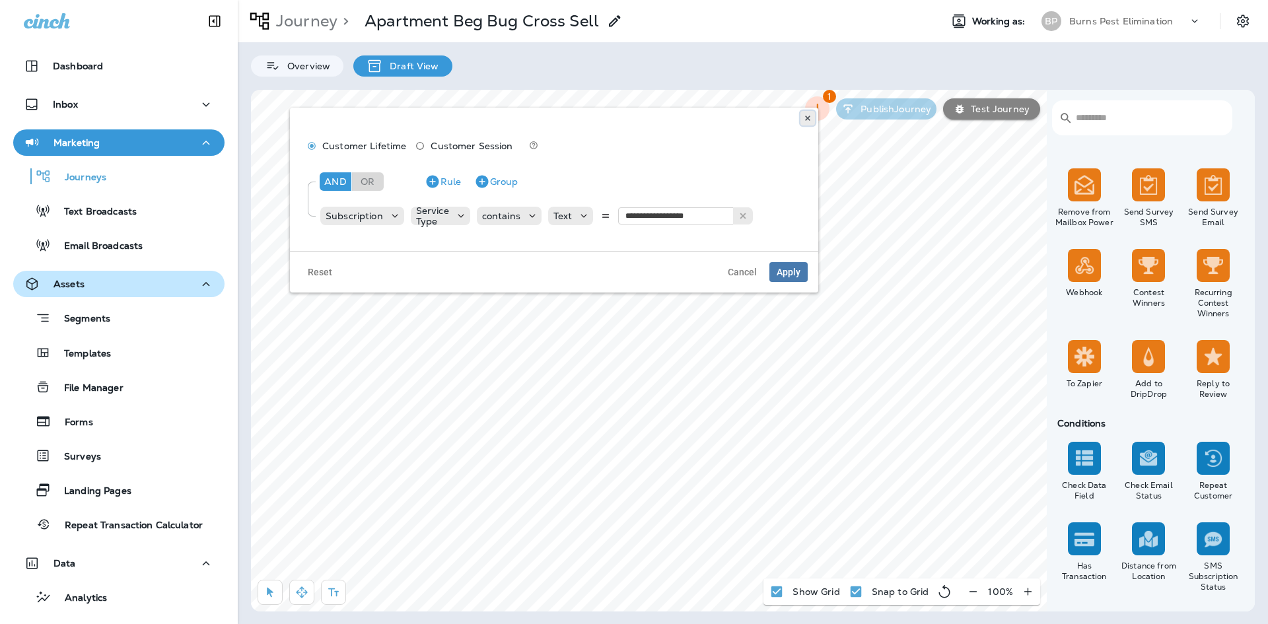
click at [810, 121] on icon at bounding box center [807, 118] width 8 height 8
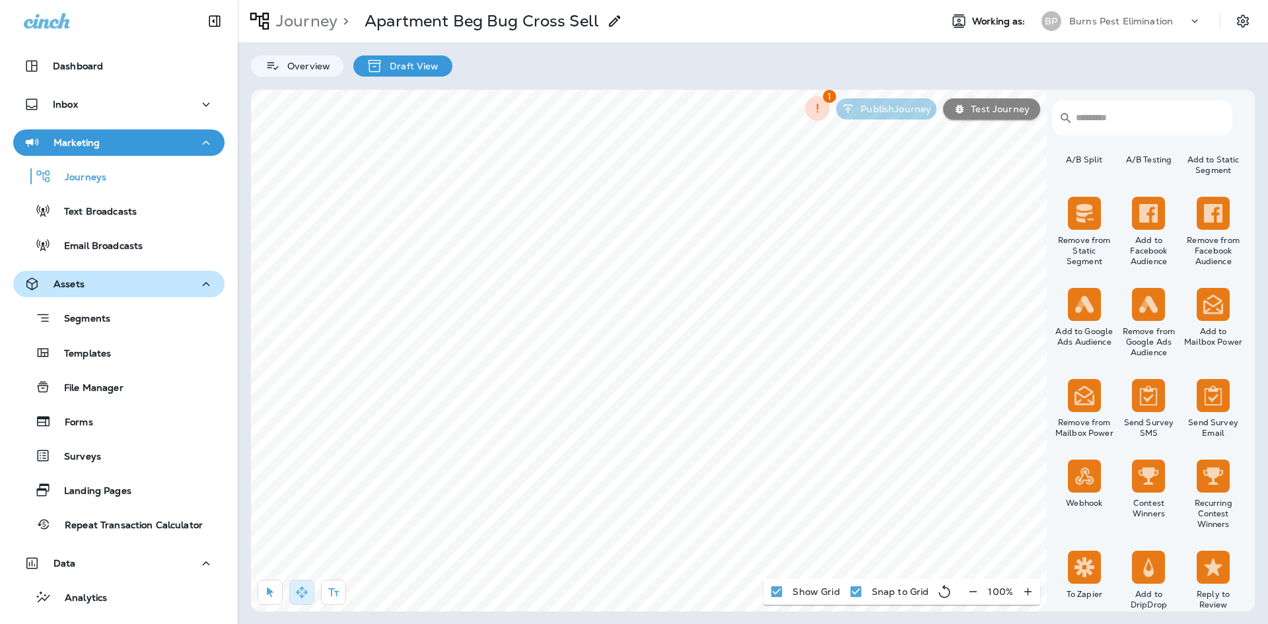
scroll to position [396, 0]
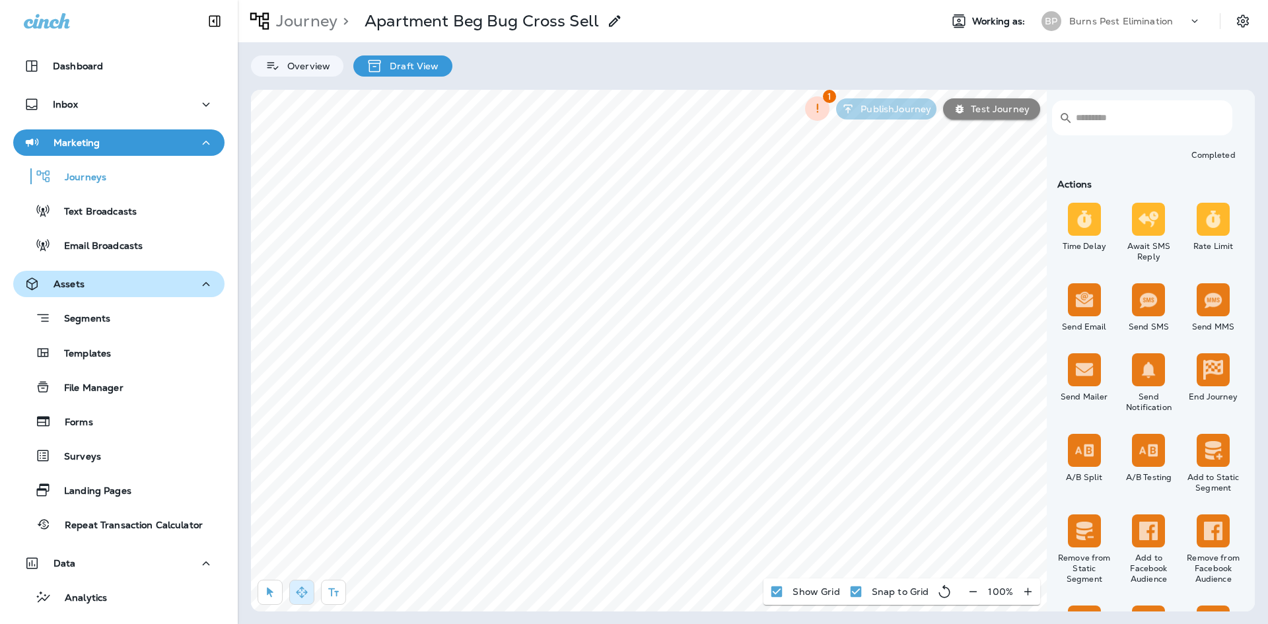
click at [910, 329] on div "​ ​ Triggers Transaction Added to Schedule Schedule Time Trigger Time Trigger R…" at bounding box center [753, 351] width 1004 height 522
click at [277, 597] on button "button" at bounding box center [269, 592] width 25 height 25
click at [325, 157] on label "No" at bounding box center [382, 156] width 164 height 11
click at [428, 207] on button "Apply" at bounding box center [445, 204] width 38 height 20
click at [296, 596] on icon "button" at bounding box center [301, 592] width 13 height 13
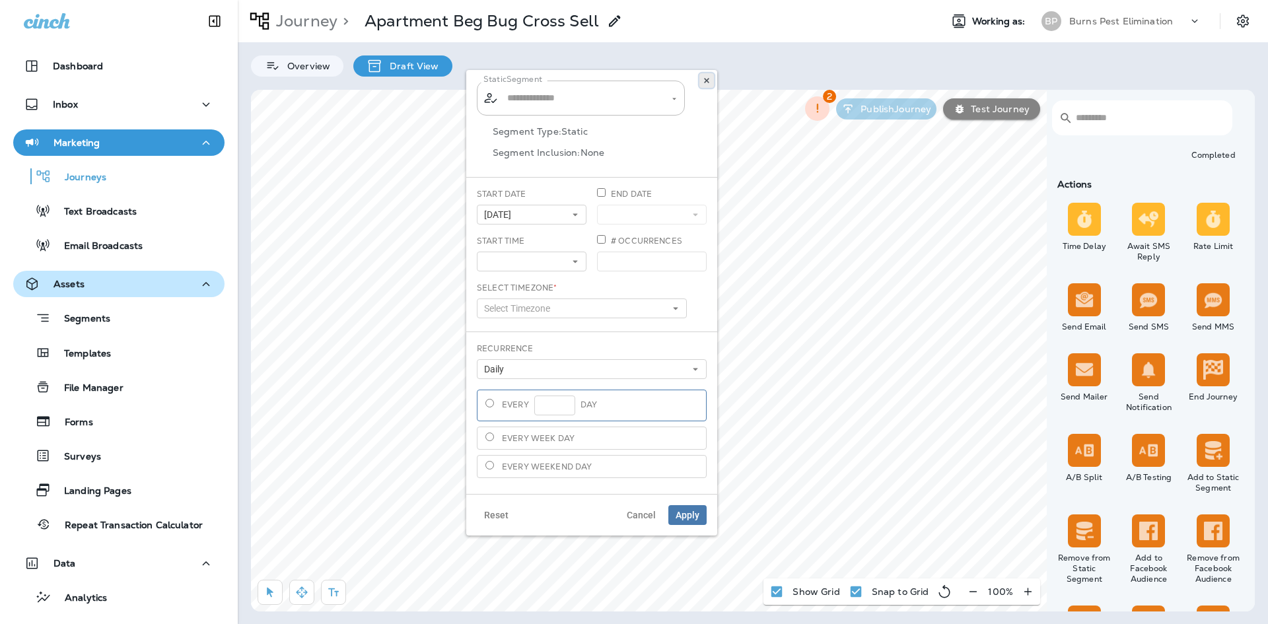
click at [707, 86] on button at bounding box center [706, 80] width 15 height 15
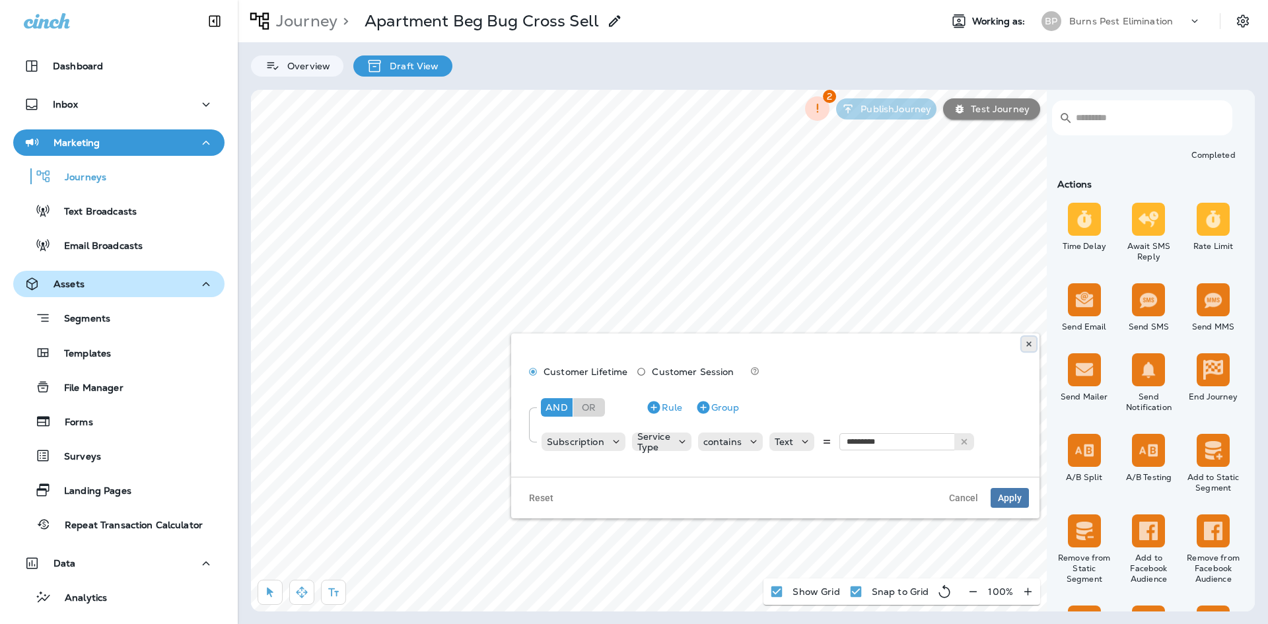
click at [1025, 349] on button at bounding box center [1028, 344] width 15 height 15
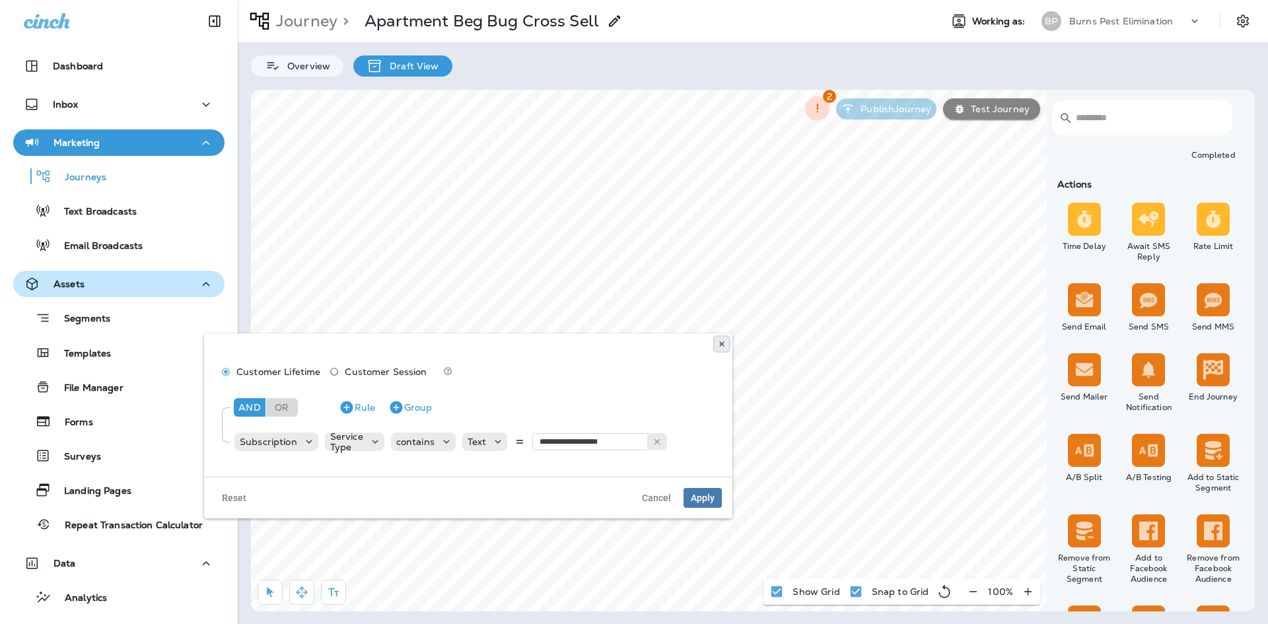
click at [726, 343] on button at bounding box center [721, 344] width 15 height 15
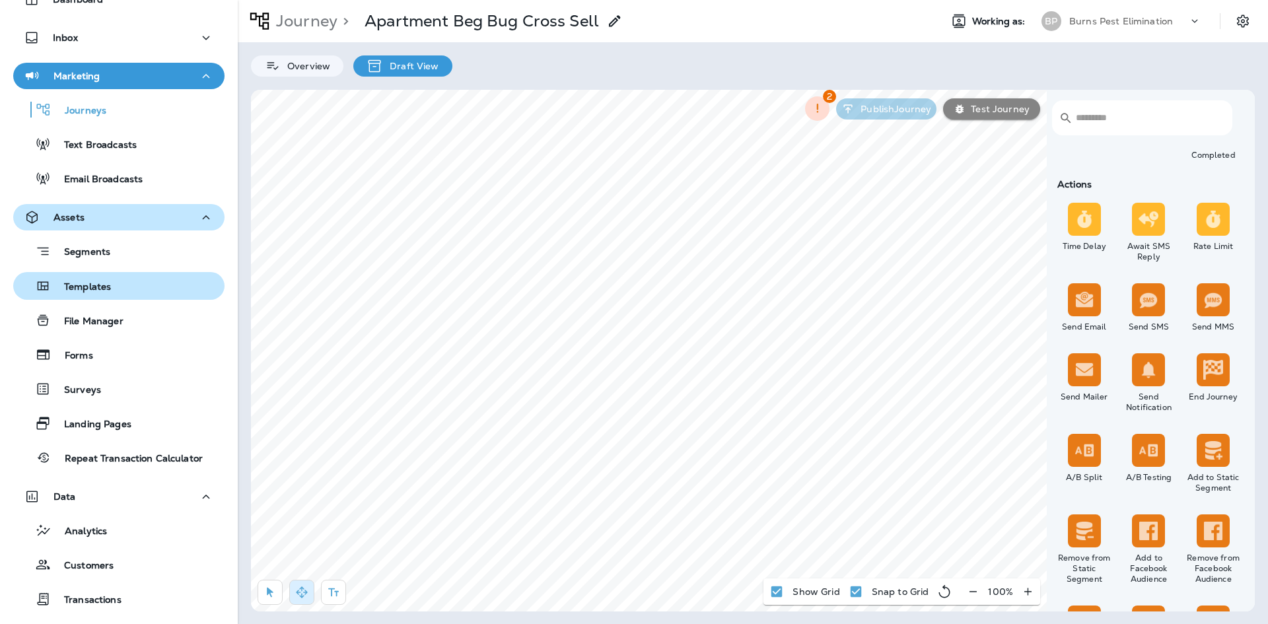
scroll to position [49, 0]
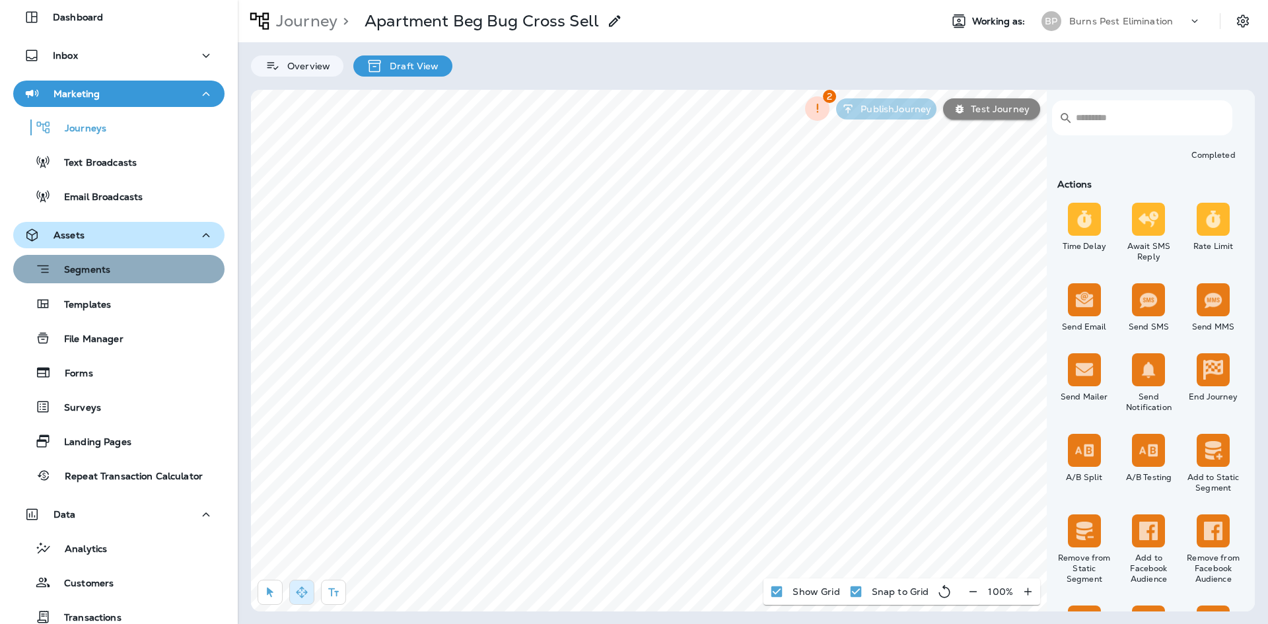
click at [123, 272] on div "Segments" at bounding box center [118, 269] width 201 height 20
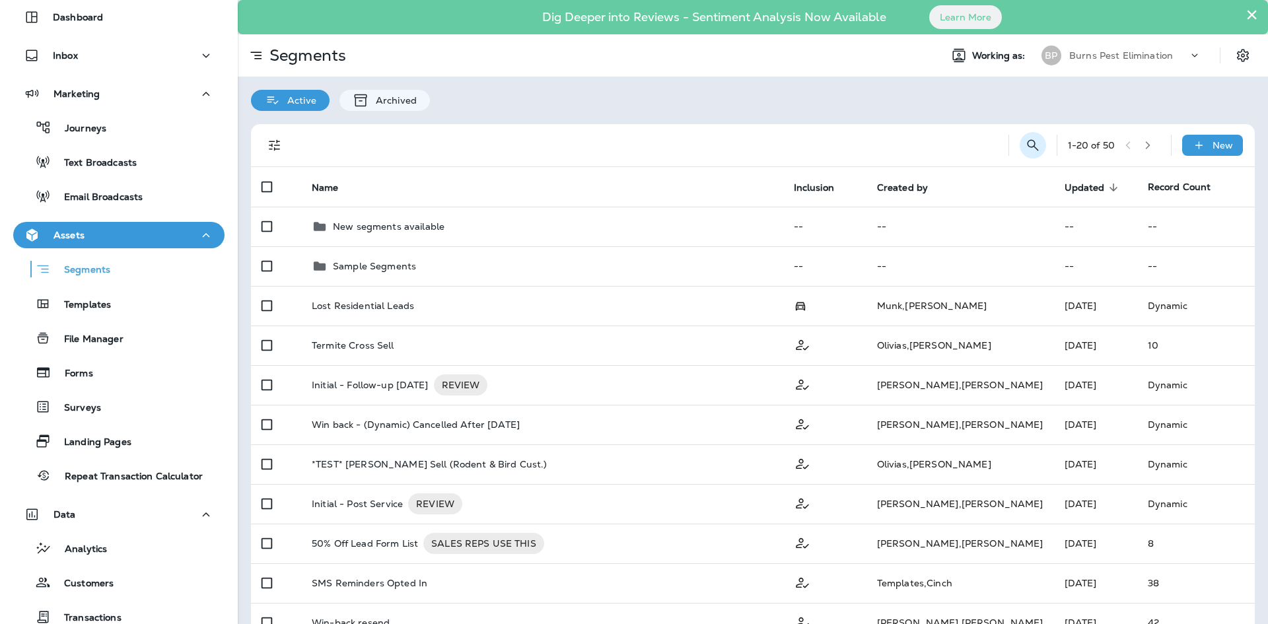
click at [1025, 150] on icon "Search Segments" at bounding box center [1033, 145] width 16 height 16
click at [918, 147] on input "text" at bounding box center [974, 144] width 118 height 35
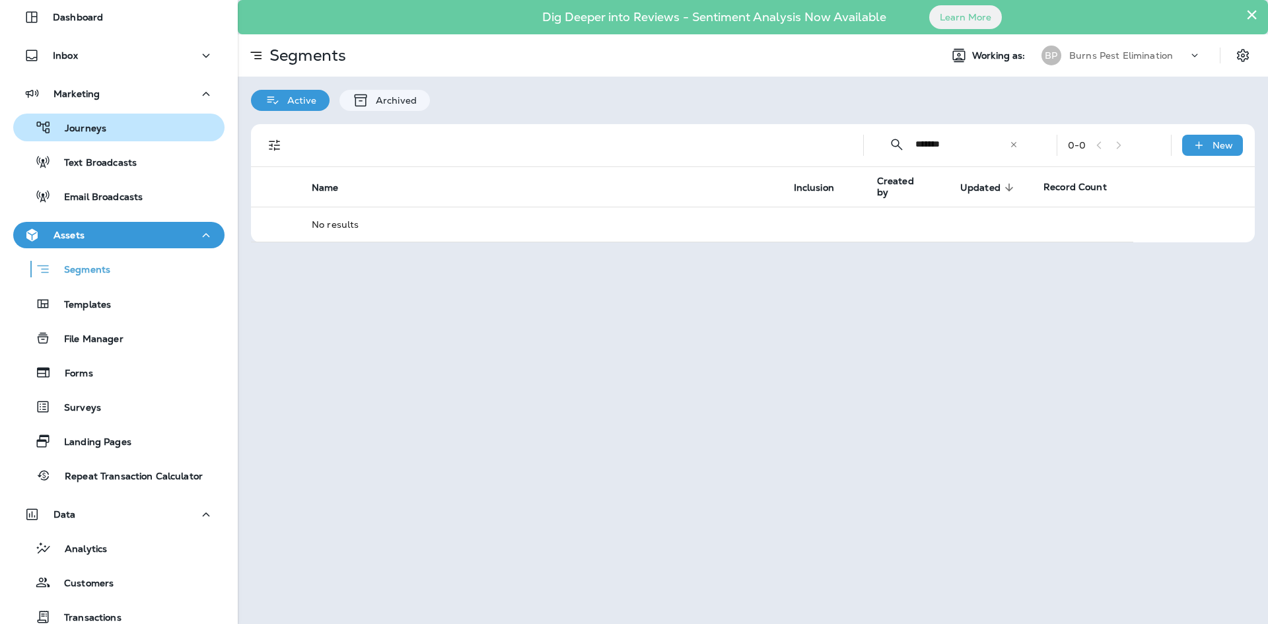
type input "*******"
click at [186, 125] on div "Journeys" at bounding box center [118, 128] width 201 height 20
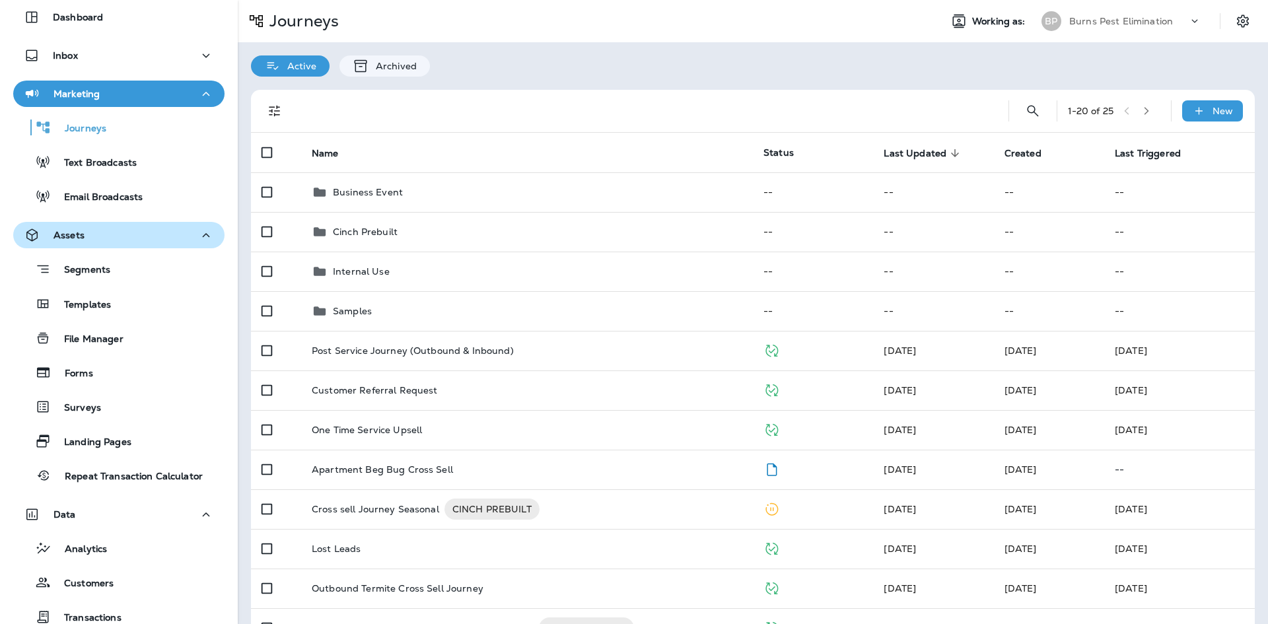
drag, startPoint x: 1026, startPoint y: 114, endPoint x: 987, endPoint y: 116, distance: 39.0
click at [1025, 114] on div "1 - 20 of 25 New Name Status Last Updated sorted descending Created Last Trigge…" at bounding box center [753, 607] width 1030 height 1060
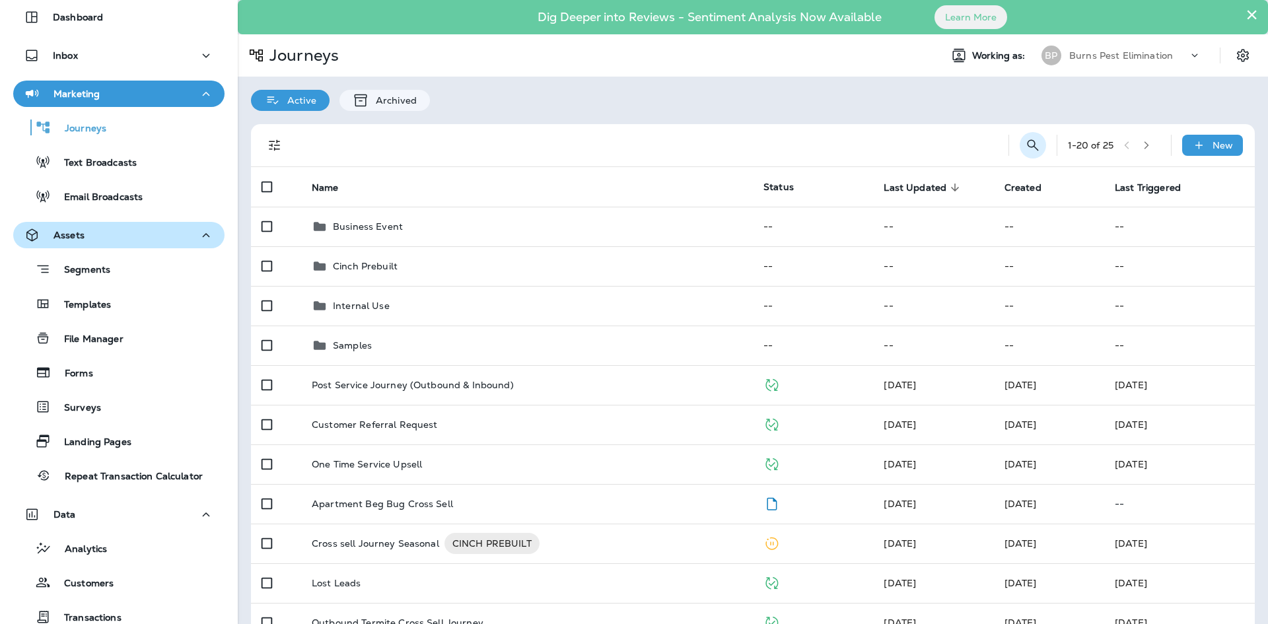
click at [1025, 145] on icon "Search Journeys" at bounding box center [1033, 145] width 16 height 16
click at [918, 145] on input "text" at bounding box center [974, 144] width 118 height 35
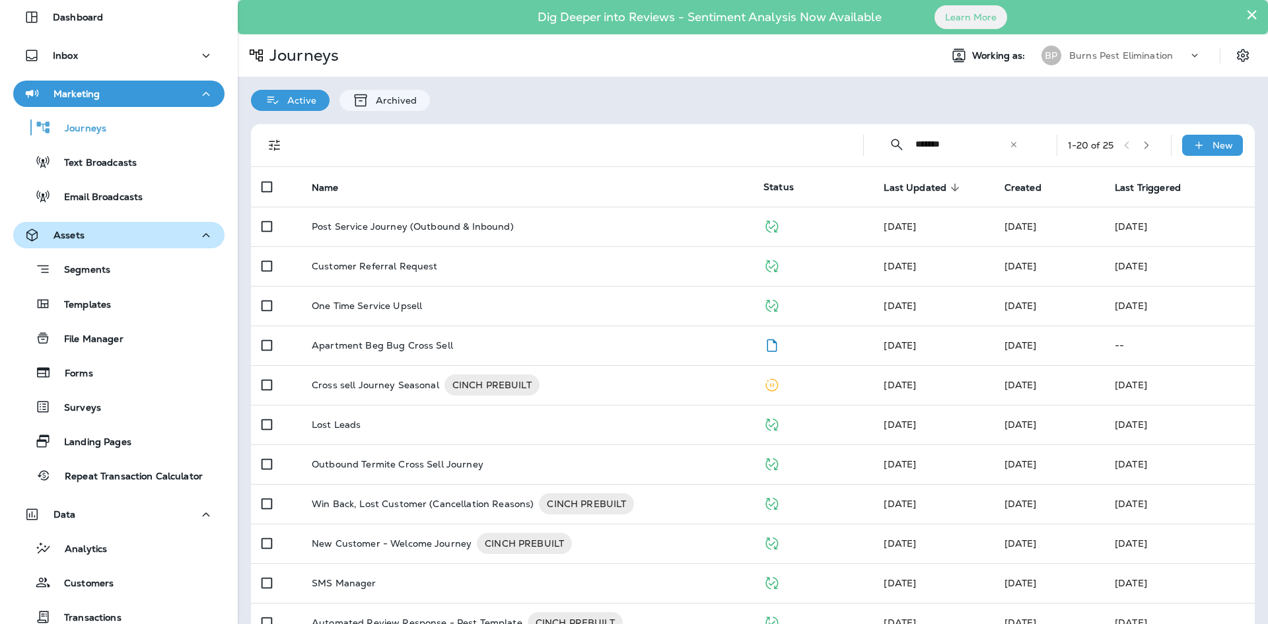
type input "*******"
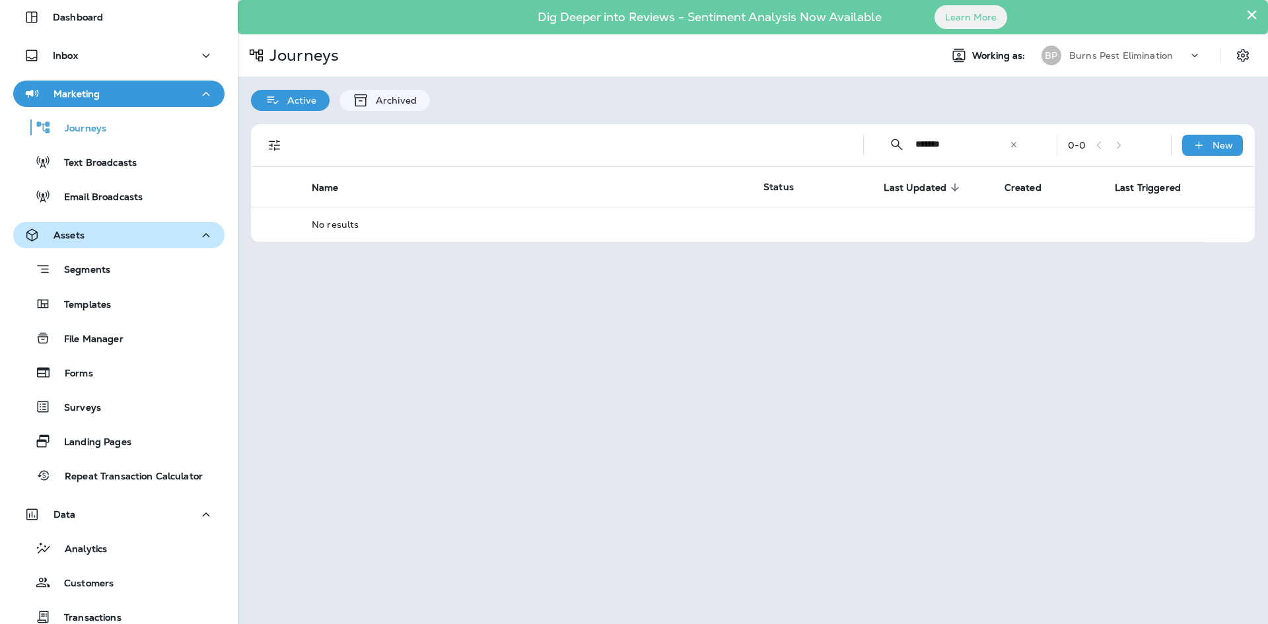
click at [1015, 142] on icon at bounding box center [1013, 144] width 9 height 9
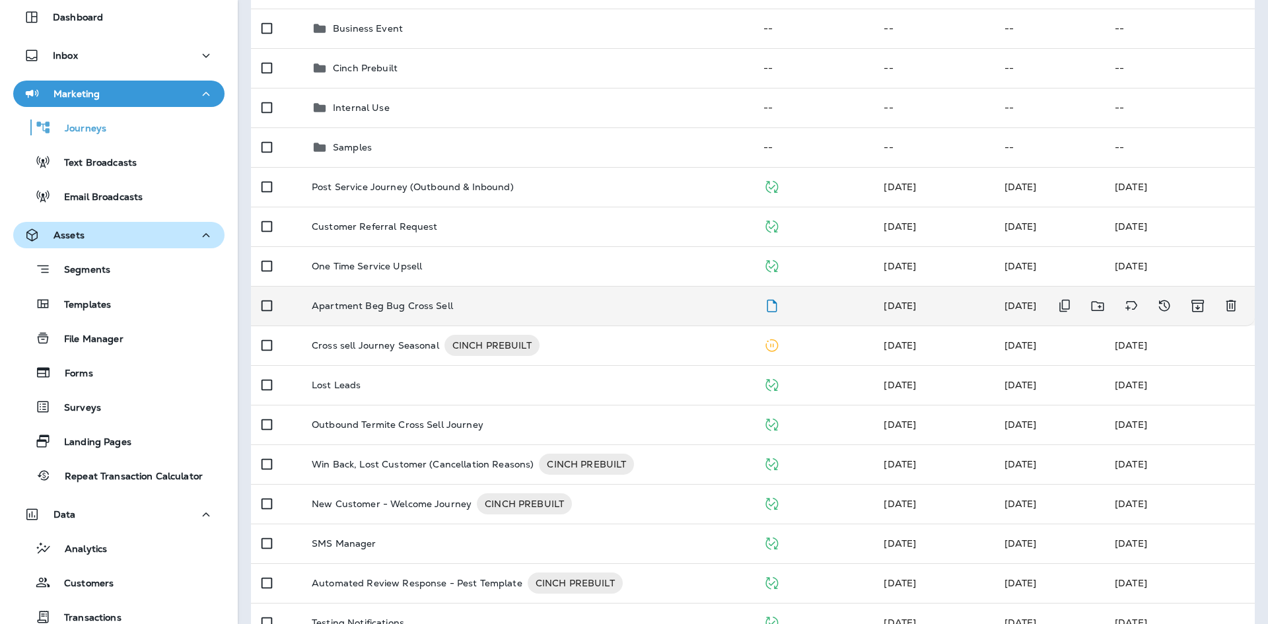
scroll to position [132, 0]
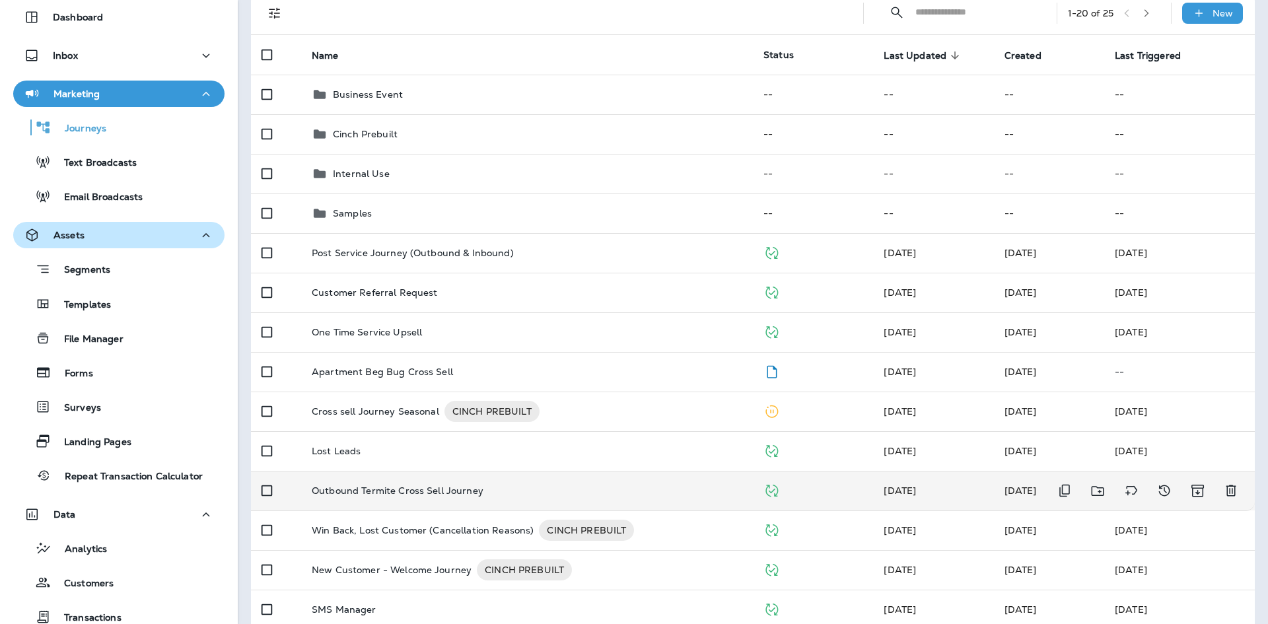
click at [418, 495] on p "Outbound Termite Cross Sell Journey" at bounding box center [398, 490] width 172 height 11
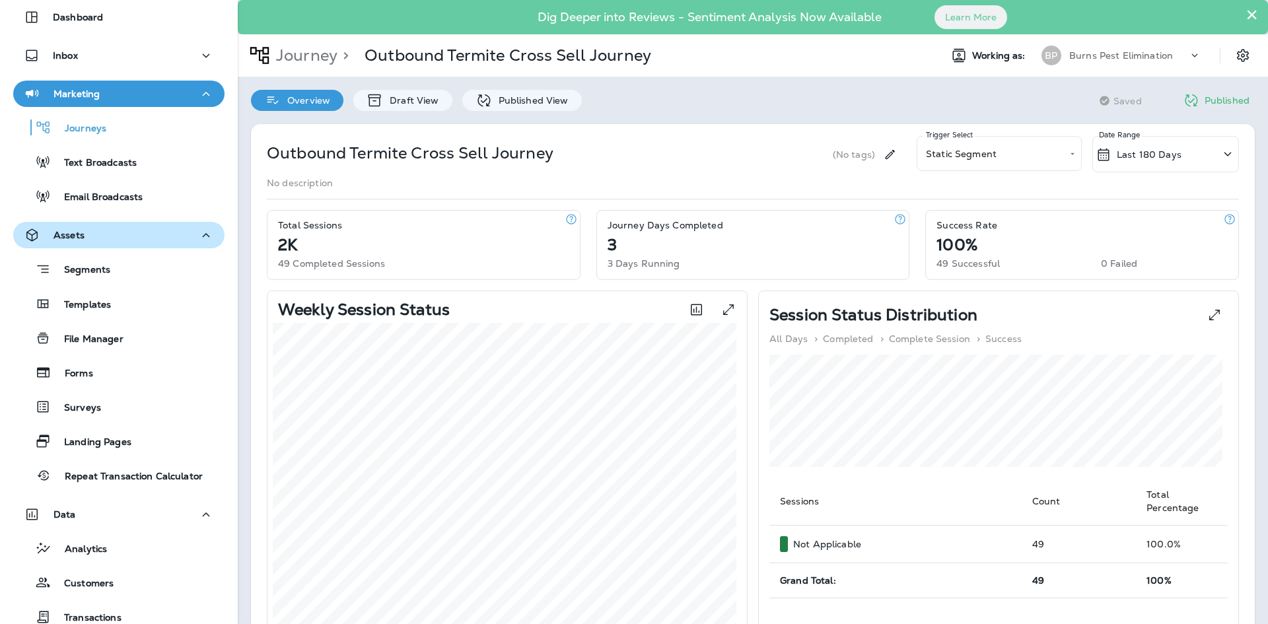
click at [529, 89] on div "Overview Draft View Published View" at bounding box center [416, 94] width 357 height 34
click at [526, 96] on p "Published View" at bounding box center [530, 100] width 77 height 11
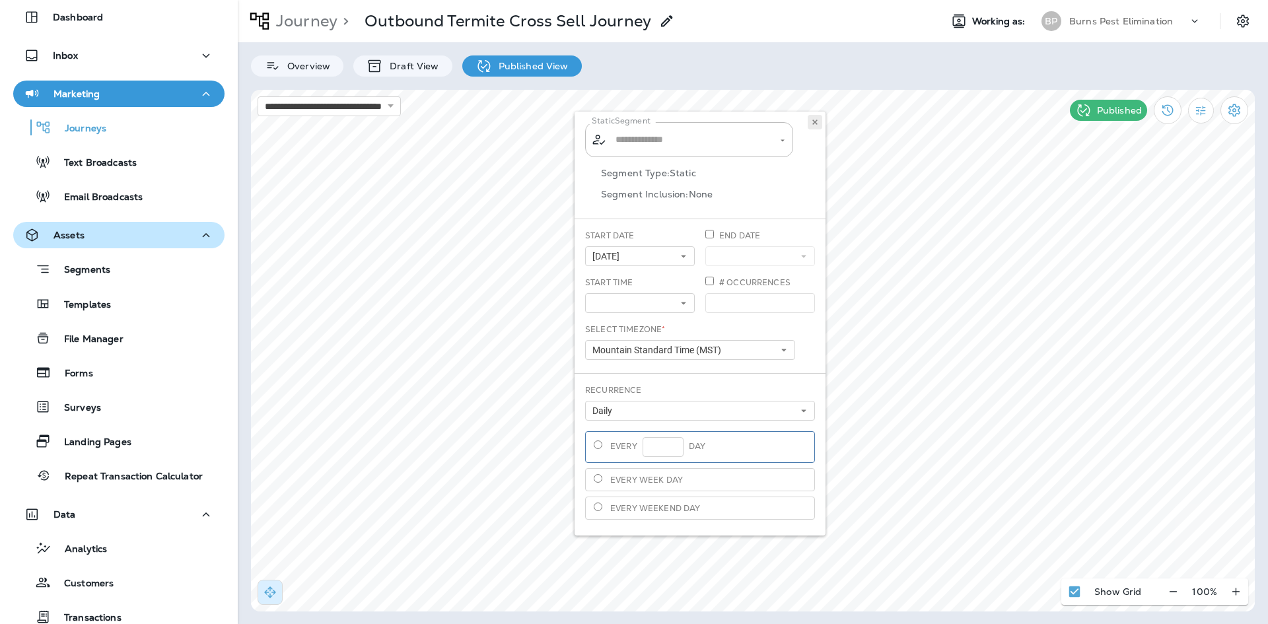
type input "**********"
click at [812, 116] on button at bounding box center [814, 122] width 15 height 15
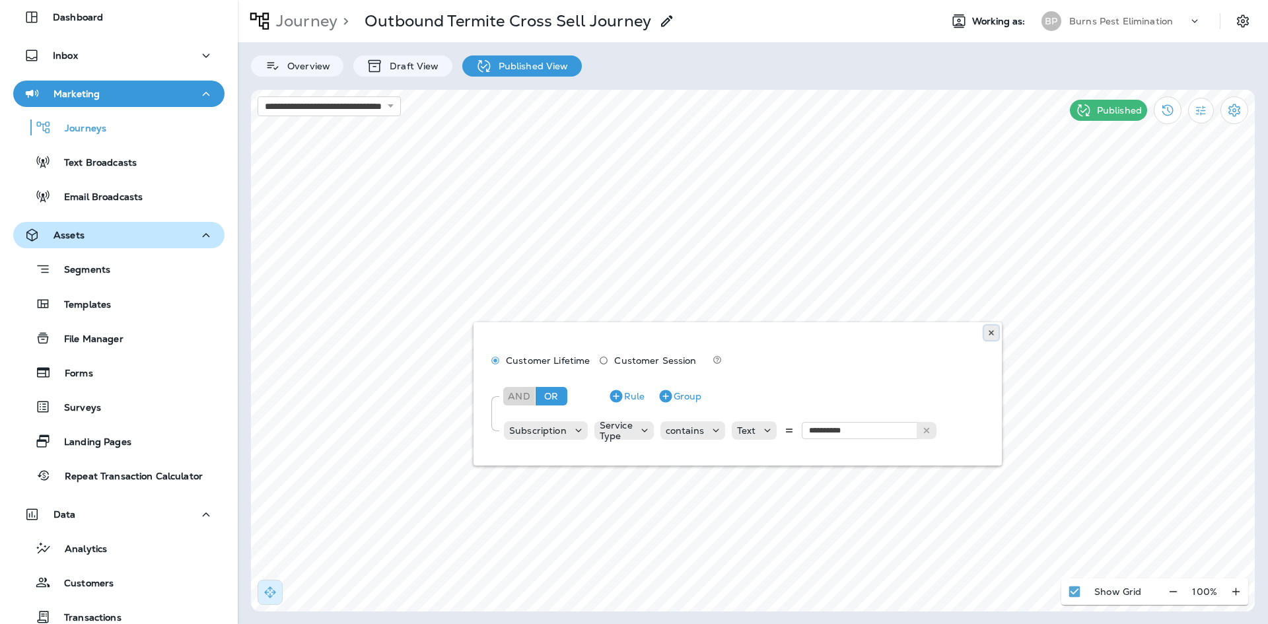
click at [991, 331] on icon at bounding box center [991, 333] width 8 height 8
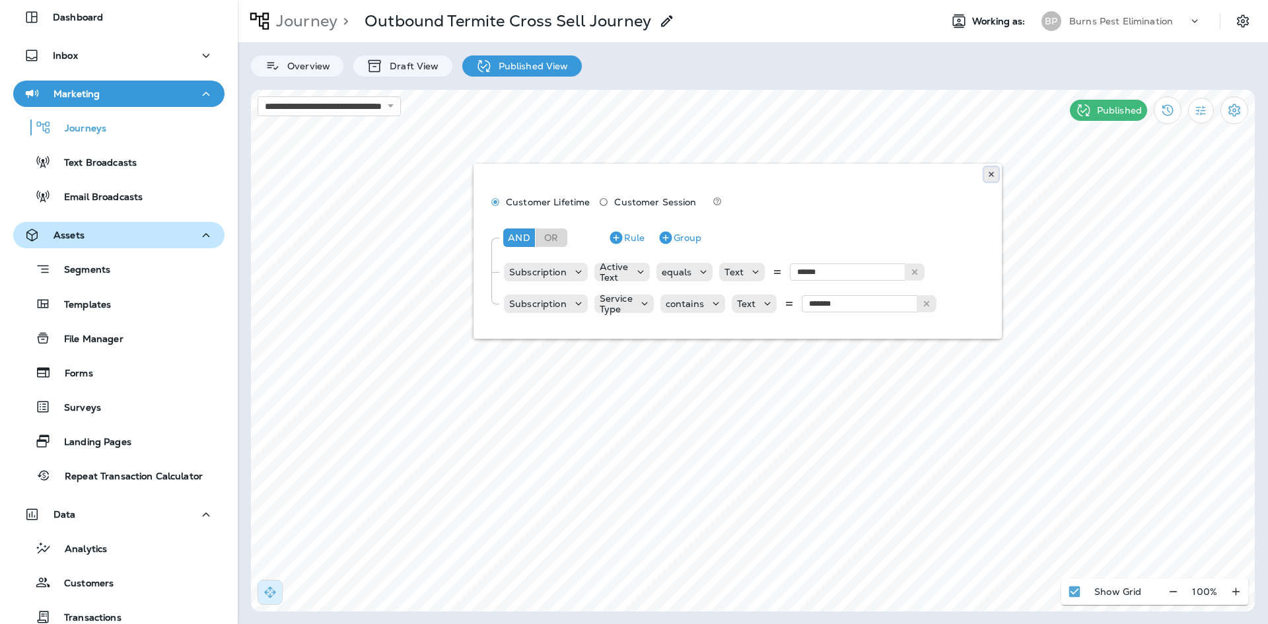
click at [996, 175] on button at bounding box center [991, 174] width 15 height 15
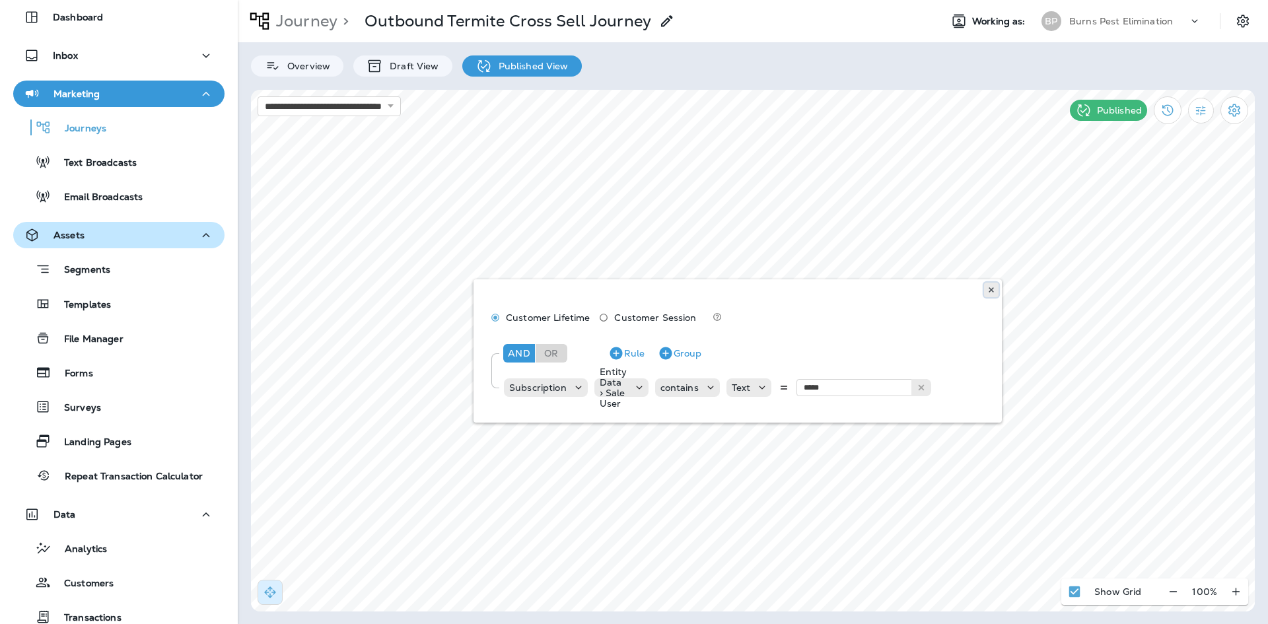
click at [990, 290] on use at bounding box center [990, 289] width 5 height 5
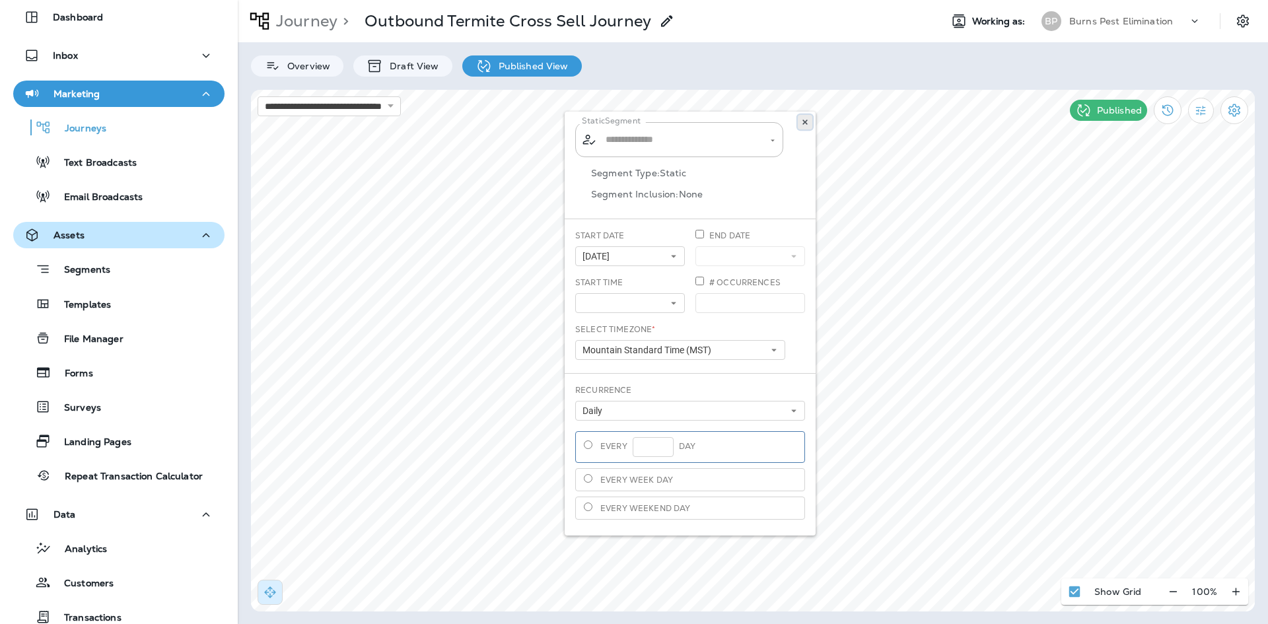
click at [801, 120] on icon at bounding box center [805, 122] width 8 height 8
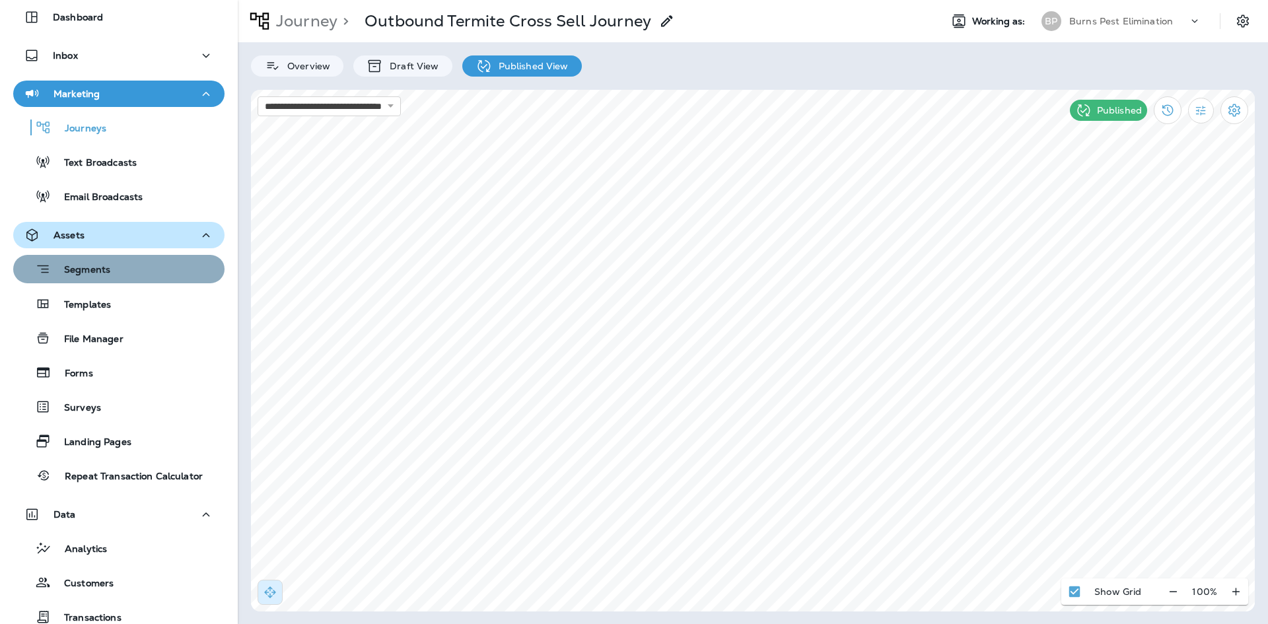
click at [127, 270] on div "Segments" at bounding box center [118, 269] width 201 height 20
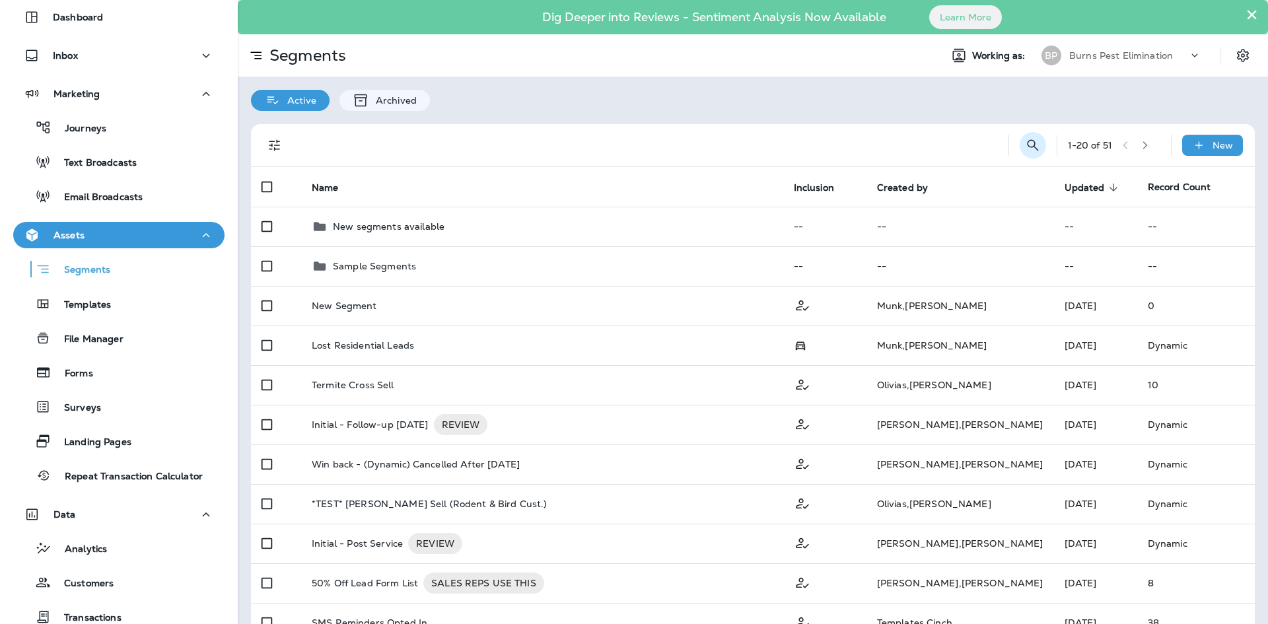
click at [1027, 149] on icon "Search Segments" at bounding box center [1032, 144] width 11 height 11
click at [943, 153] on input "text" at bounding box center [974, 144] width 118 height 35
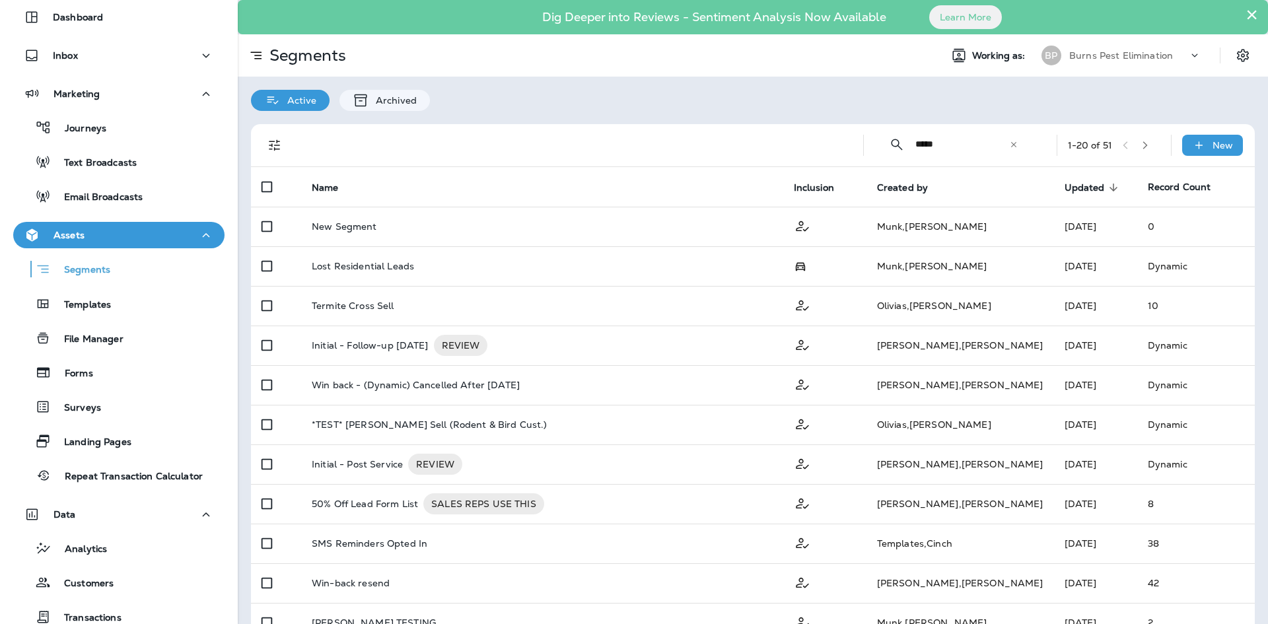
type input "*****"
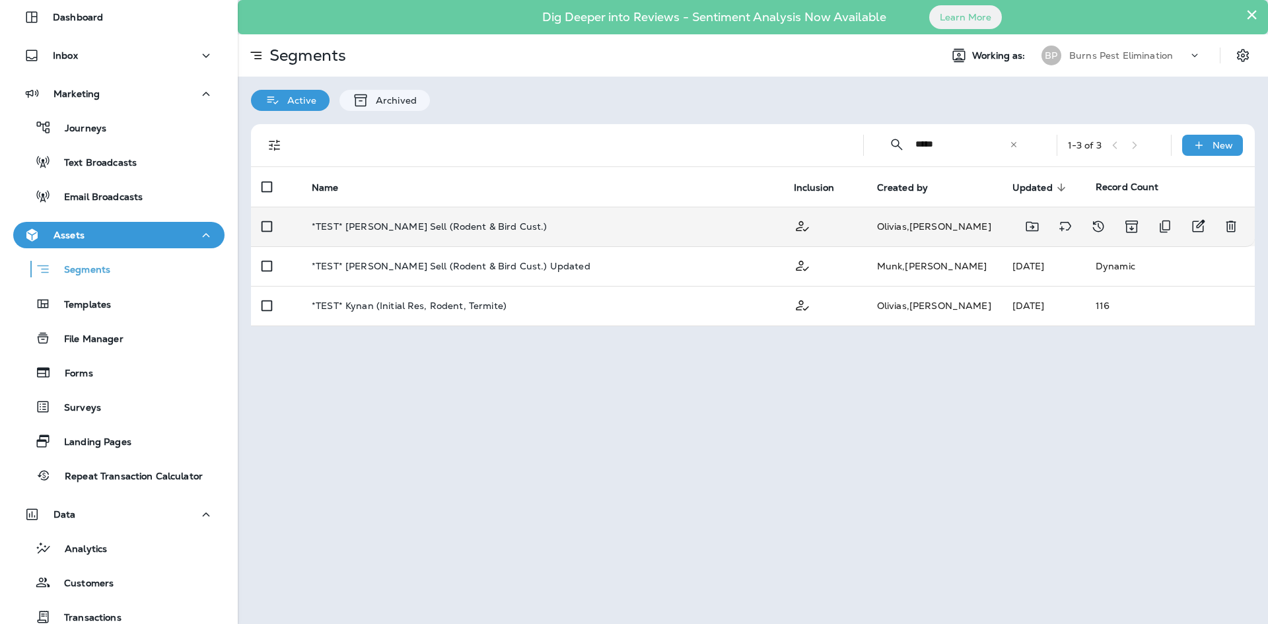
click at [517, 230] on div "*TEST* Kynan Cross Sell (Rodent & Bird Cust.)" at bounding box center [542, 226] width 461 height 11
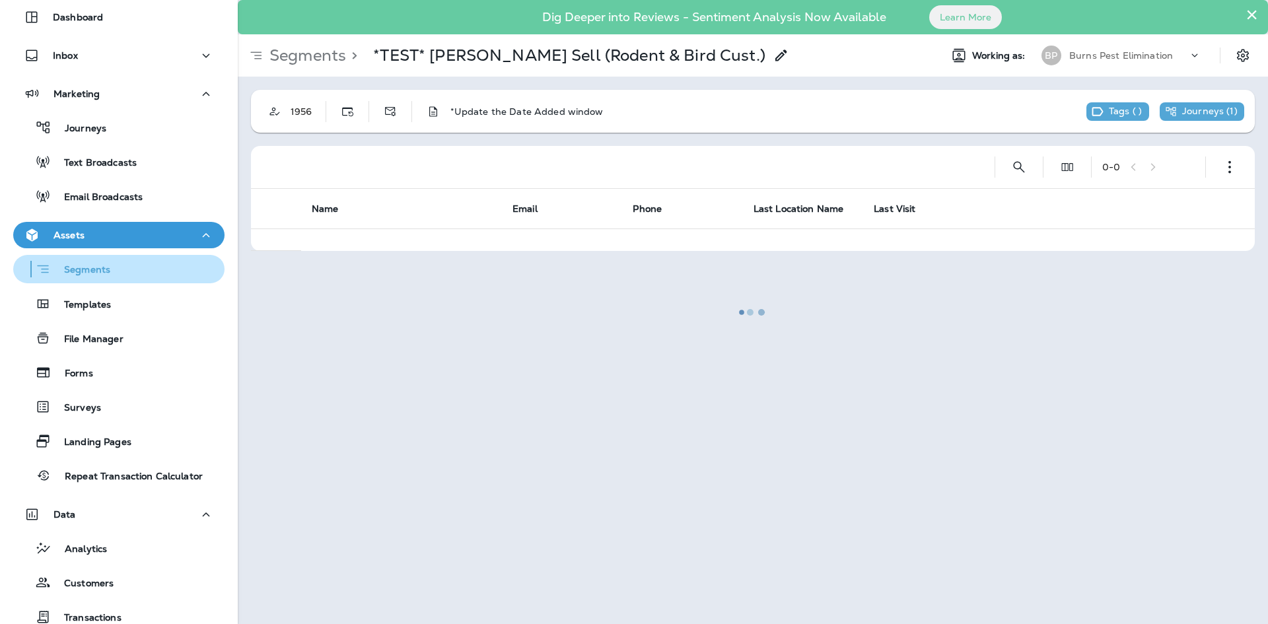
click at [118, 272] on div "Segments" at bounding box center [118, 269] width 201 height 20
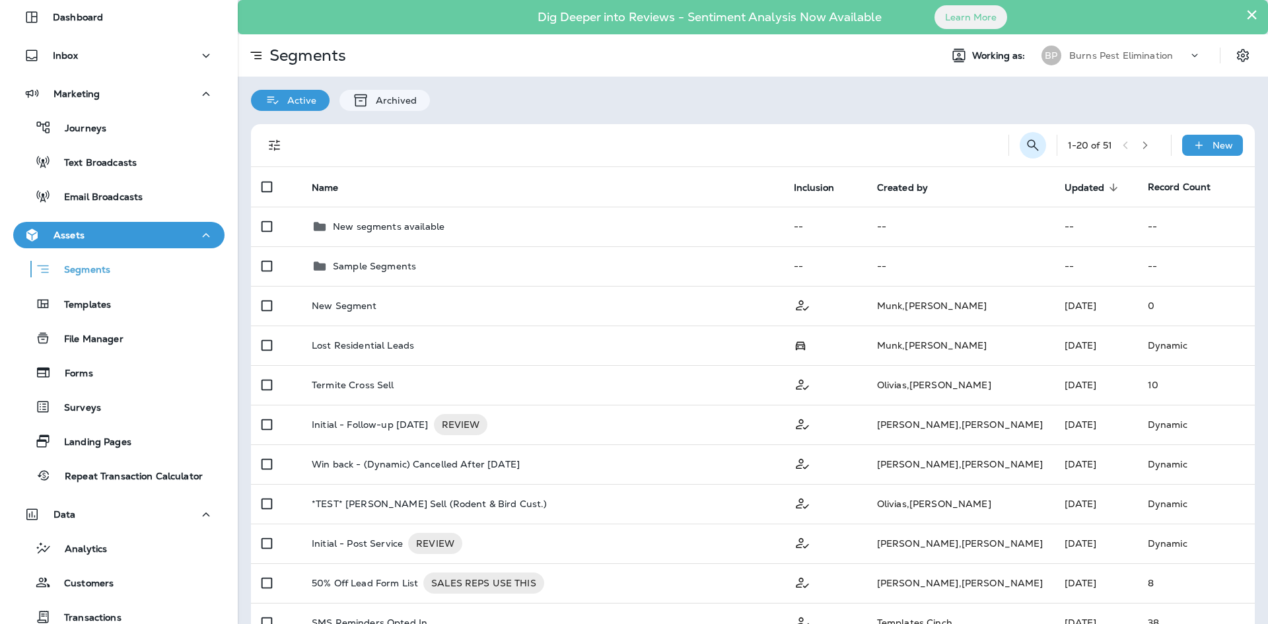
click at [1025, 150] on icon "Search Segments" at bounding box center [1033, 145] width 16 height 16
click at [933, 151] on input "text" at bounding box center [974, 144] width 118 height 35
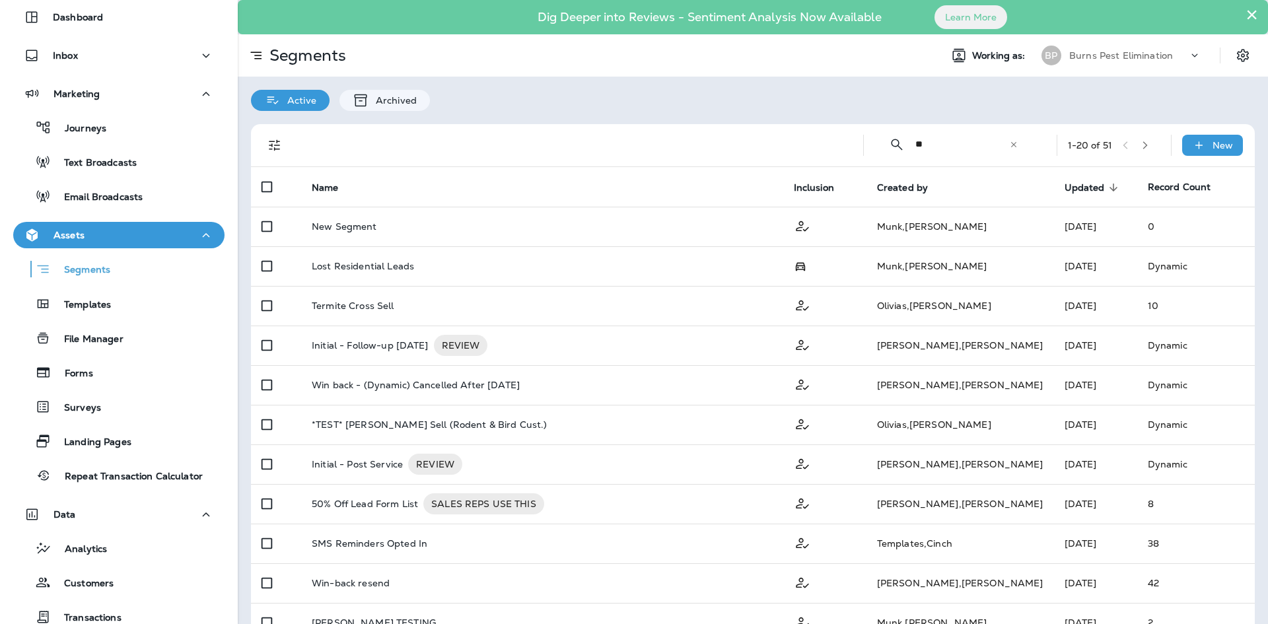
type input "*"
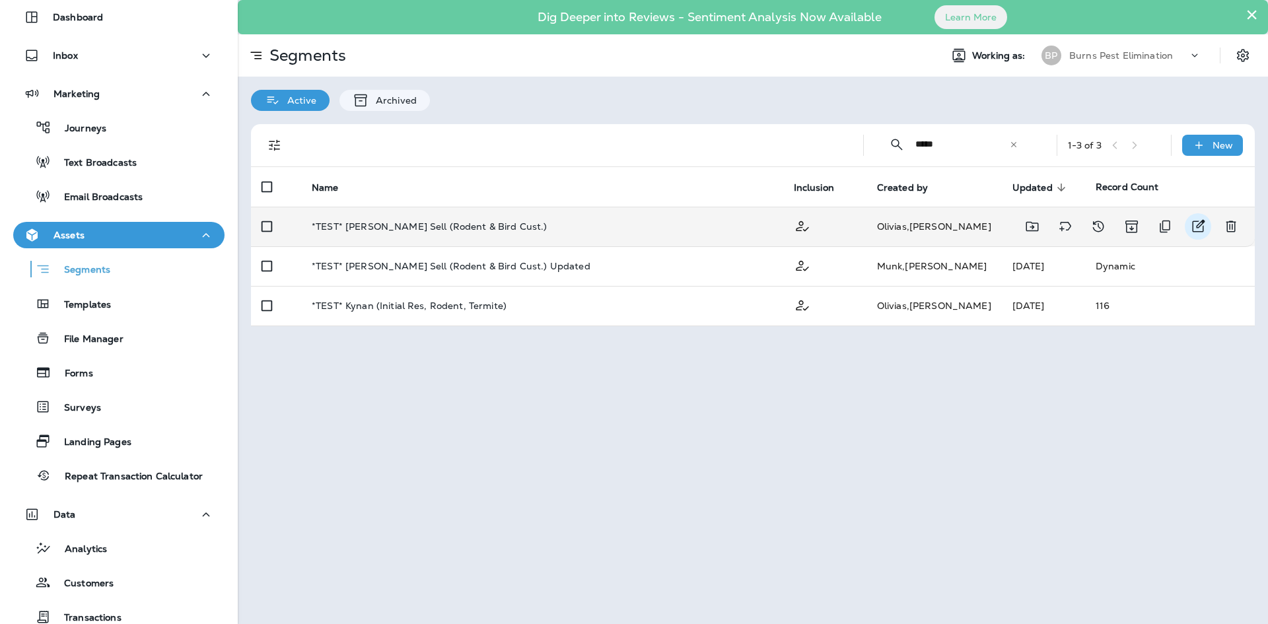
type input "*****"
click at [1192, 222] on icon "Edit" at bounding box center [1198, 227] width 16 height 16
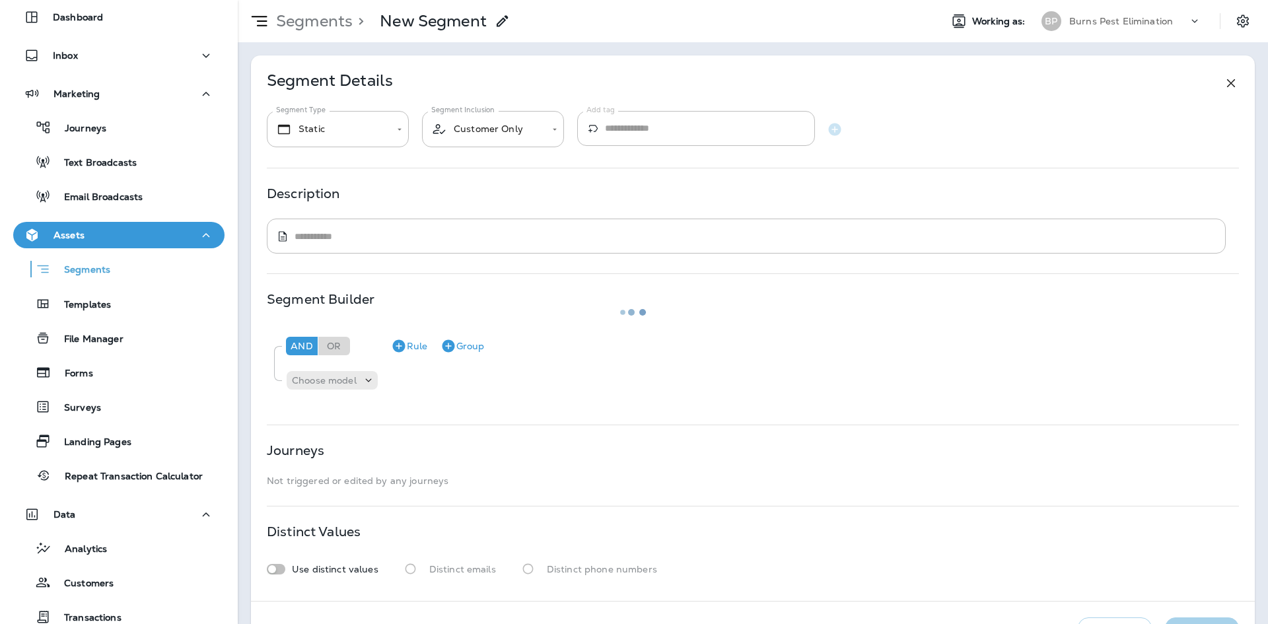
type input "*******"
type textarea "**********"
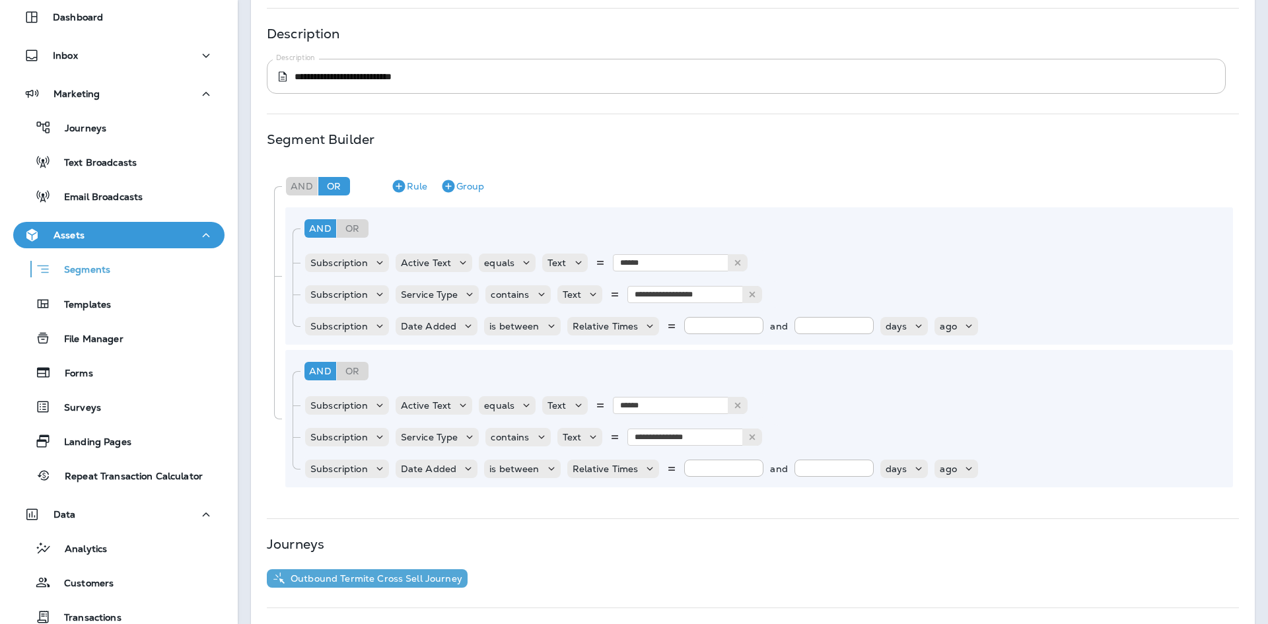
scroll to position [207, 0]
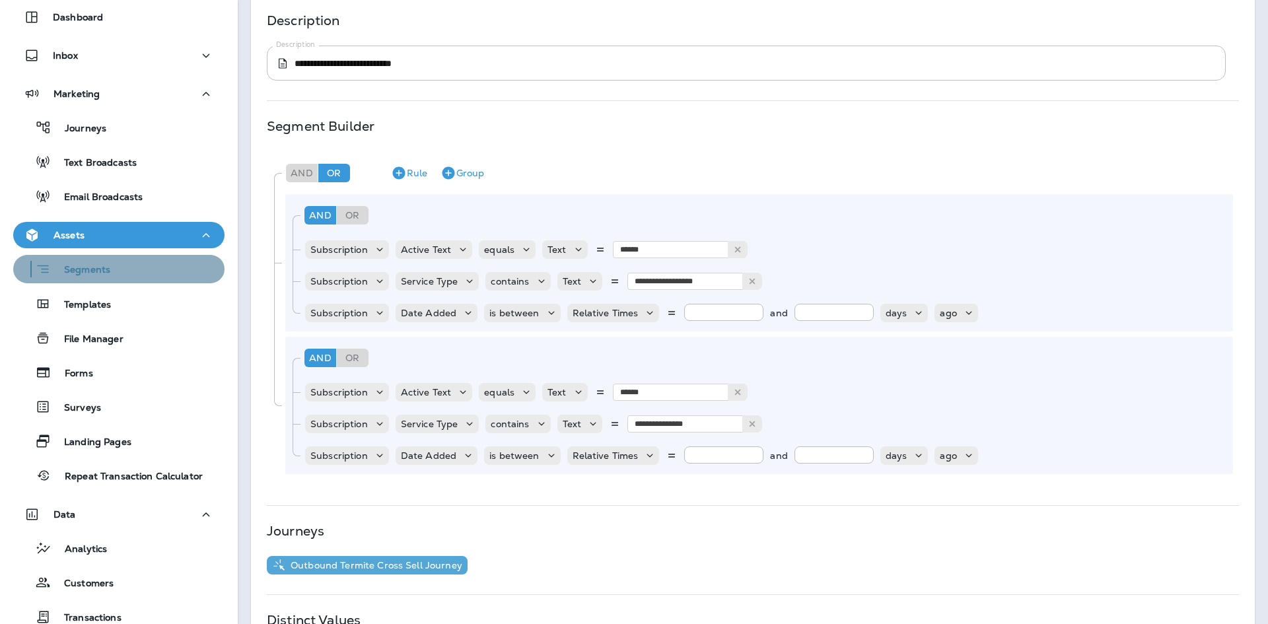
click at [127, 275] on div "Segments" at bounding box center [118, 269] width 201 height 20
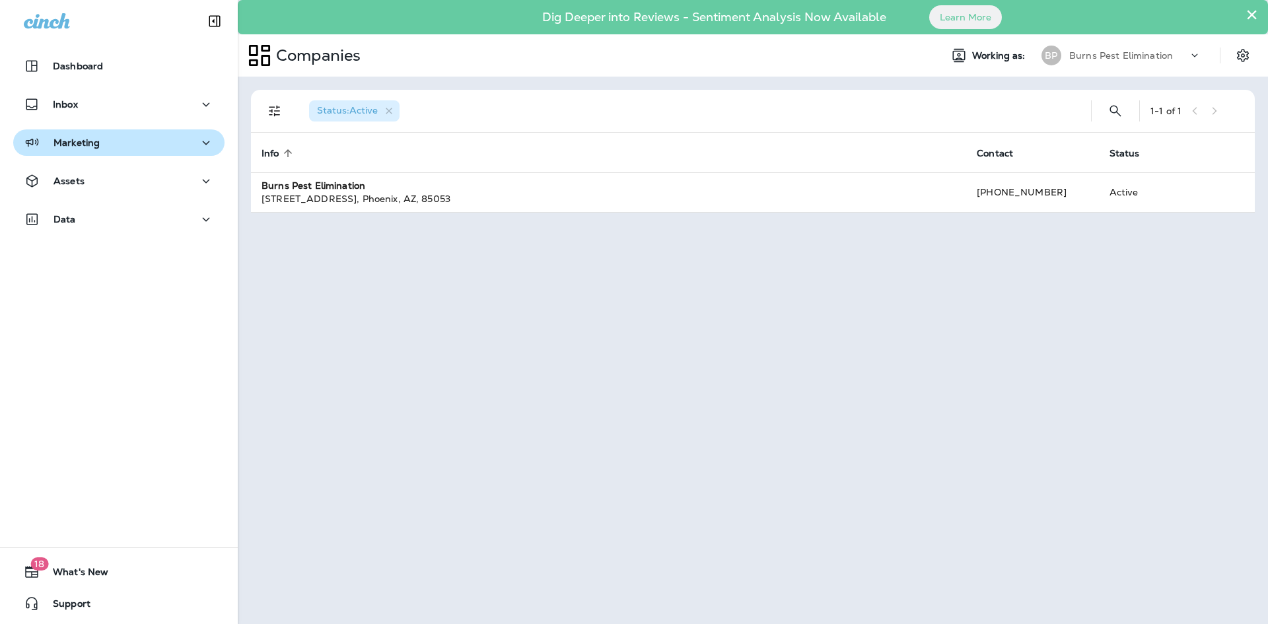
click at [100, 153] on button "Marketing" at bounding box center [118, 142] width 211 height 26
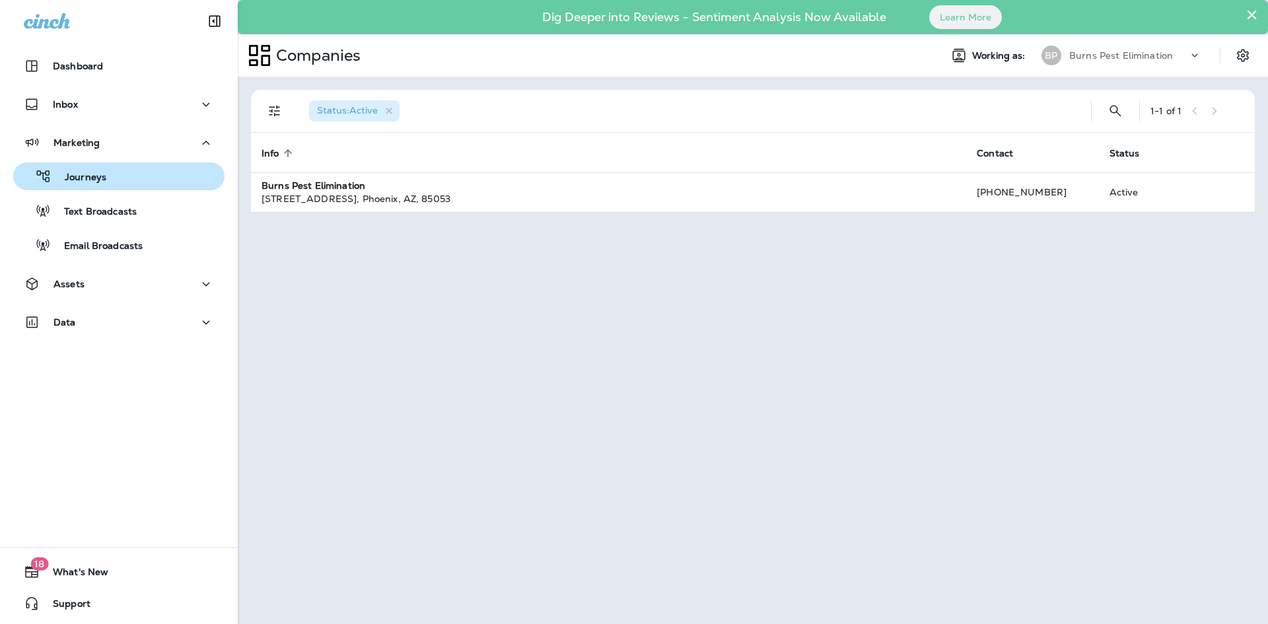
click at [111, 173] on div "Journeys" at bounding box center [118, 176] width 201 height 20
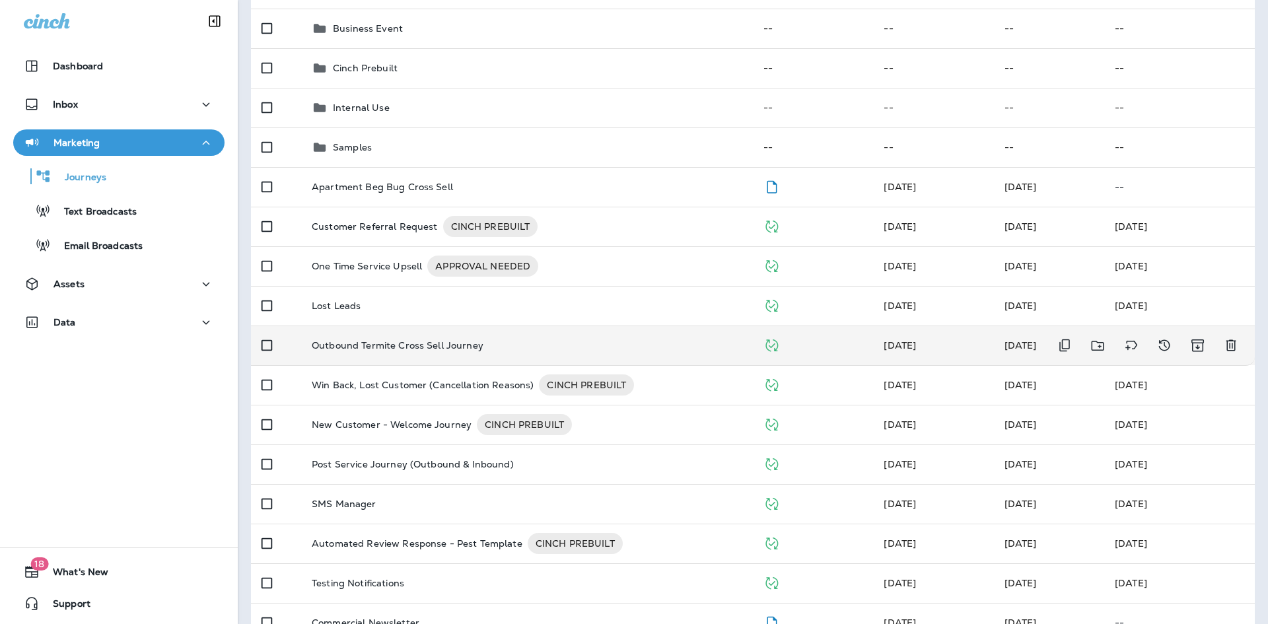
scroll to position [264, 0]
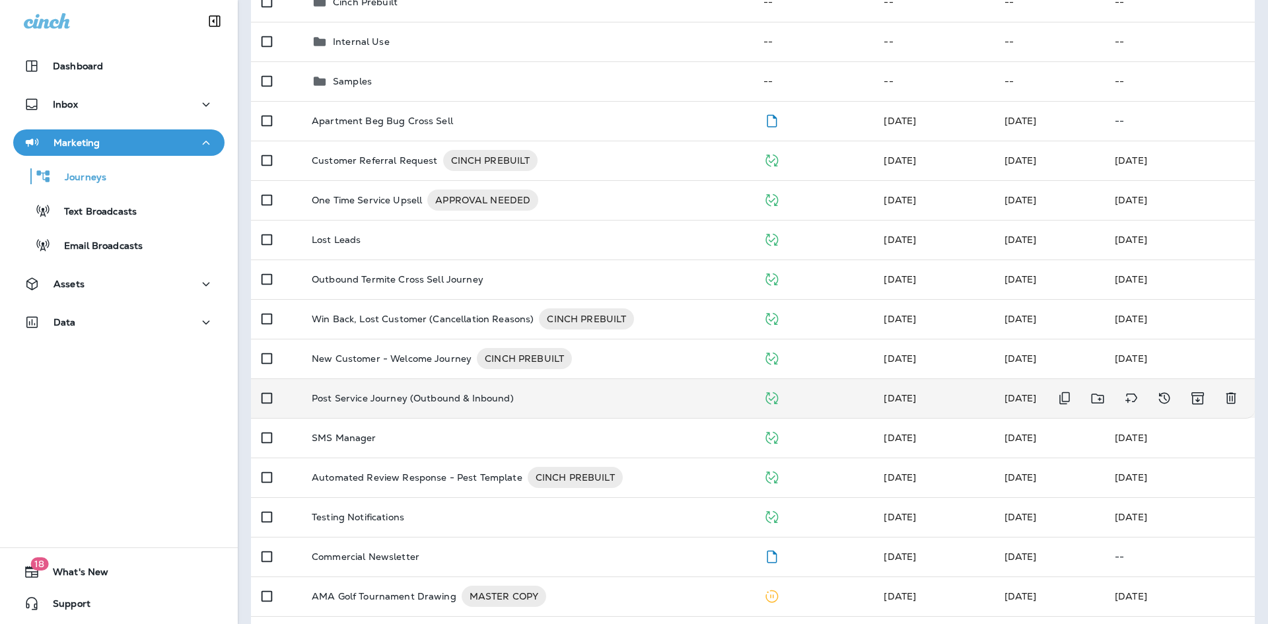
click at [357, 402] on p "Post Service Journey (Outbound & Inbound)" at bounding box center [413, 398] width 202 height 11
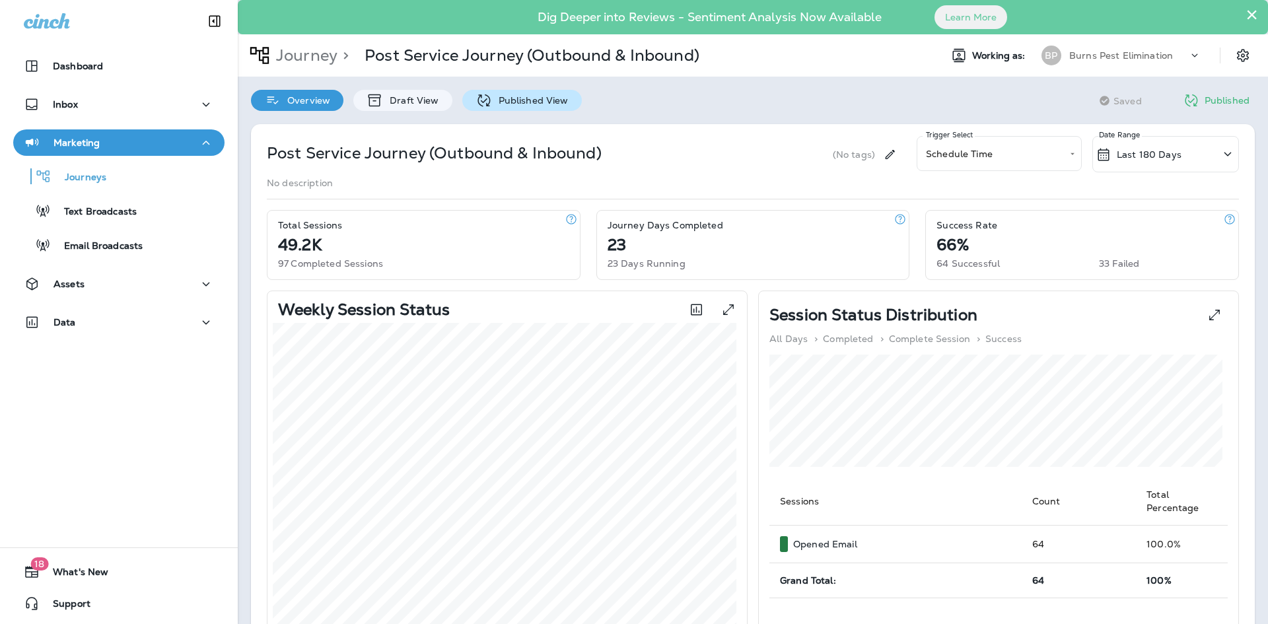
click at [563, 101] on p "Published View" at bounding box center [530, 100] width 77 height 11
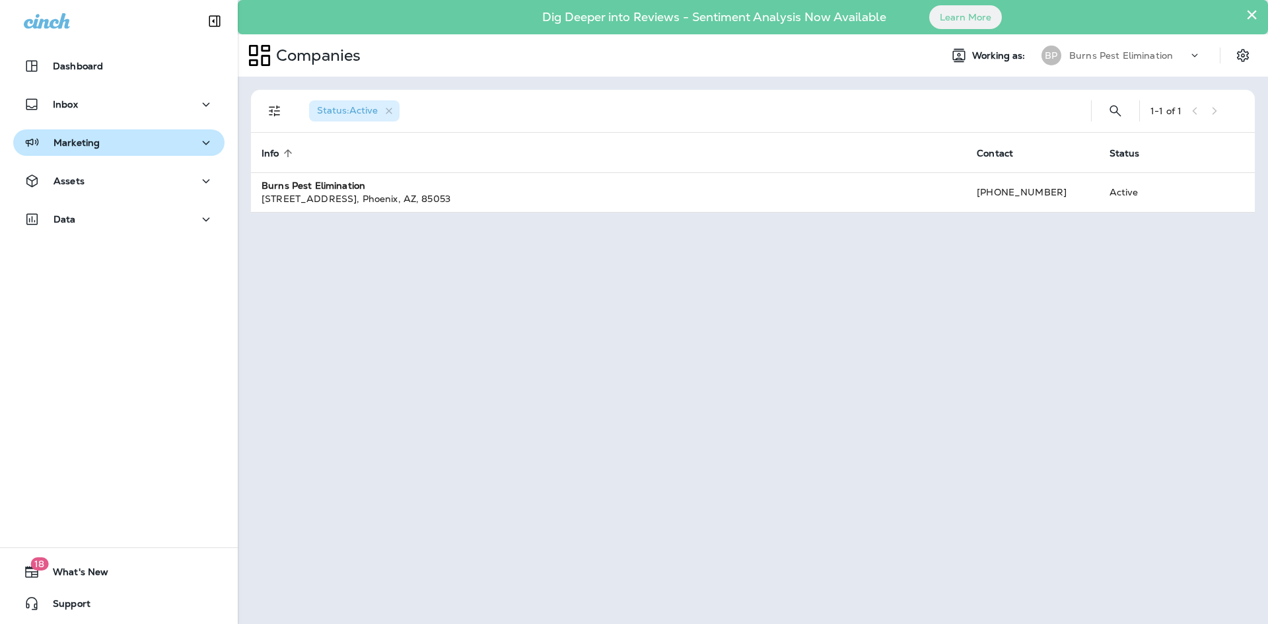
click at [135, 154] on button "Marketing" at bounding box center [118, 142] width 211 height 26
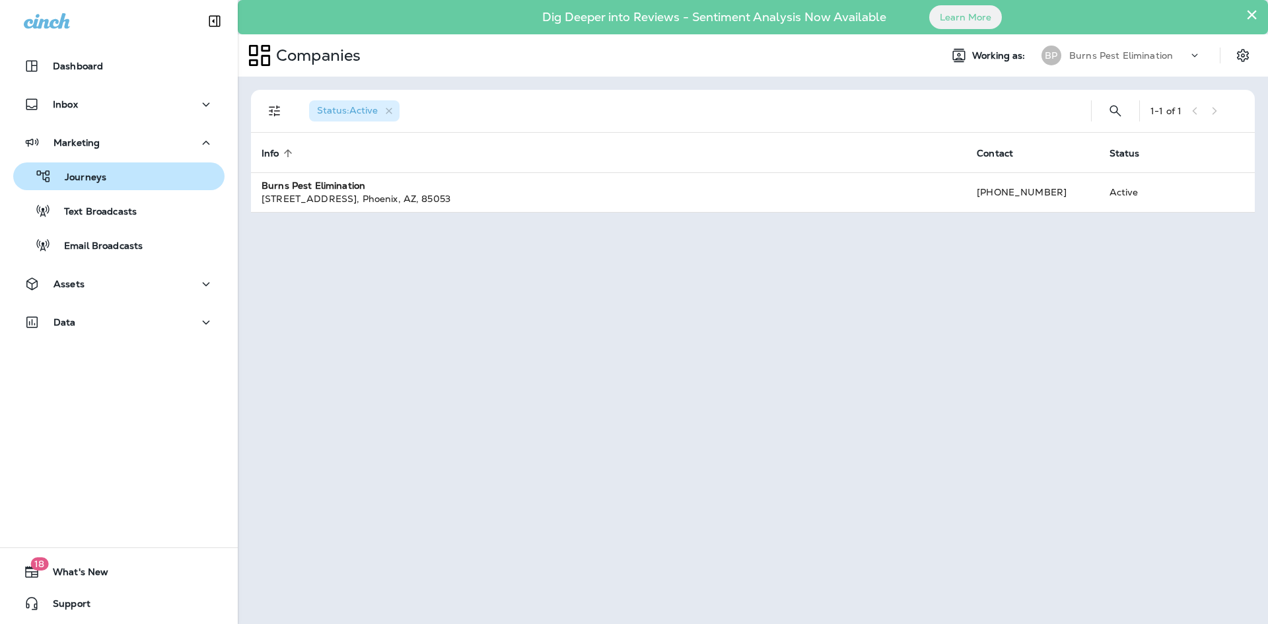
click at [139, 180] on div "Journeys" at bounding box center [118, 176] width 201 height 20
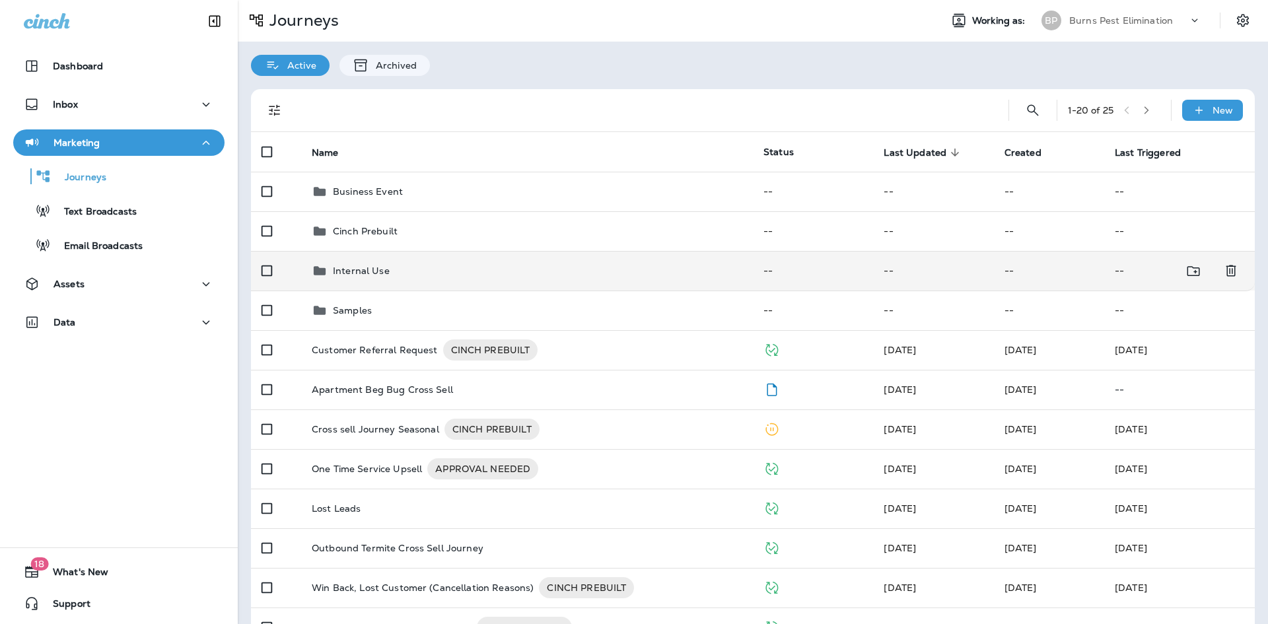
scroll to position [66, 0]
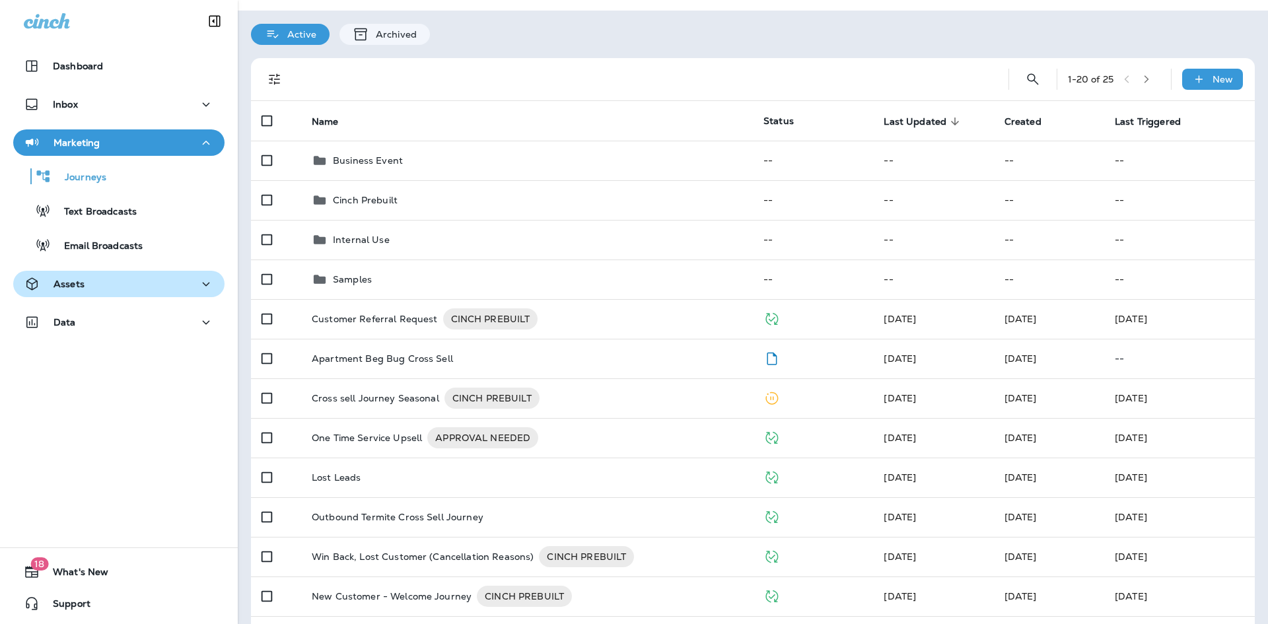
click at [127, 275] on button "Assets" at bounding box center [118, 284] width 211 height 26
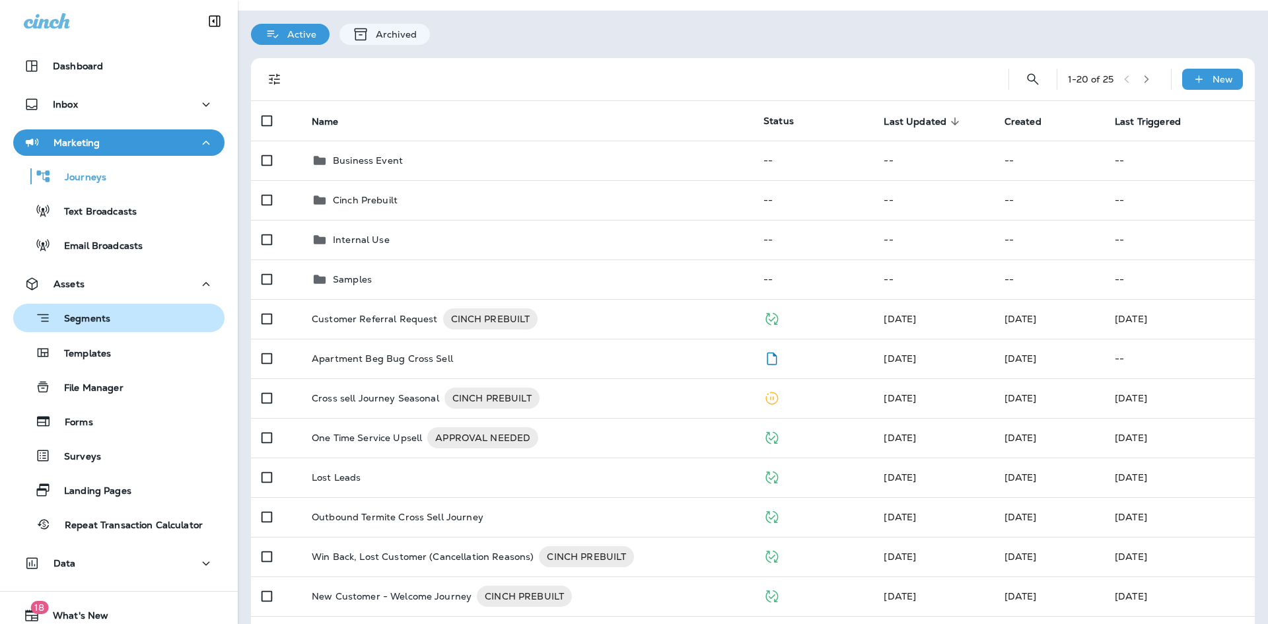
click at [126, 319] on div "Segments" at bounding box center [118, 318] width 201 height 20
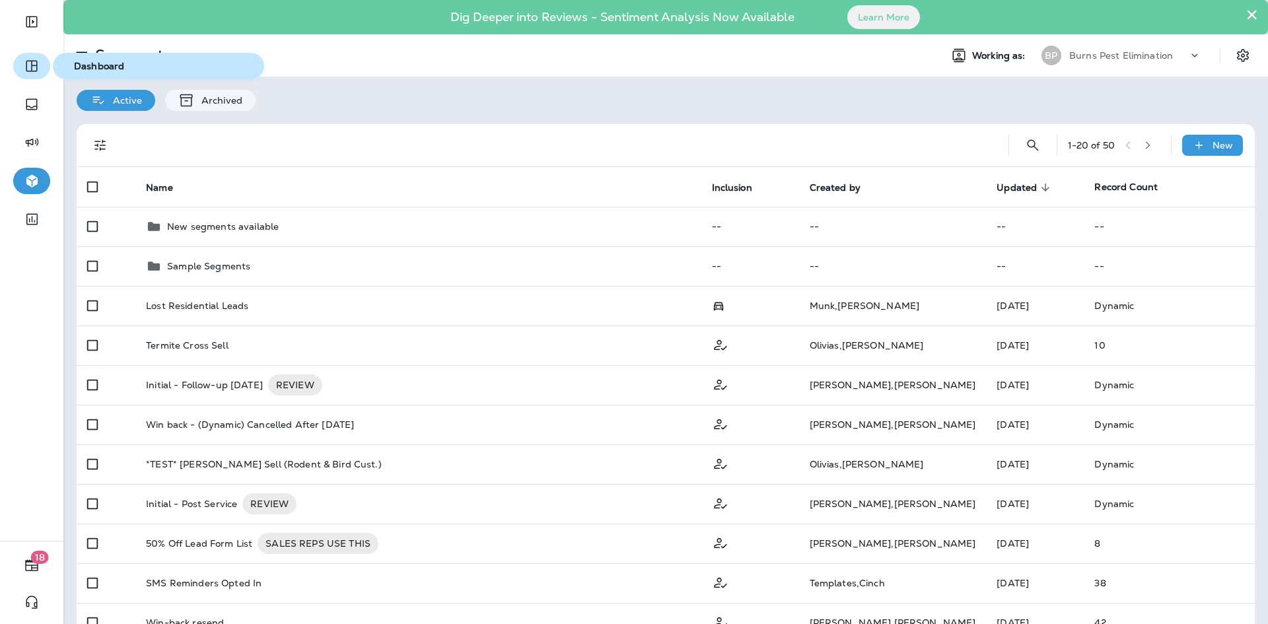
click at [44, 69] on button "button" at bounding box center [31, 66] width 37 height 26
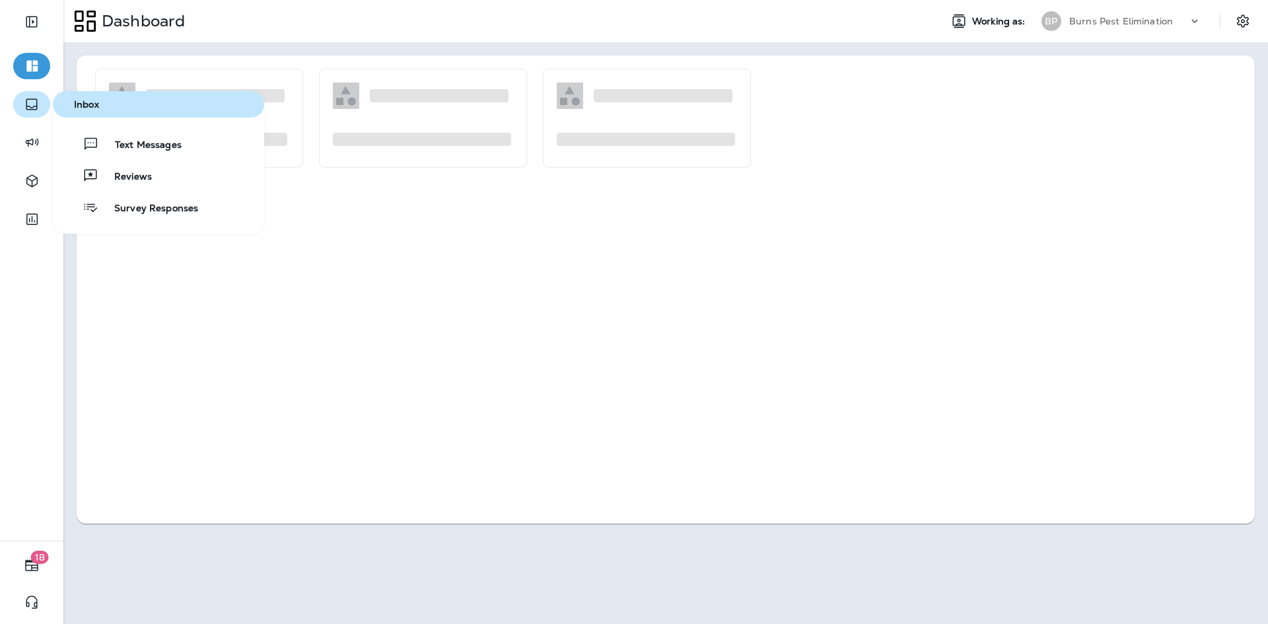
click at [38, 94] on button "button" at bounding box center [31, 104] width 37 height 26
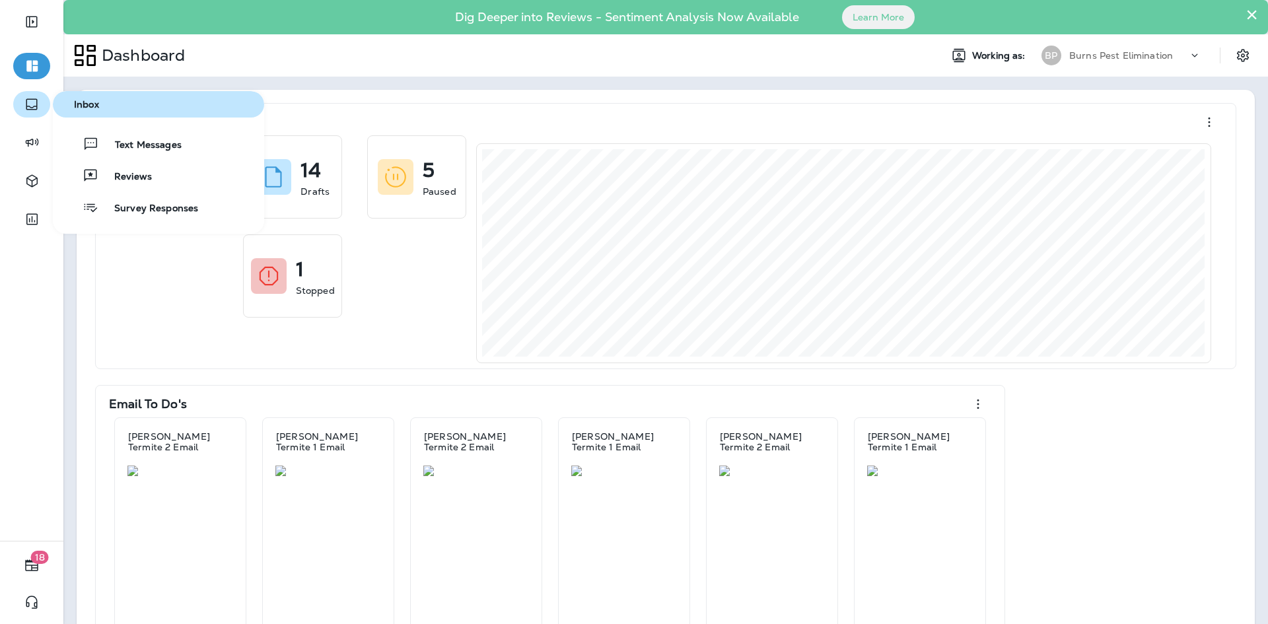
click at [32, 107] on icon "button" at bounding box center [32, 104] width 16 height 16
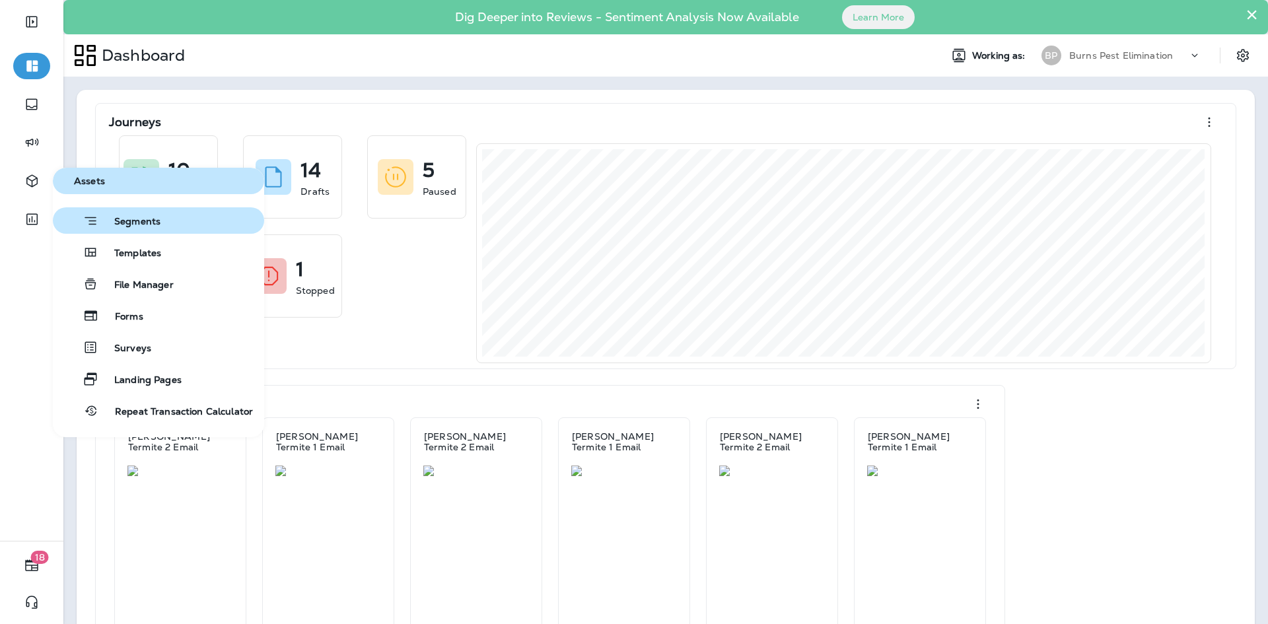
click at [140, 230] on button "Segments" at bounding box center [158, 220] width 211 height 26
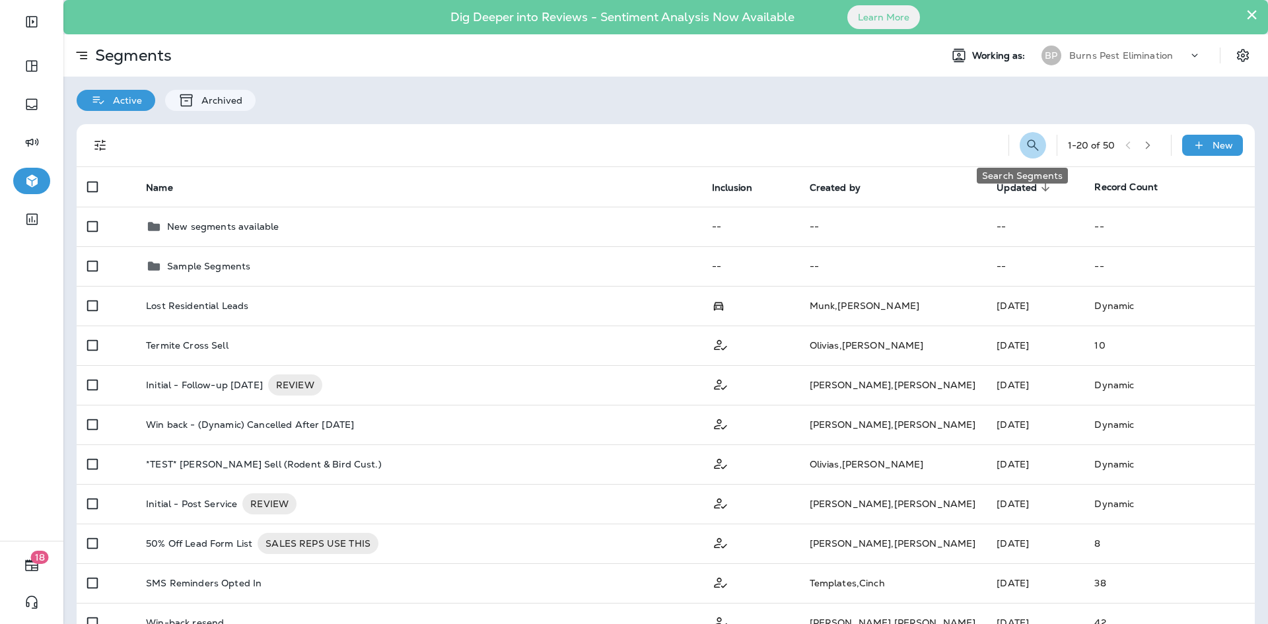
click at [1027, 156] on button "Search Segments" at bounding box center [1032, 145] width 26 height 26
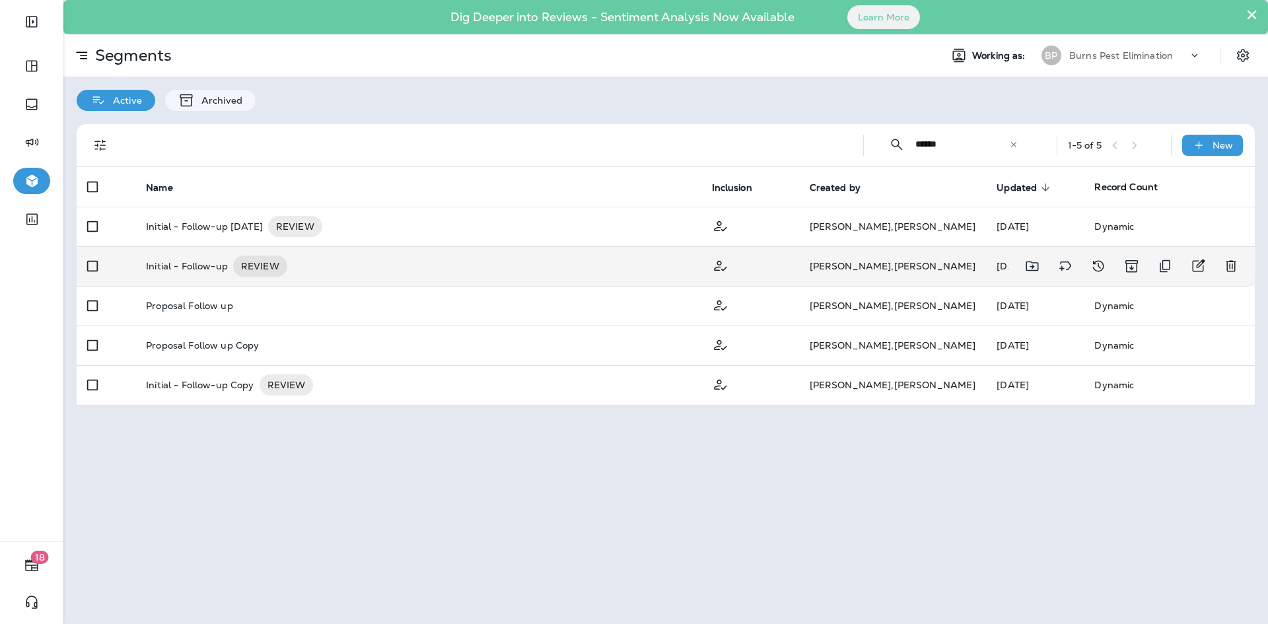
type input "******"
click at [597, 255] on td "Initial - Follow-up REVIEW" at bounding box center [417, 266] width 565 height 40
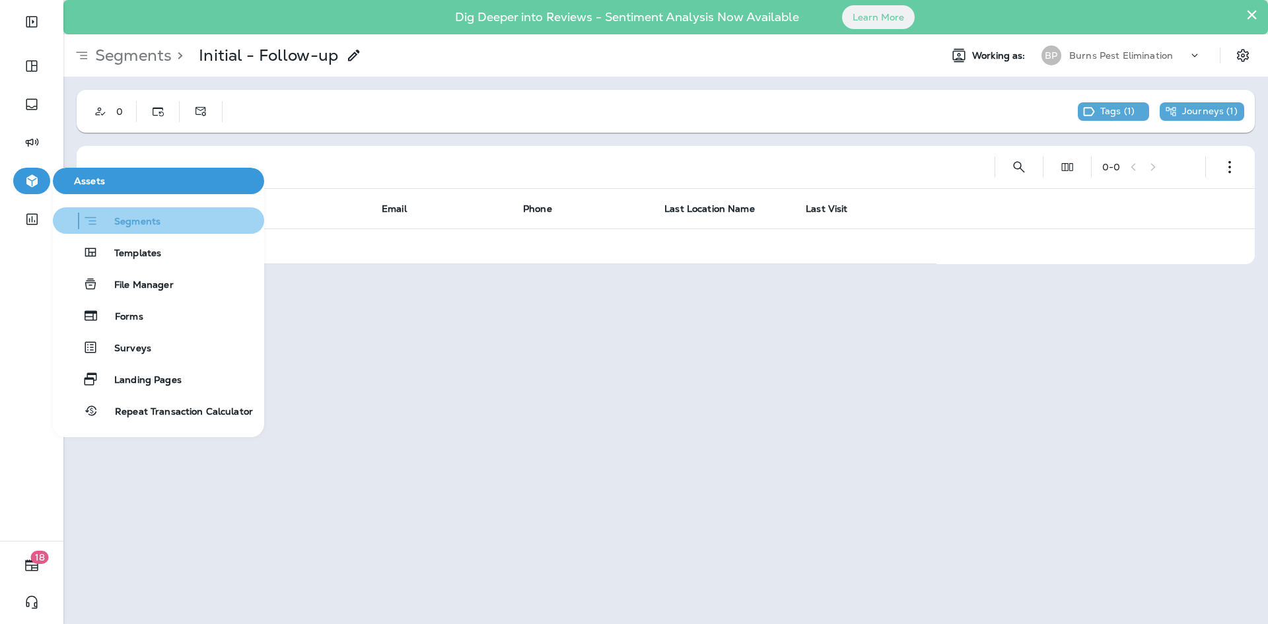
click at [159, 220] on span "Segments" at bounding box center [129, 222] width 62 height 13
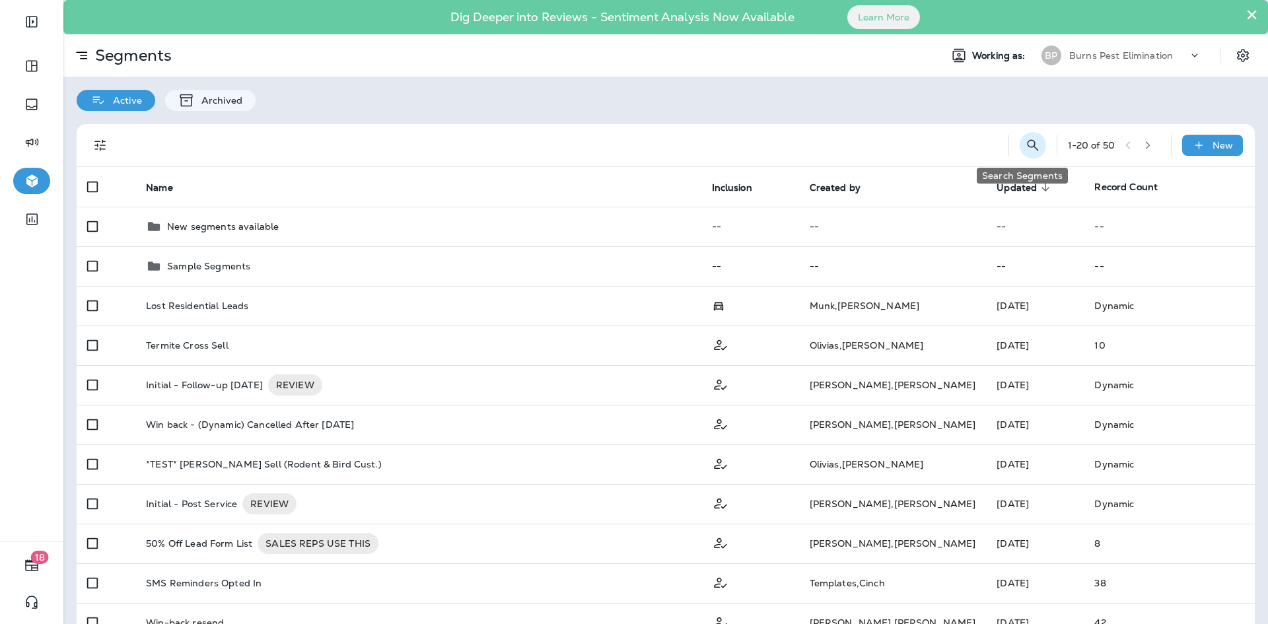
click at [1025, 141] on icon "Search Segments" at bounding box center [1033, 145] width 16 height 16
click at [963, 149] on input "text" at bounding box center [974, 144] width 118 height 35
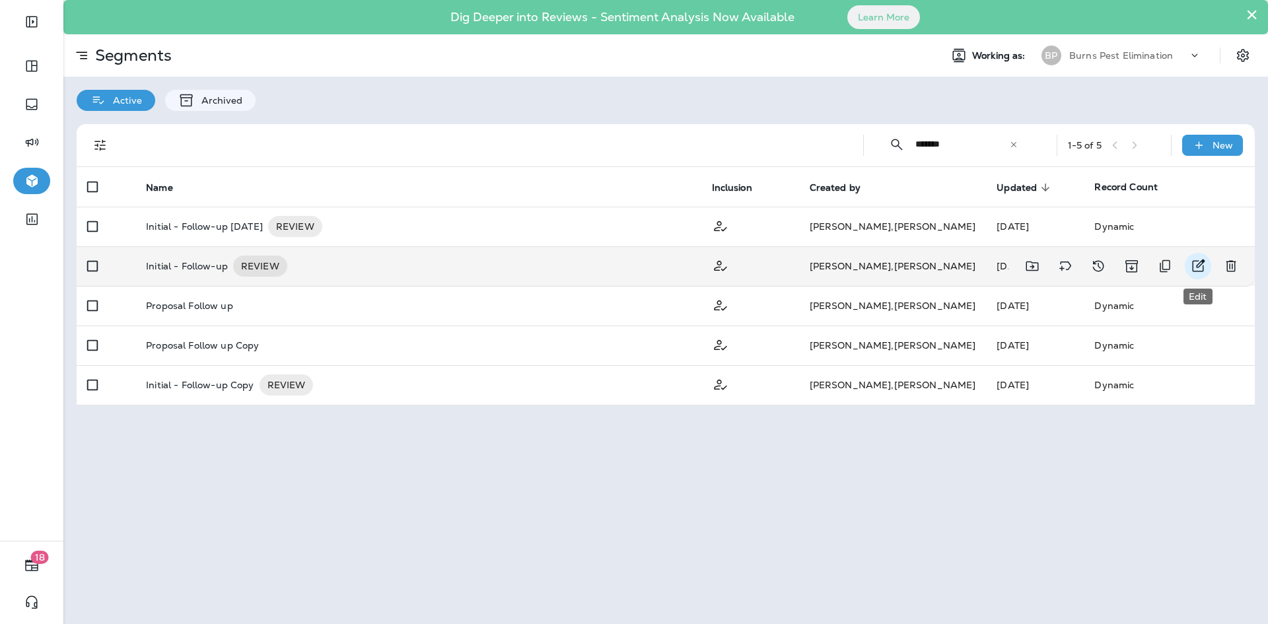
type input "******"
click at [1198, 263] on icon "Edit" at bounding box center [1198, 266] width 16 height 16
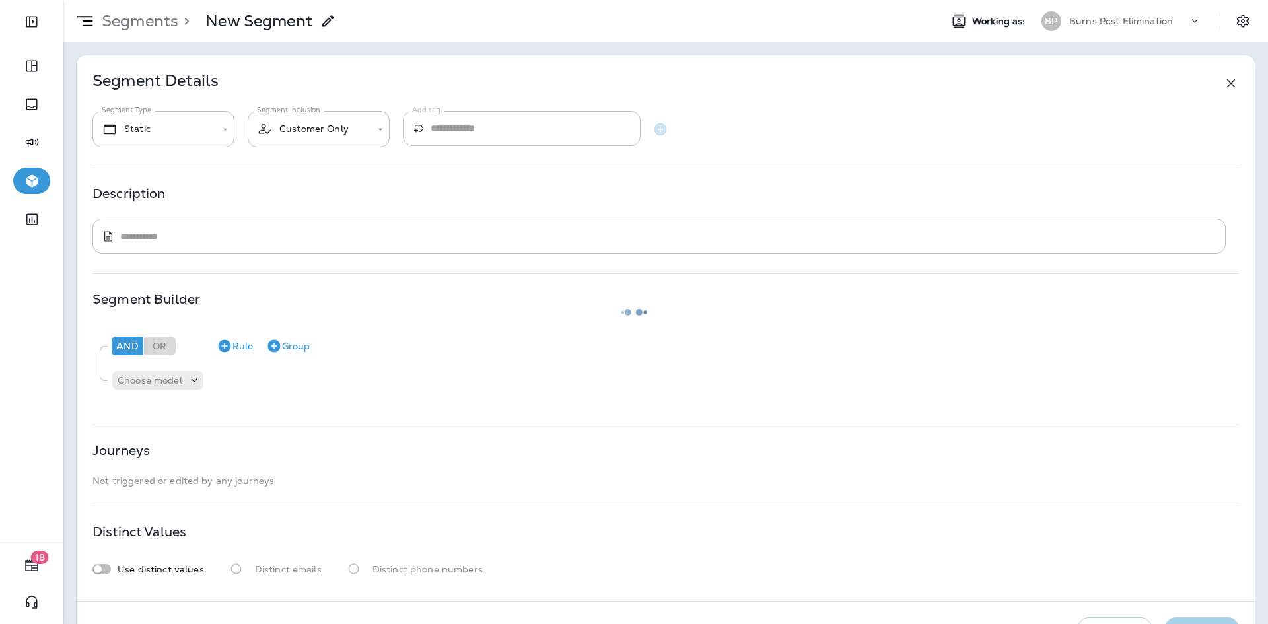
type input "*******"
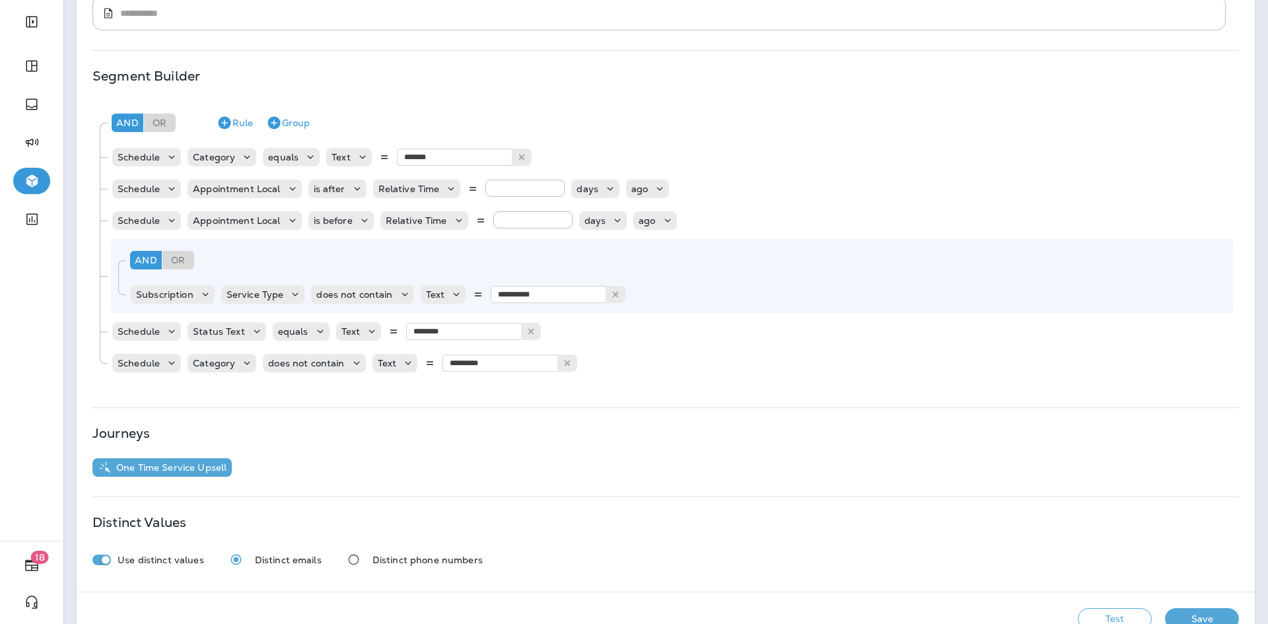
scroll to position [264, 0]
